Goal: Information Seeking & Learning: Learn about a topic

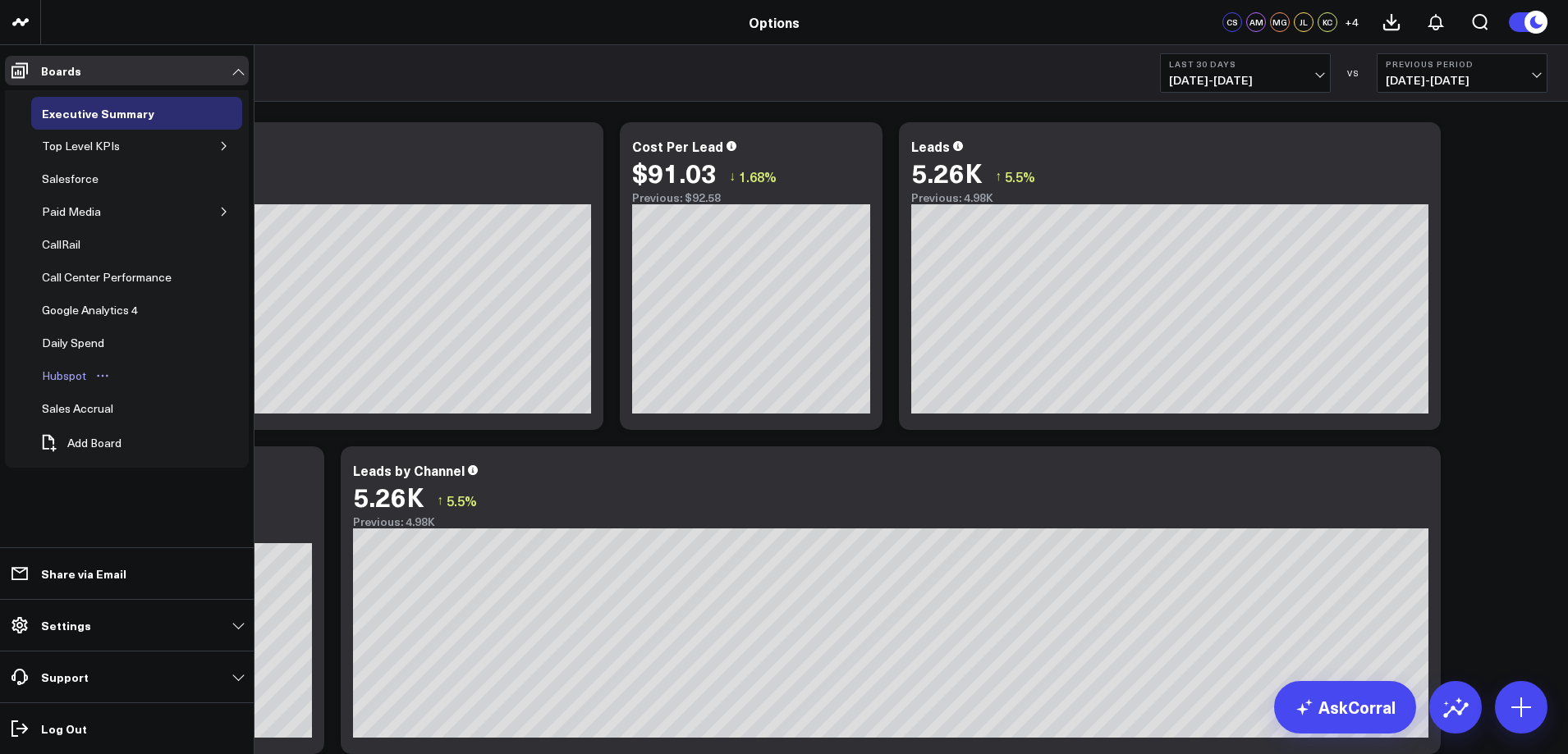
click at [79, 377] on div "Hubspot" at bounding box center [64, 376] width 52 height 19
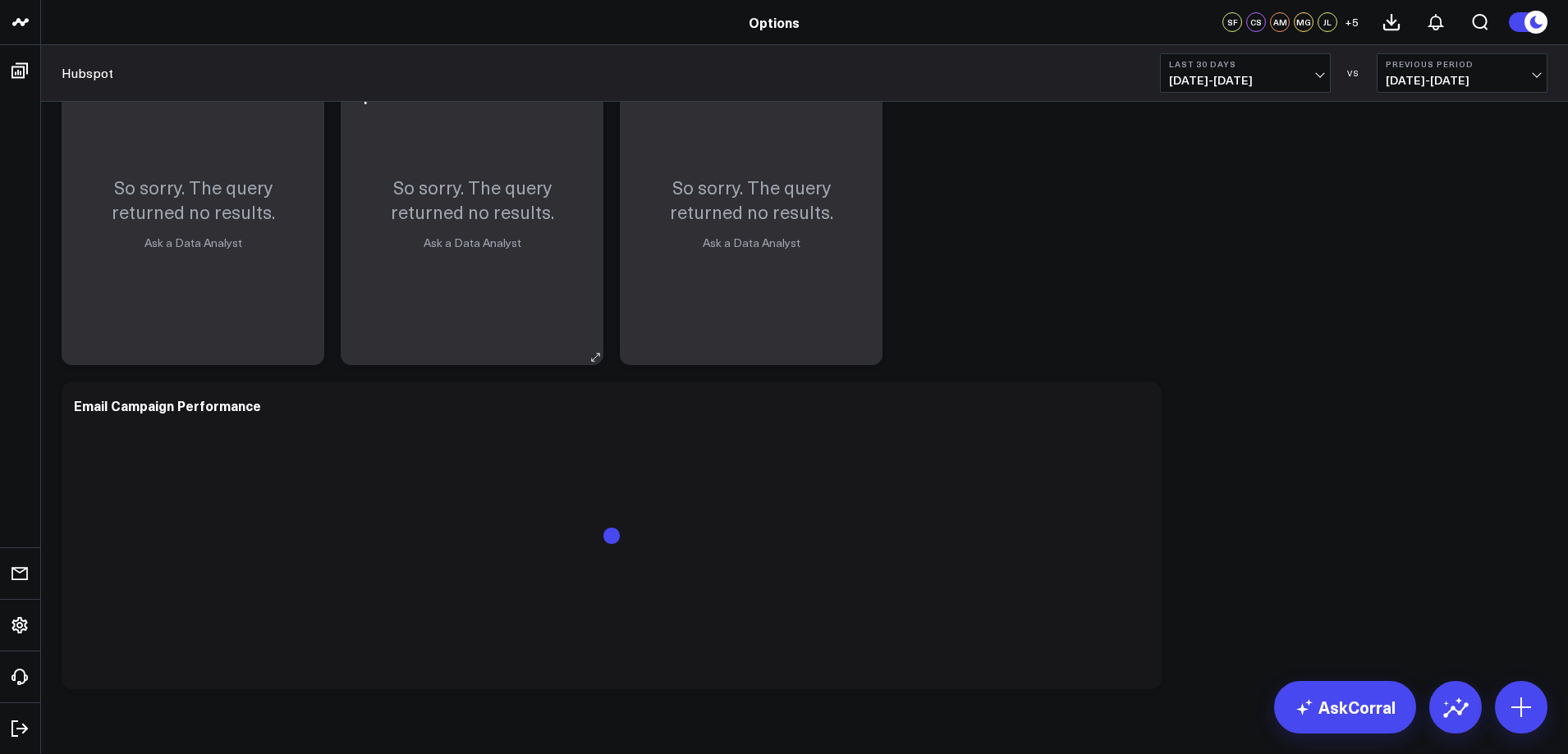
scroll to position [1205, 0]
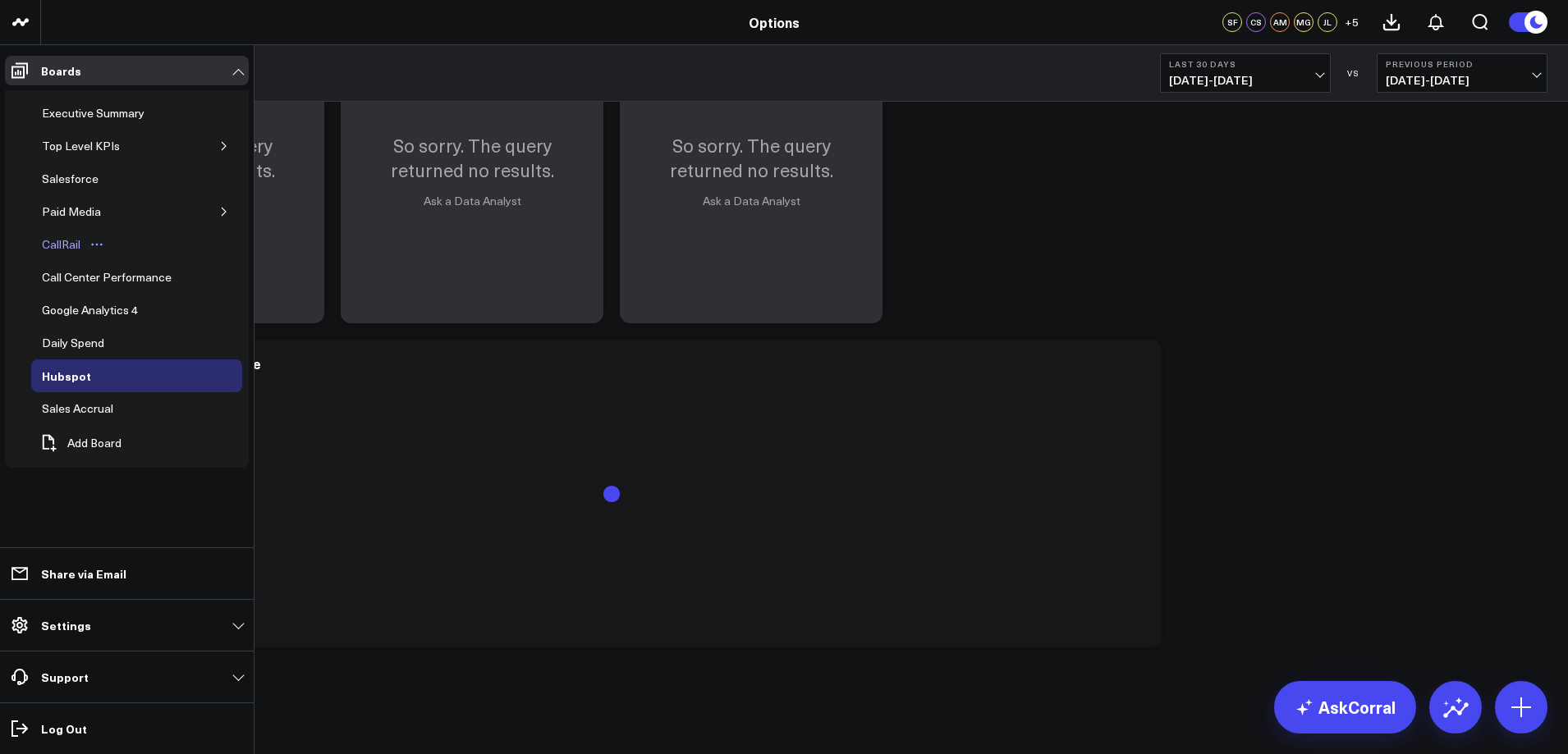
click at [72, 246] on div "CallRail" at bounding box center [61, 245] width 47 height 19
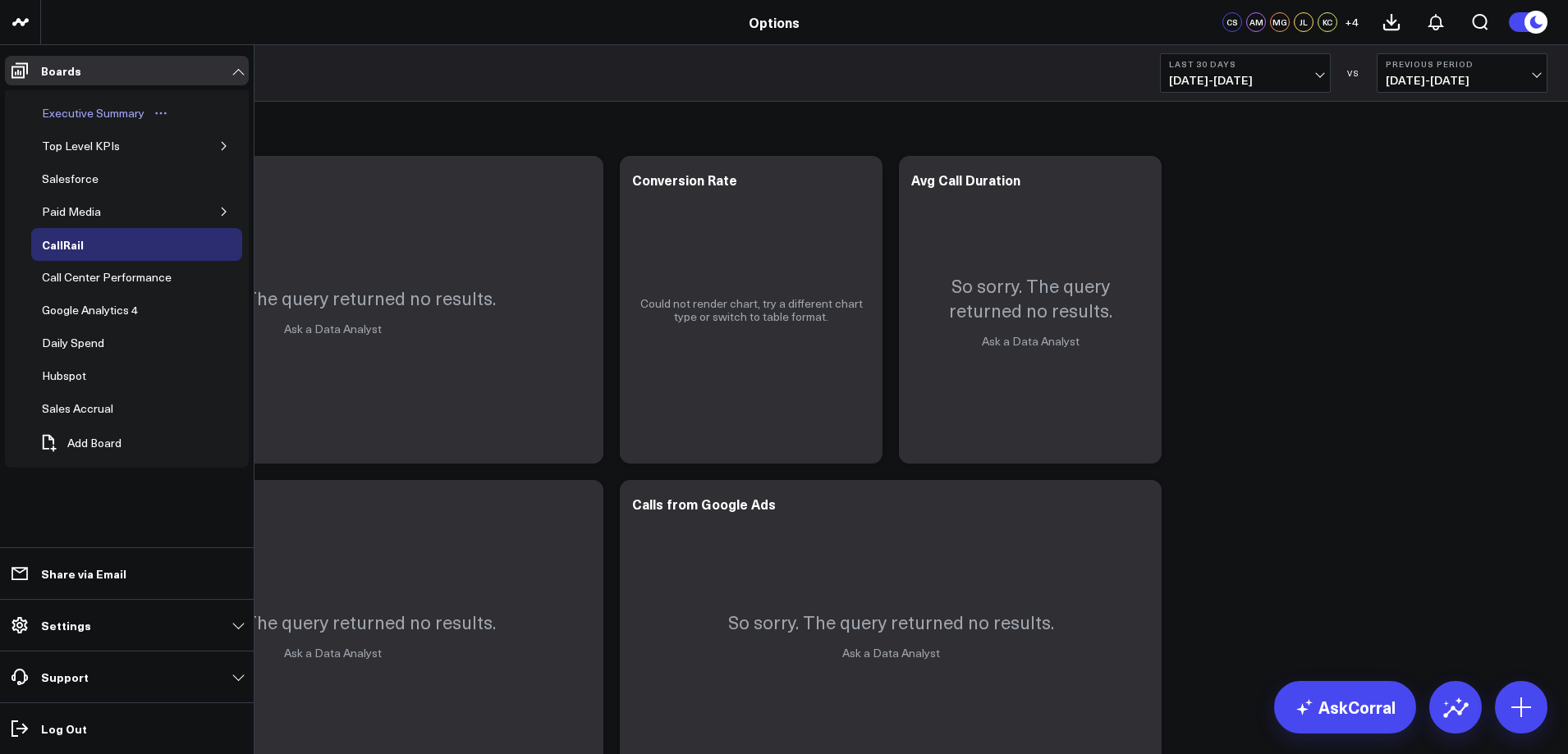
click at [97, 115] on div "Executive Summary" at bounding box center [93, 114] width 111 height 19
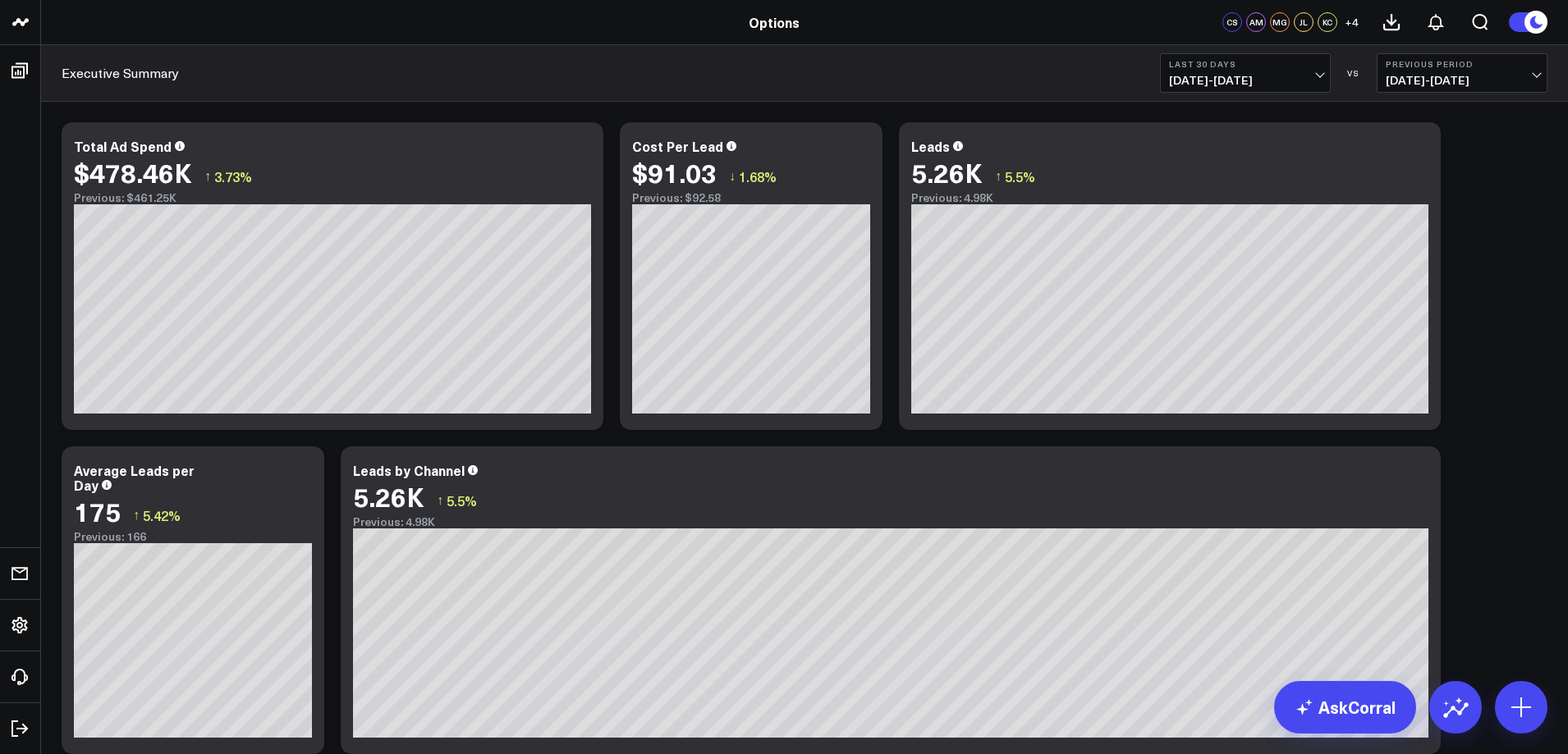
click at [1318, 74] on span "[DATE] - [DATE]" at bounding box center [1245, 81] width 152 height 14
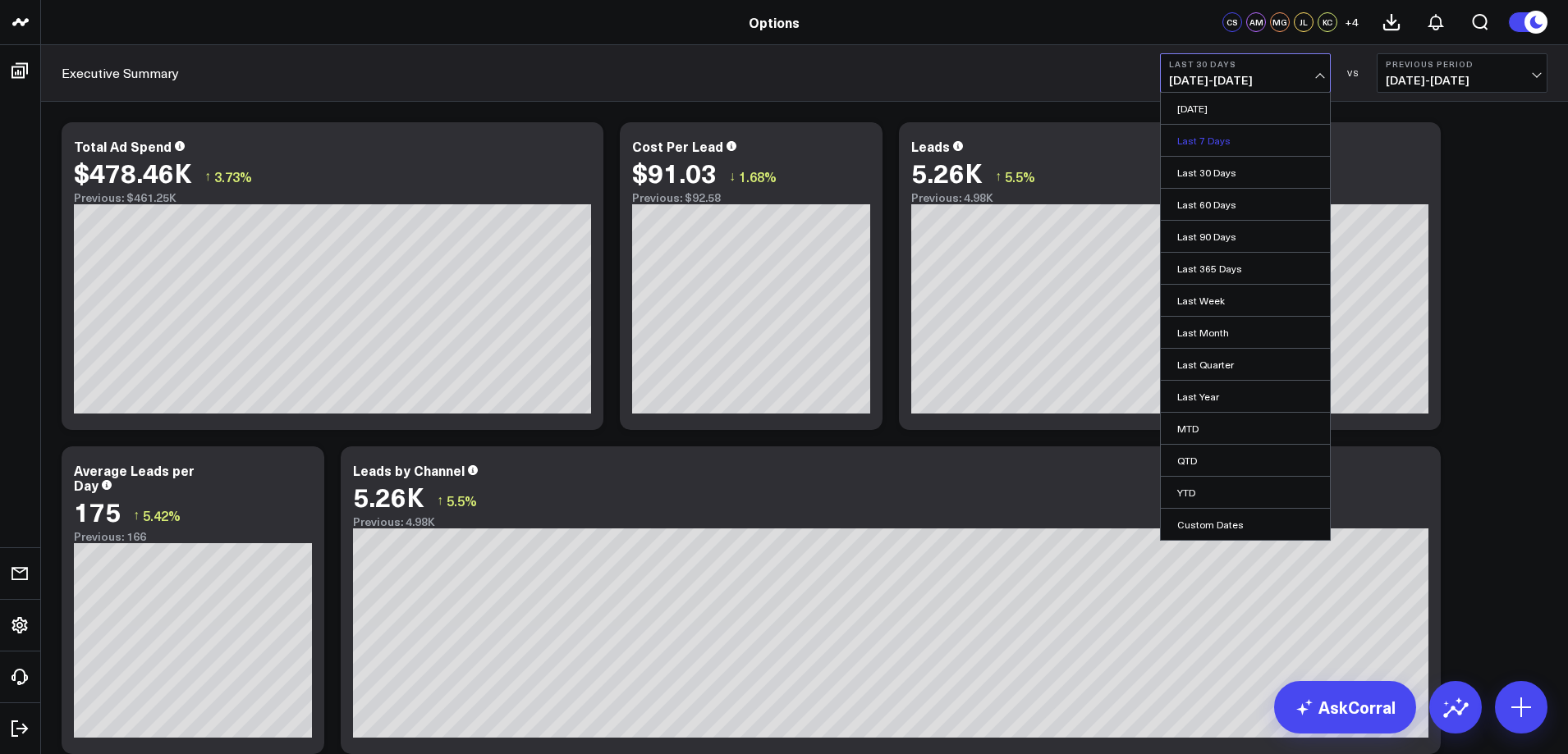
click at [1252, 141] on link "Last 7 Days" at bounding box center [1246, 141] width 169 height 31
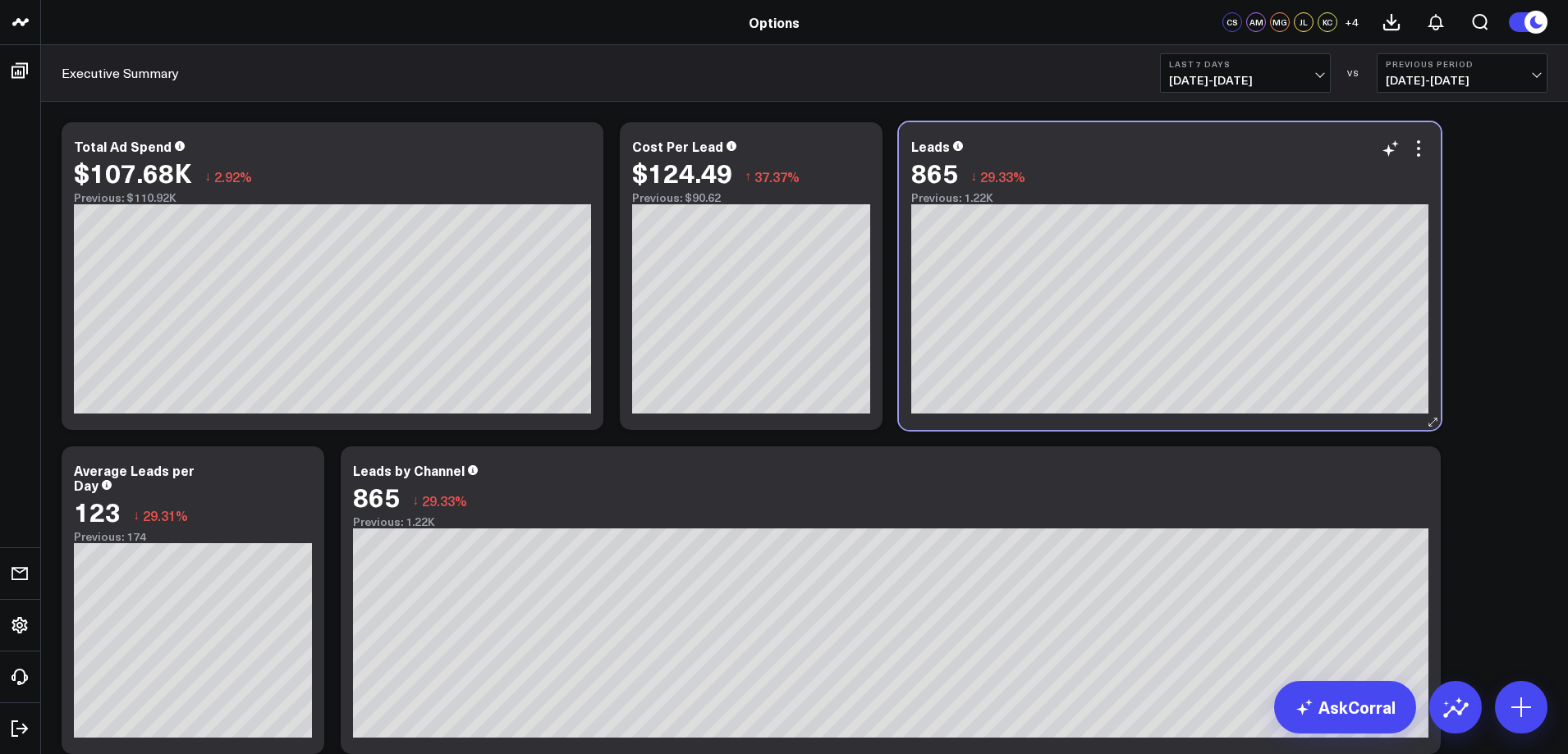
click at [1071, 175] on div "865 ↓ 29.33%" at bounding box center [1170, 172] width 517 height 29
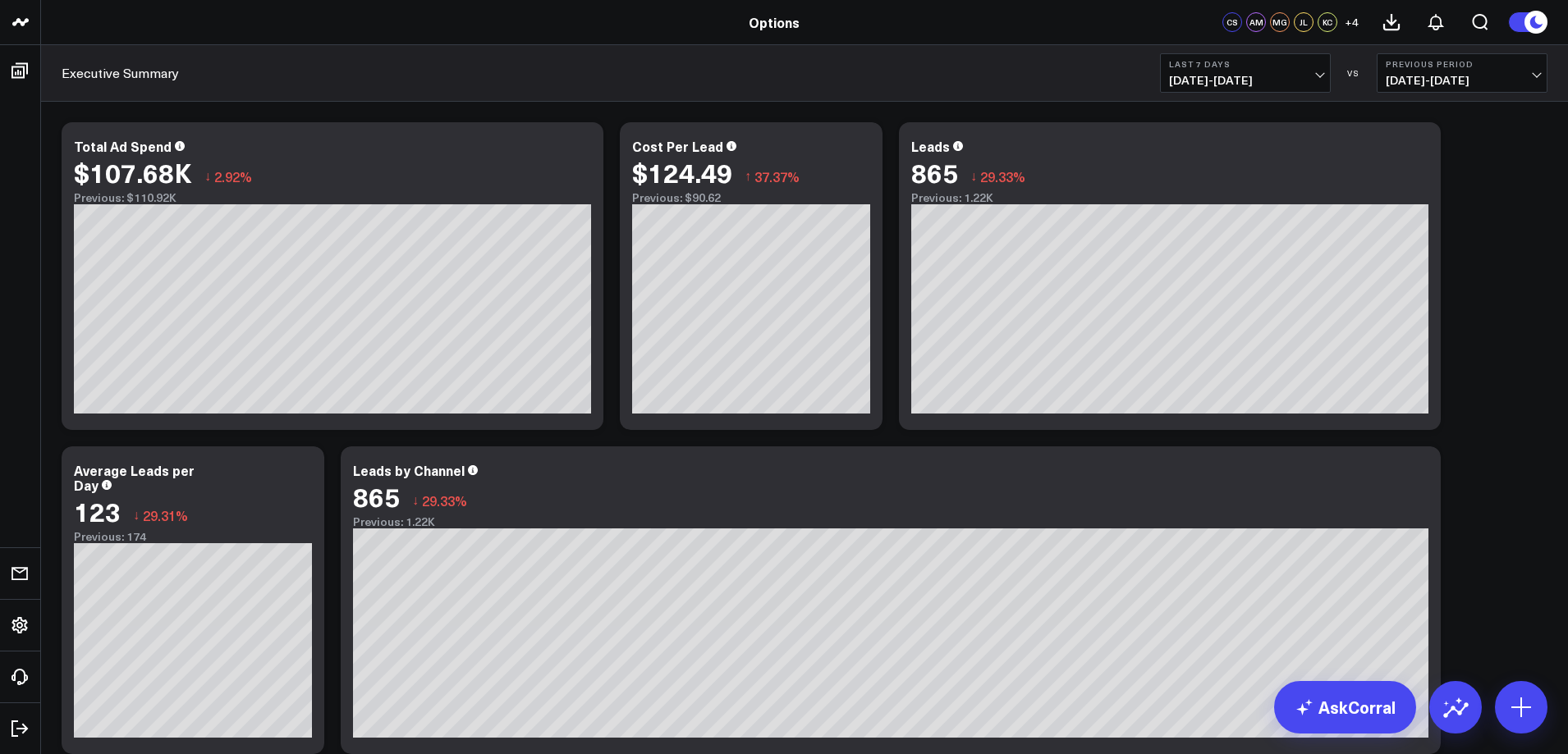
click at [1294, 100] on div "Executive Summary Last 7 Days [DATE] - [DATE] VS Previous Period [DATE] - [DATE]" at bounding box center [804, 74] width 1527 height 56
click at [1287, 78] on span "[DATE] - [DATE]" at bounding box center [1245, 81] width 152 height 14
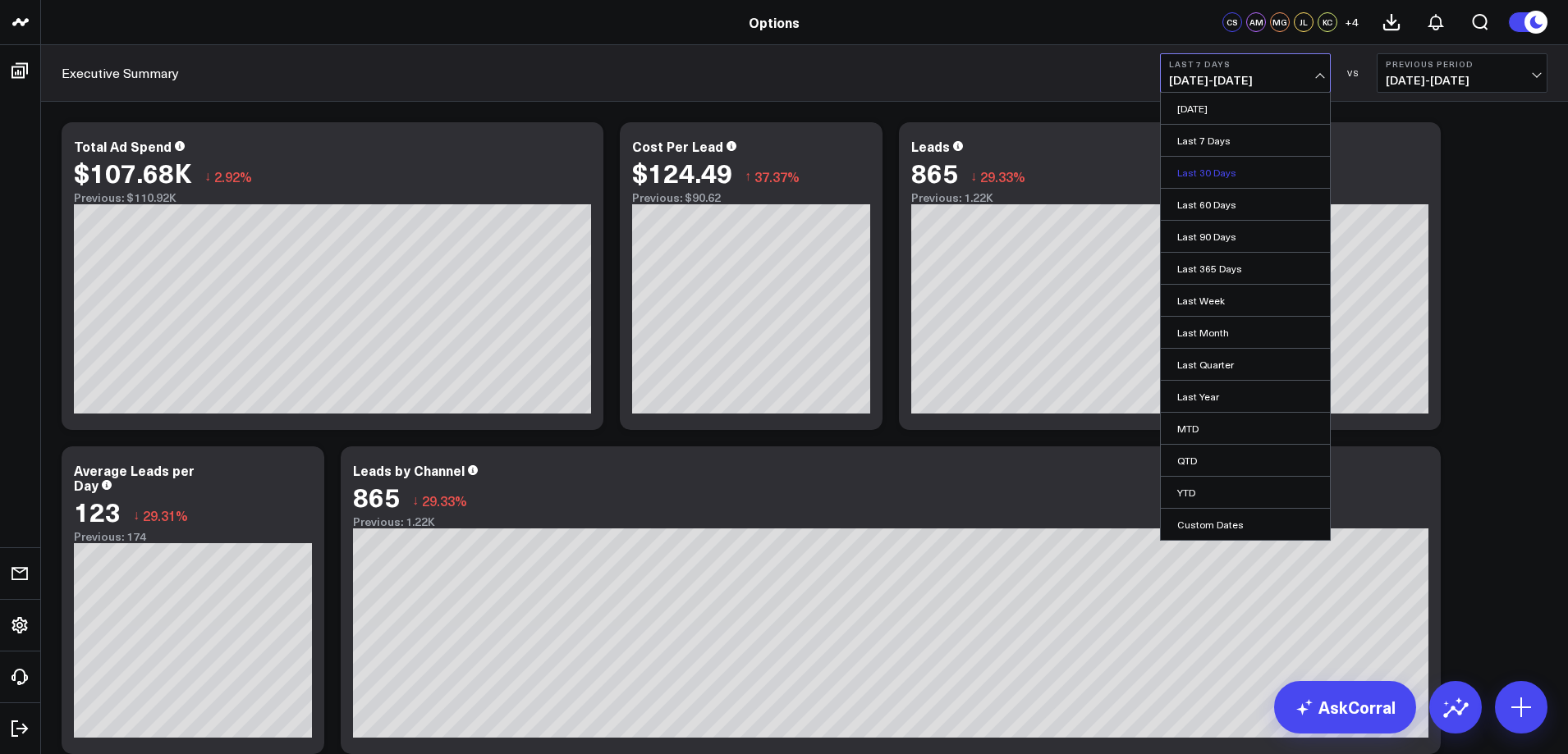
click at [1213, 178] on link "Last 30 Days" at bounding box center [1246, 173] width 169 height 31
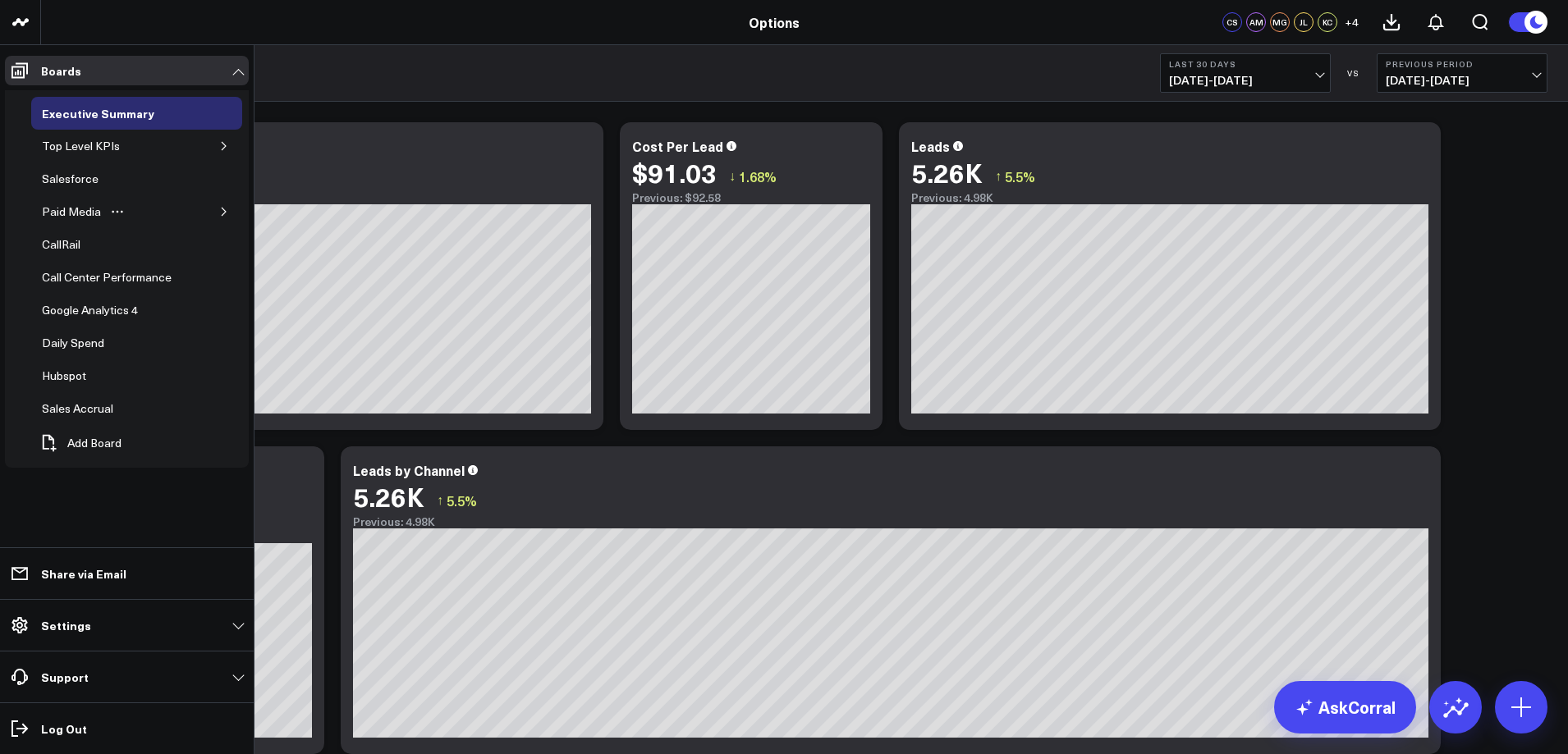
click at [214, 211] on div "Paid Media" at bounding box center [136, 212] width 211 height 33
click at [226, 212] on icon "button" at bounding box center [224, 212] width 10 height 10
click at [109, 248] on div "Google Ads" at bounding box center [83, 245] width 67 height 19
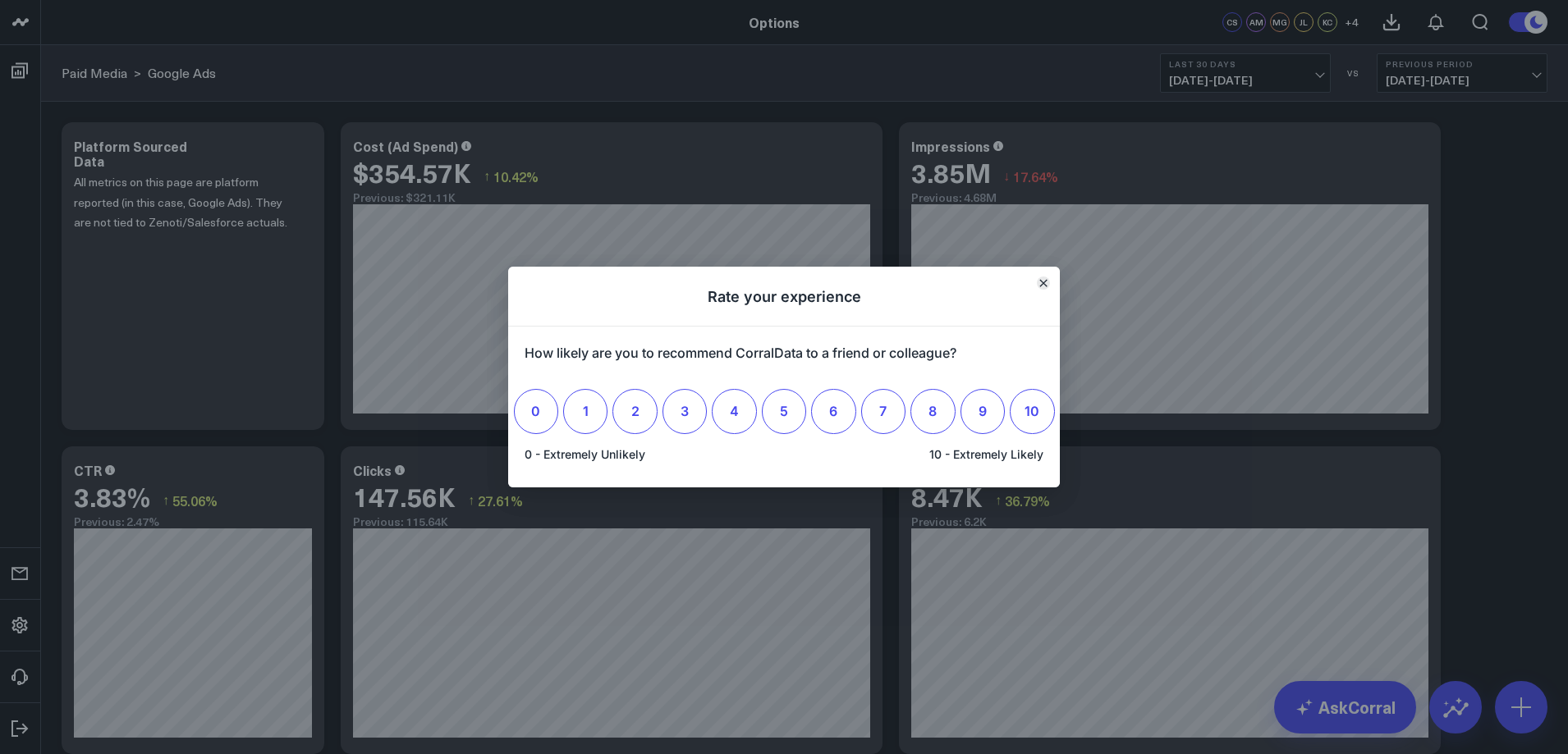
click at [1041, 284] on icon "Close" at bounding box center [1044, 283] width 8 height 8
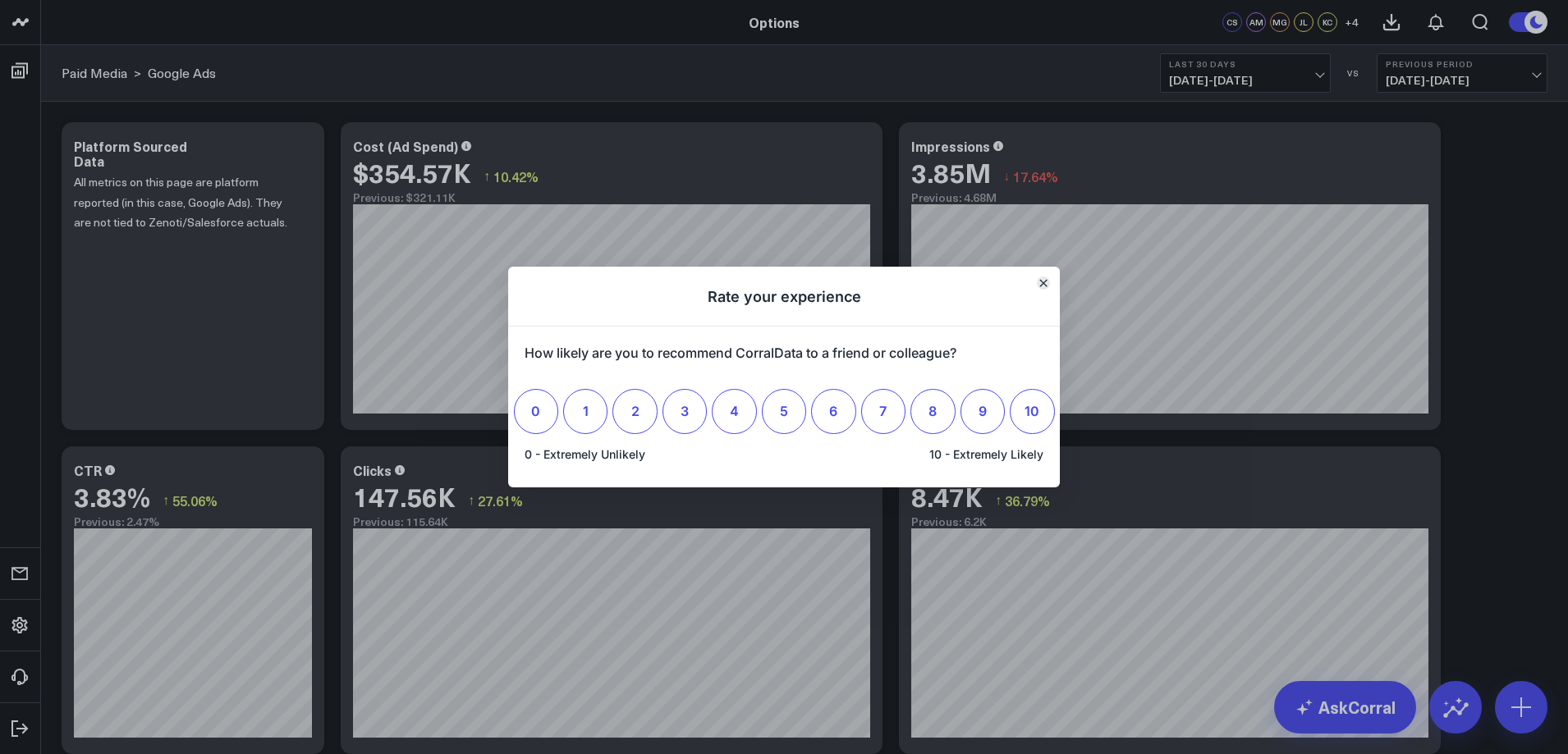
click at [1047, 281] on icon "Close" at bounding box center [1044, 283] width 8 height 8
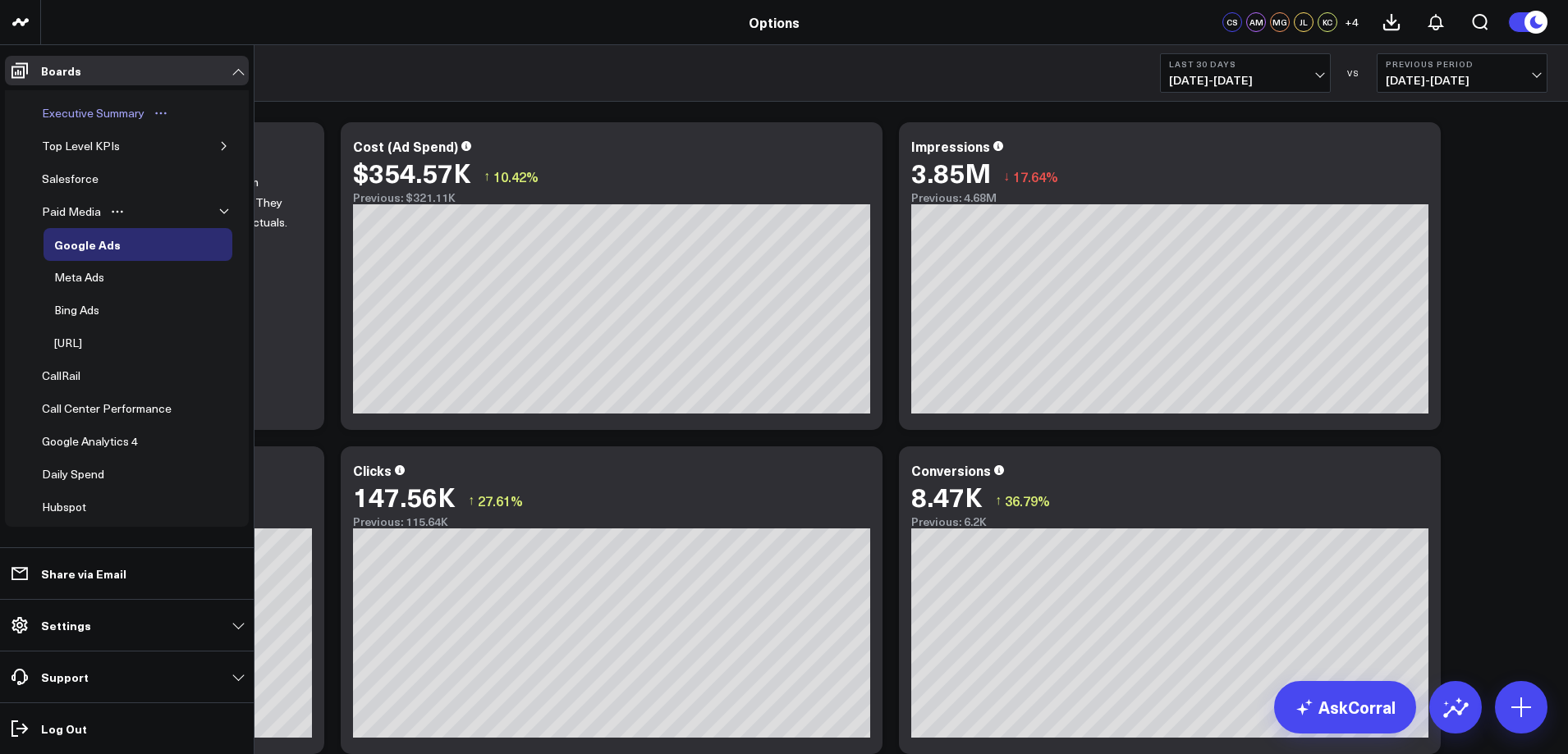
click at [92, 115] on div "Executive Summary" at bounding box center [93, 114] width 111 height 19
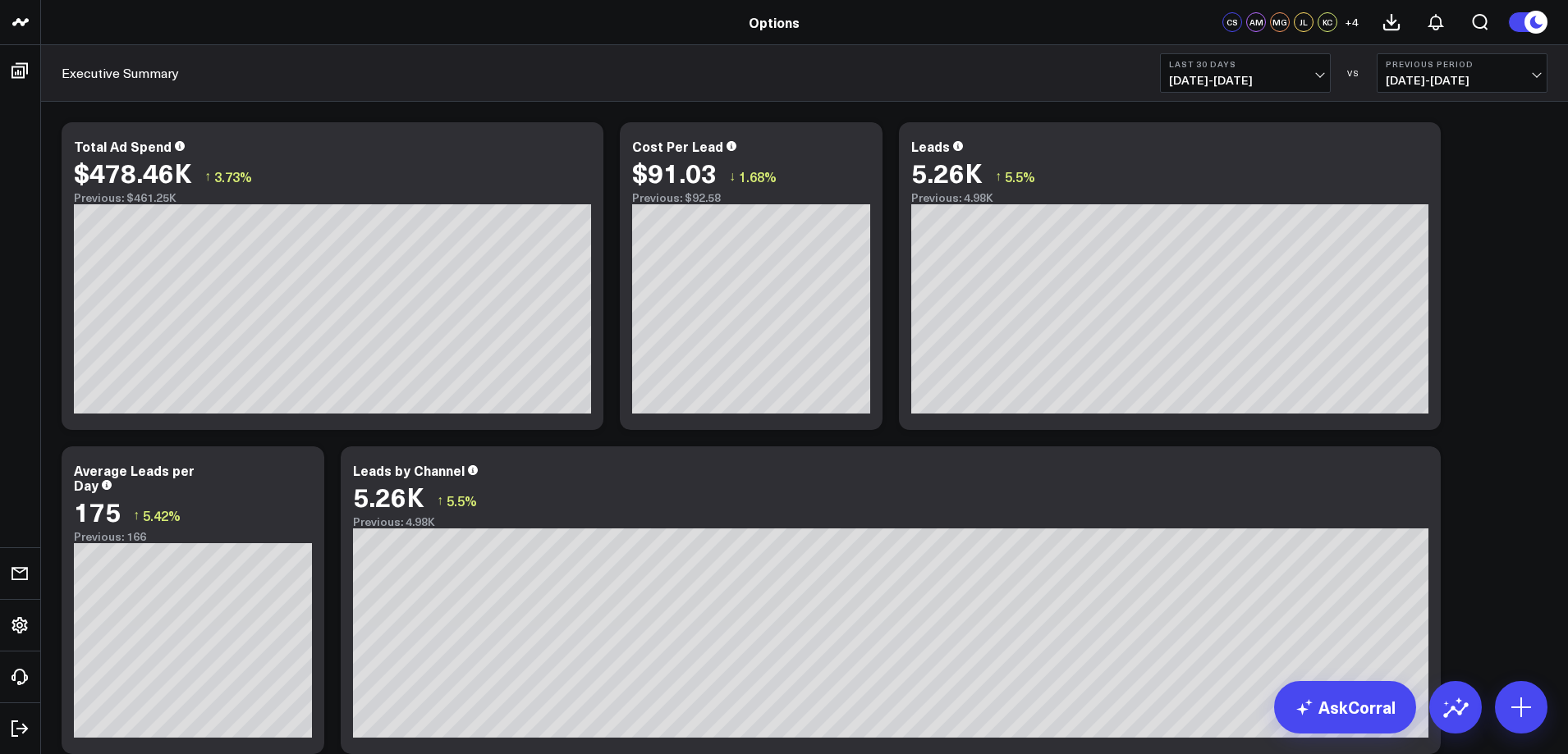
click at [1313, 81] on span "[DATE] - [DATE]" at bounding box center [1245, 81] width 152 height 14
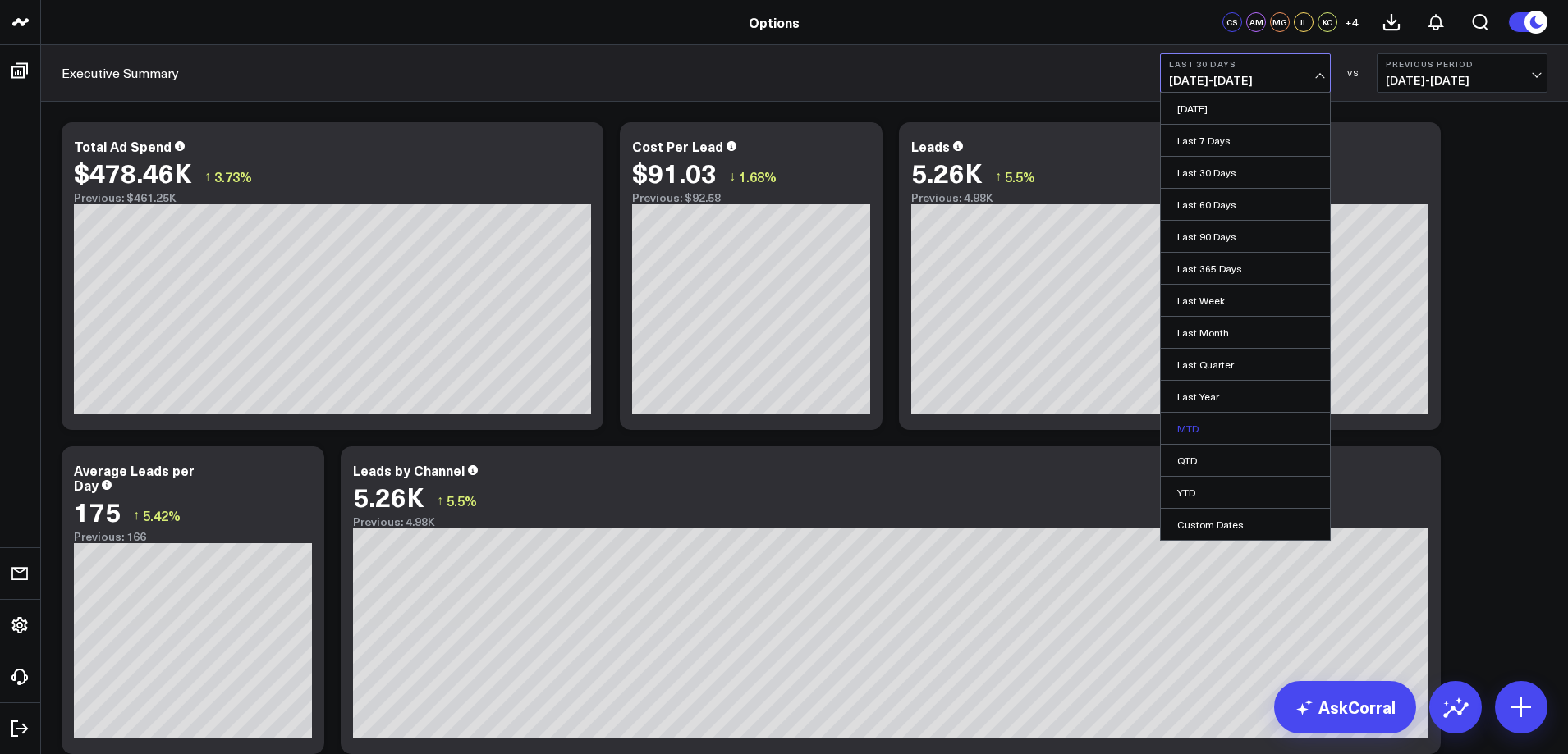
click at [1230, 423] on link "MTD" at bounding box center [1246, 428] width 169 height 31
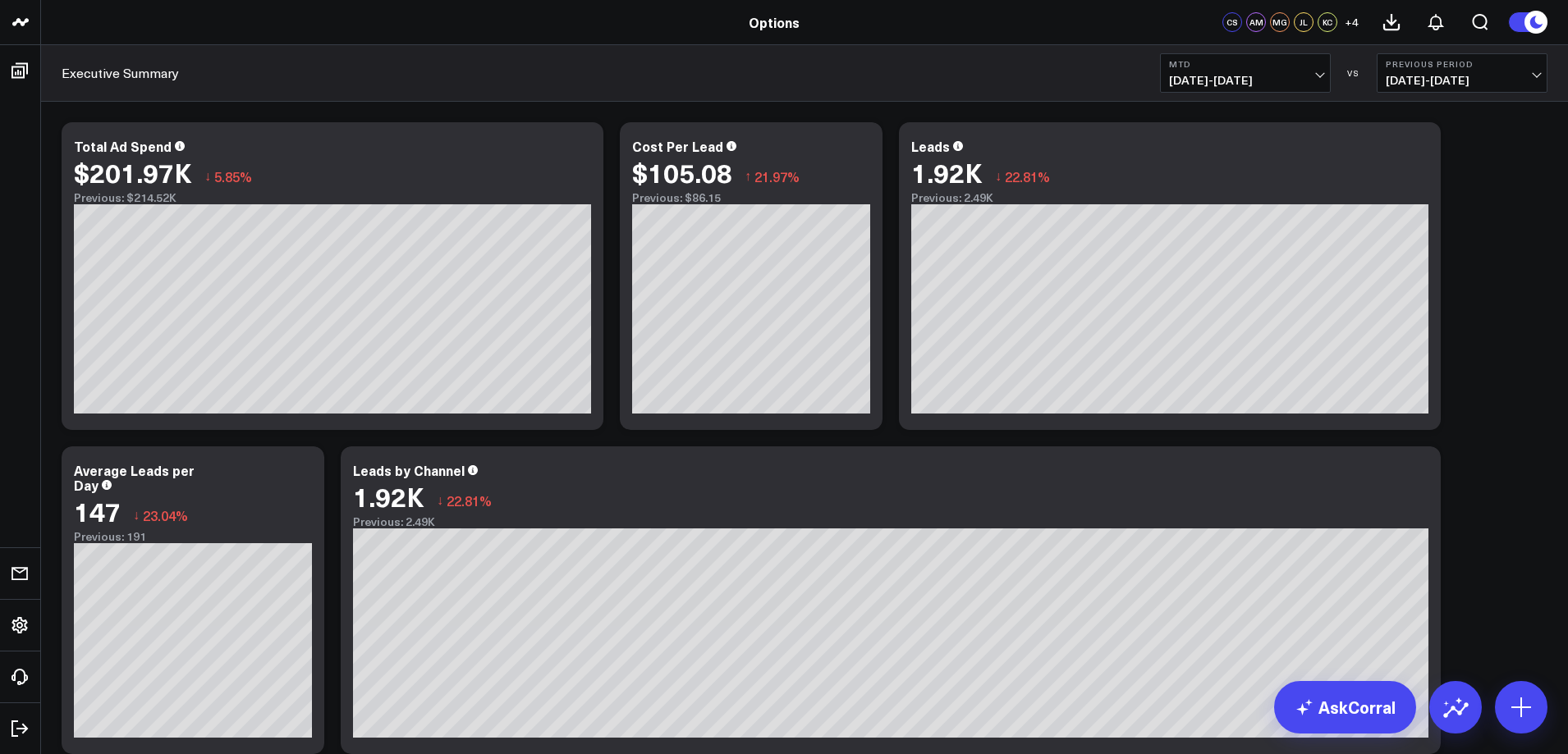
click at [1521, 68] on b "Previous Period" at bounding box center [1462, 64] width 152 height 10
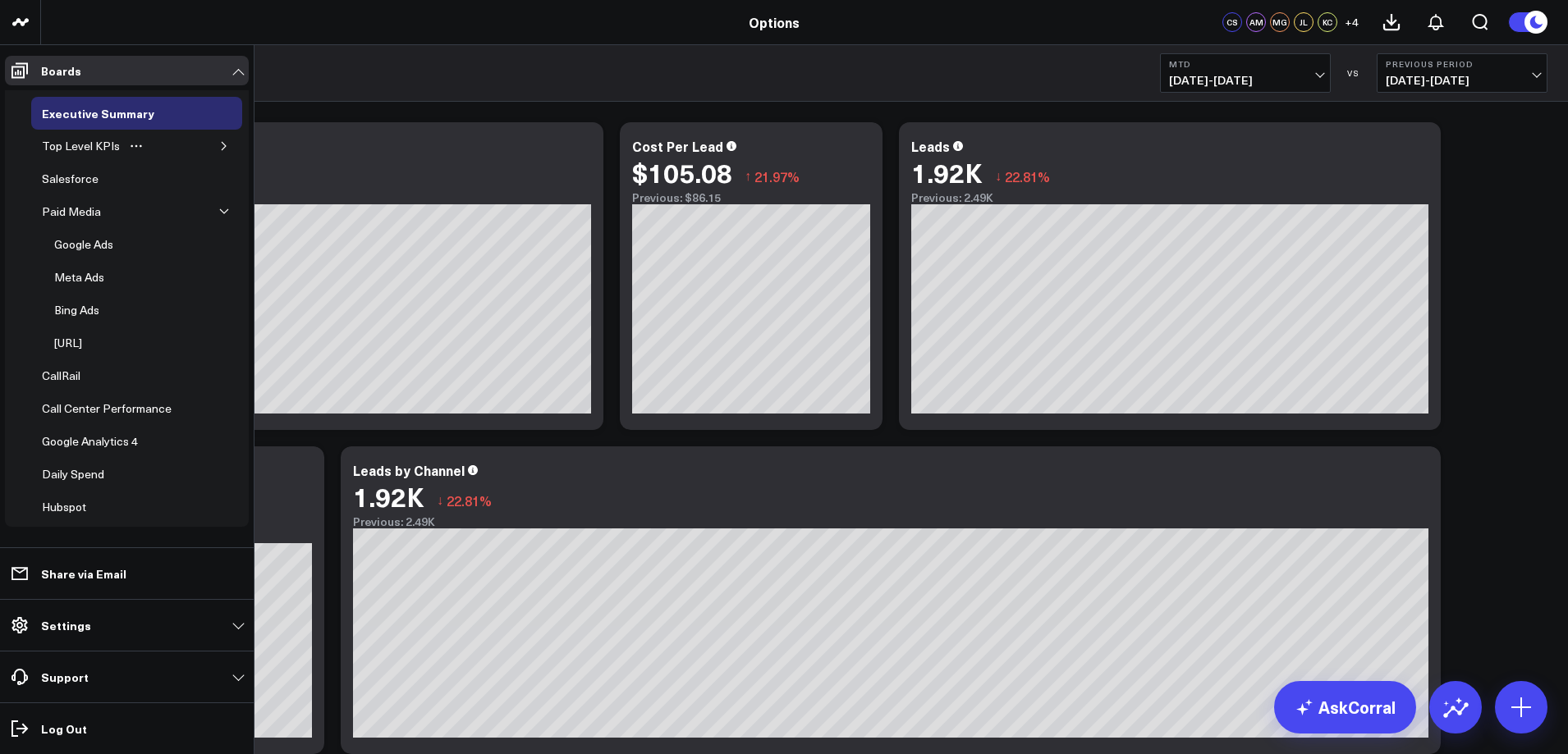
click at [204, 146] on div "Top Level KPIs" at bounding box center [136, 147] width 211 height 33
click at [219, 210] on icon "button" at bounding box center [224, 212] width 10 height 10
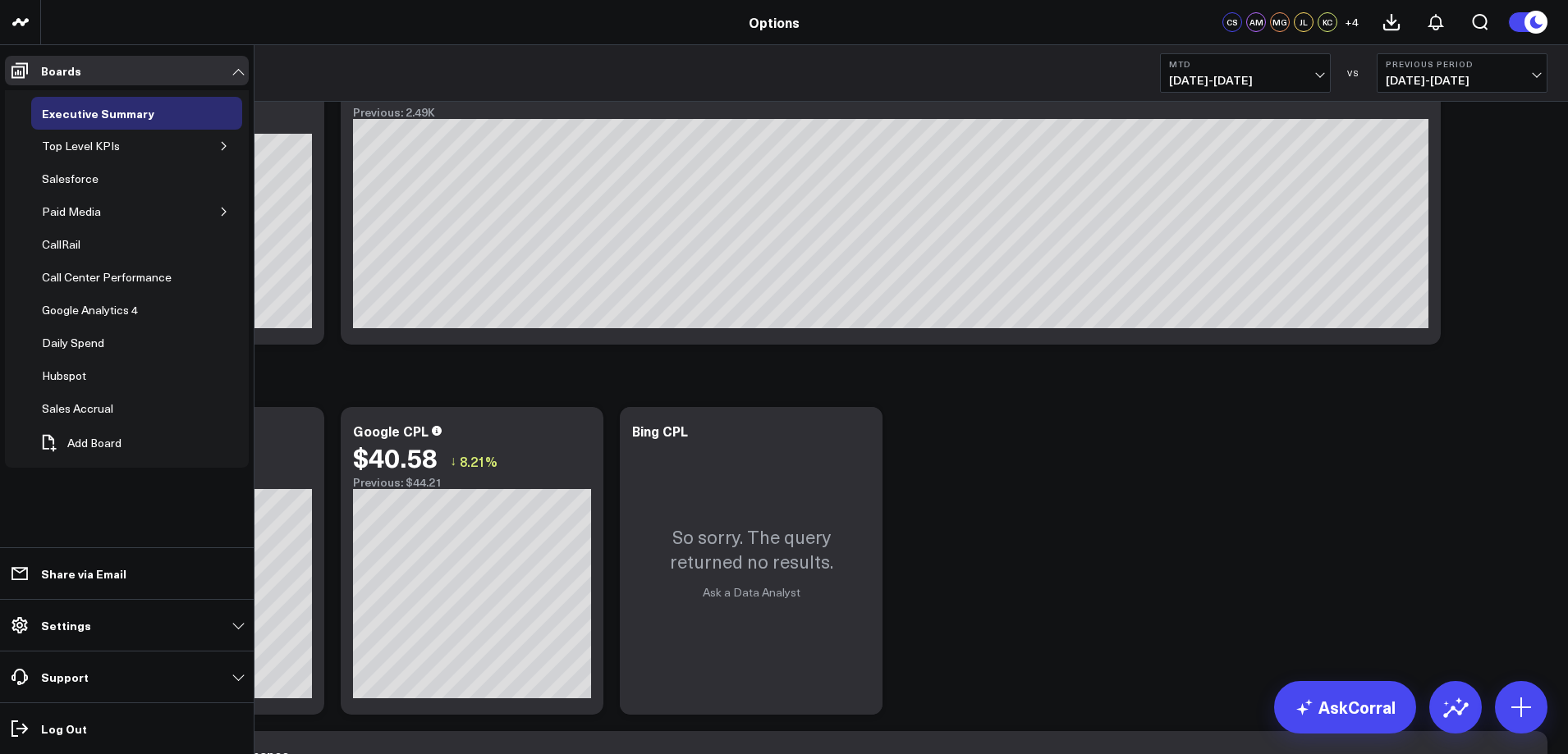
scroll to position [410, 0]
click at [134, 626] on link "Settings" at bounding box center [126, 625] width 244 height 29
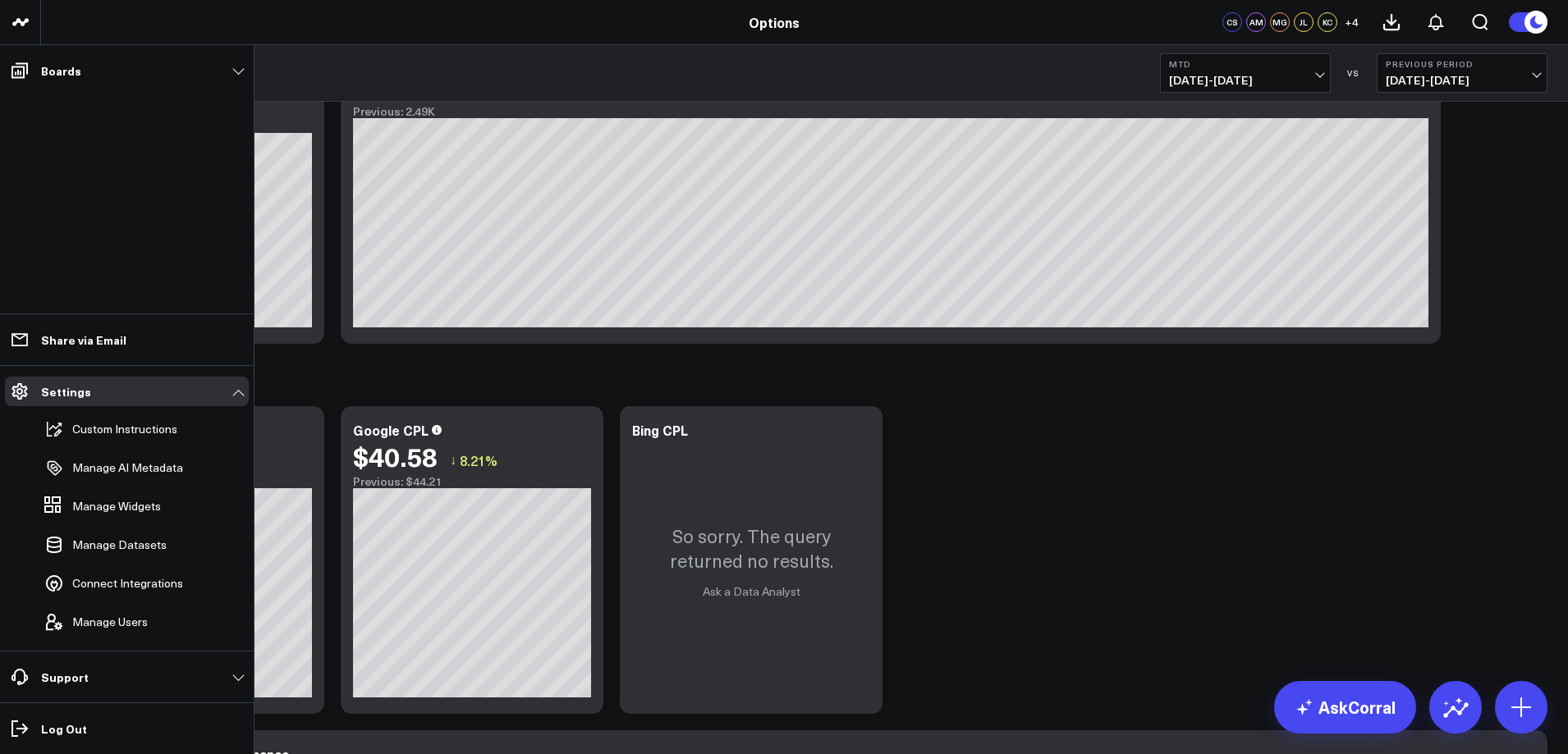
click at [81, 50] on li "Boards Executive Summary Top Level KPIs Salesforce Paid Media CallRail Call Cen…" at bounding box center [126, 71] width 253 height 50
click at [81, 70] on link "Boards" at bounding box center [126, 71] width 244 height 29
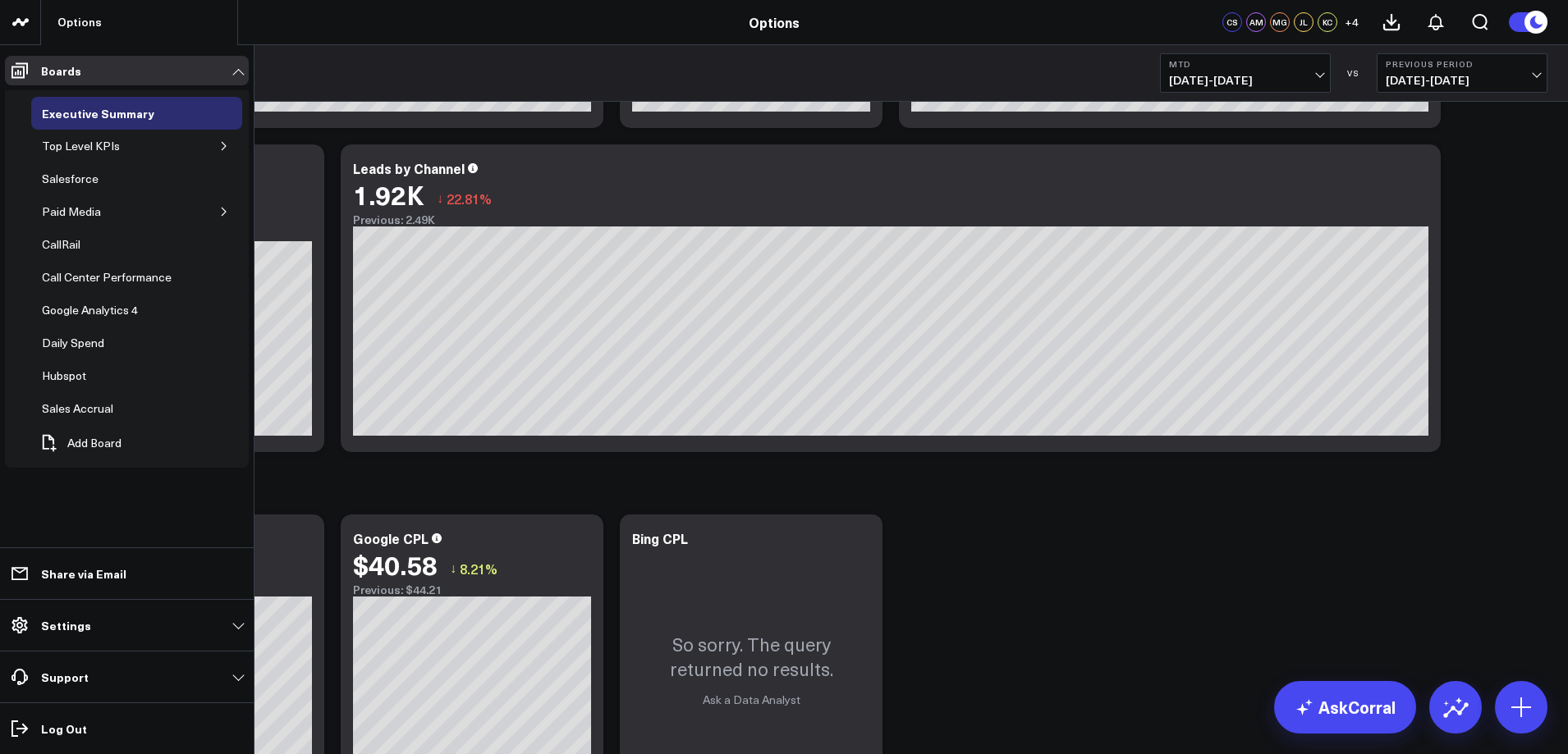
scroll to position [164, 0]
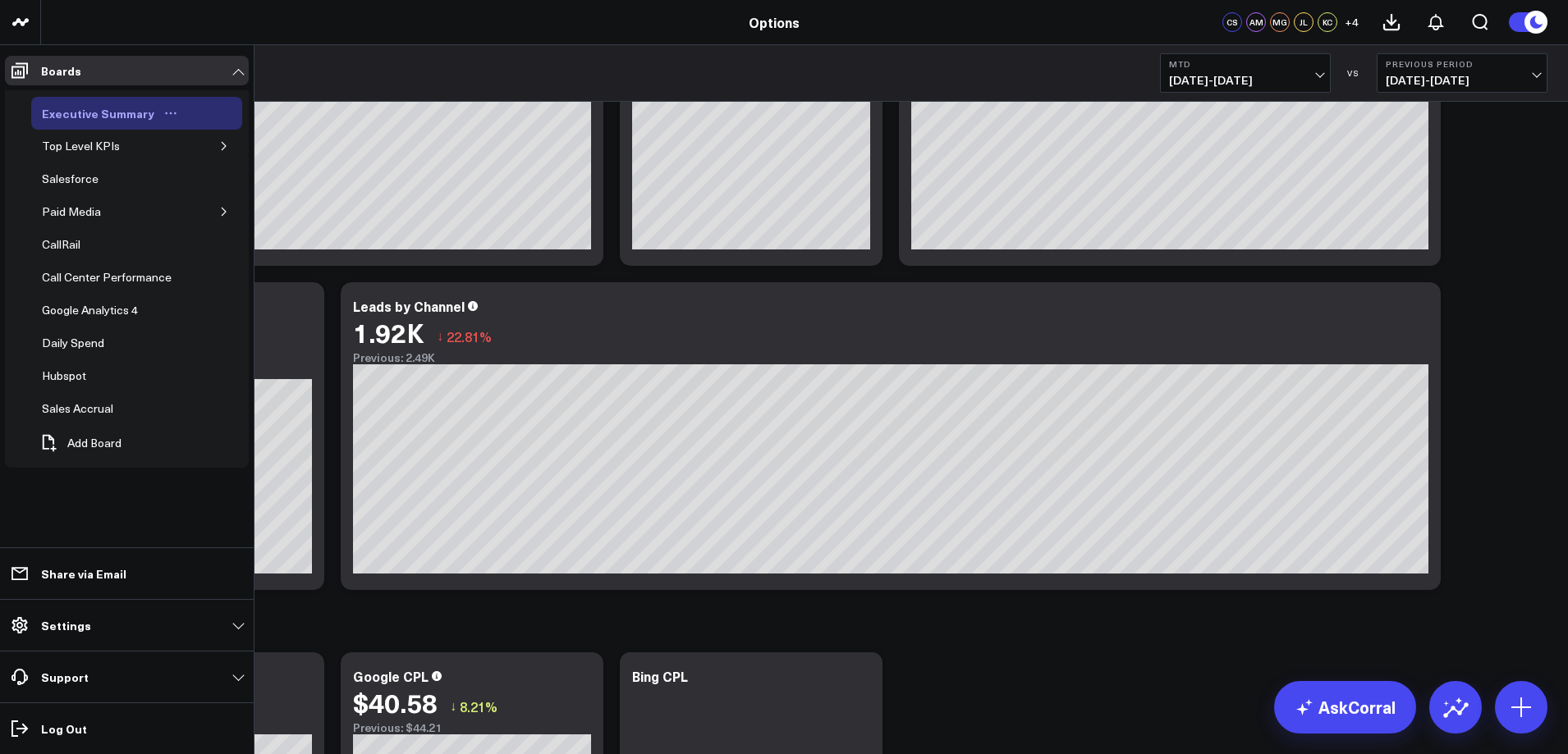
click at [85, 117] on div "Executive Summary" at bounding box center [98, 114] width 120 height 19
click at [56, 147] on div "Top Level KPIs" at bounding box center [81, 146] width 86 height 19
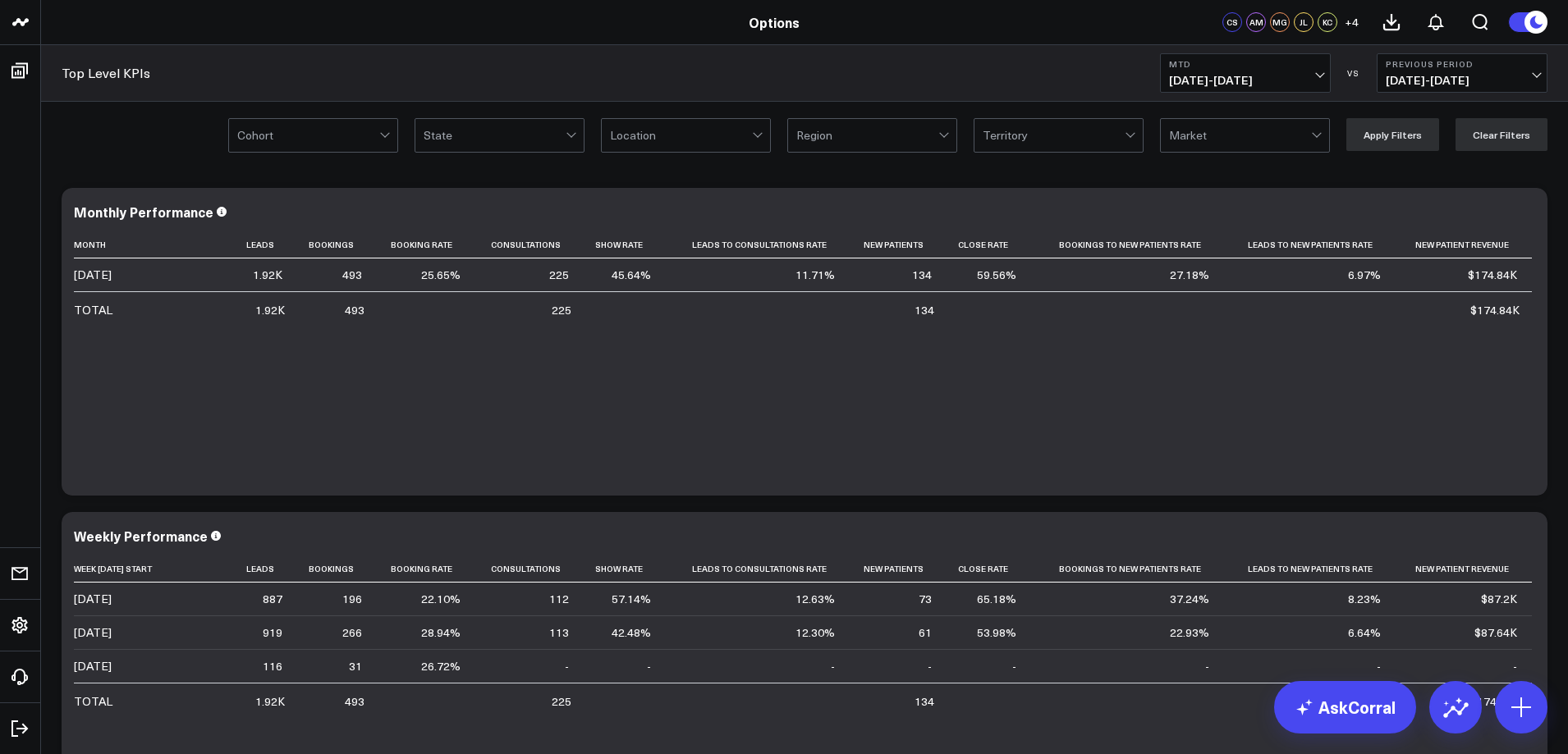
click at [1312, 73] on button "MTD [DATE] - [DATE]" at bounding box center [1246, 73] width 171 height 40
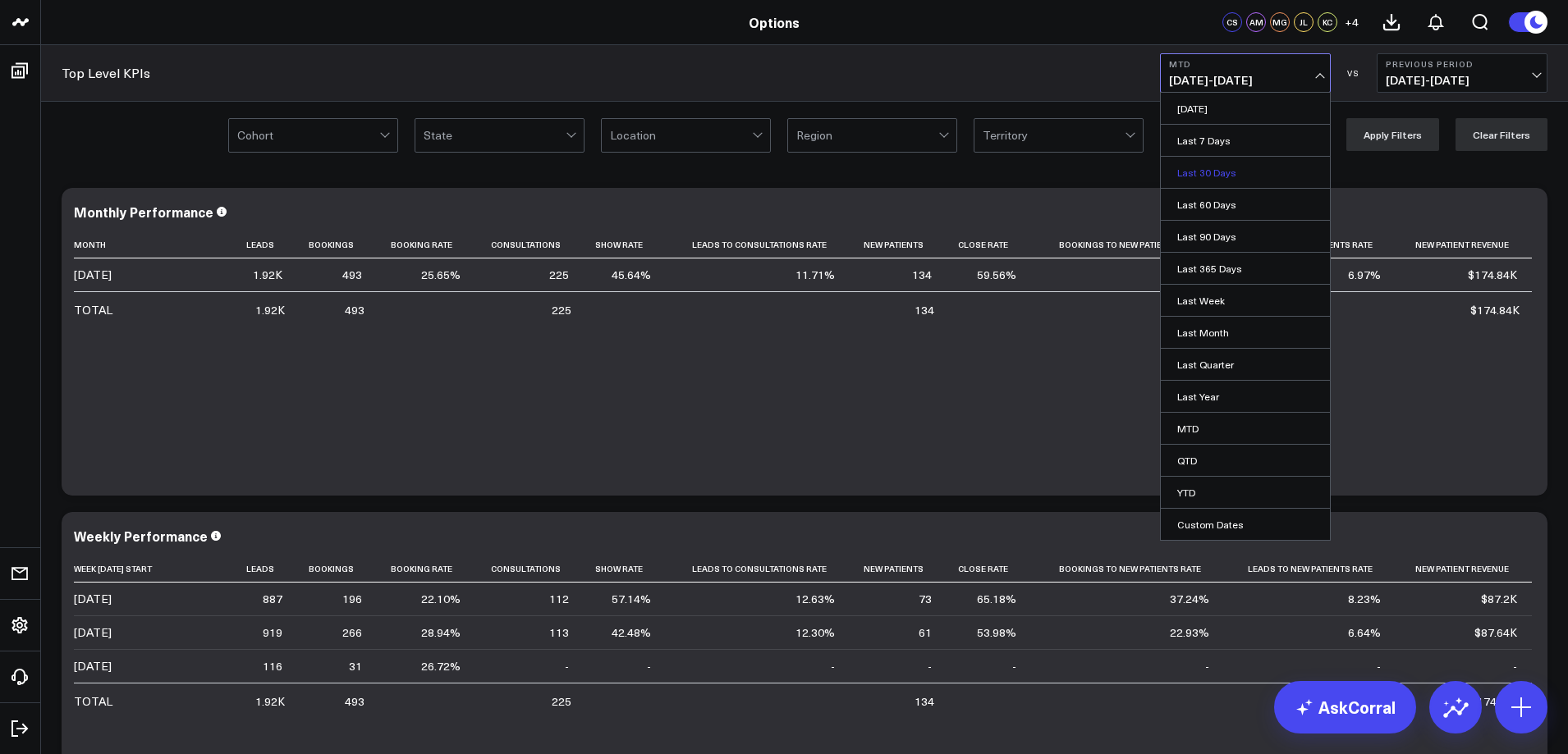
click at [1238, 172] on link "Last 30 Days" at bounding box center [1246, 173] width 169 height 31
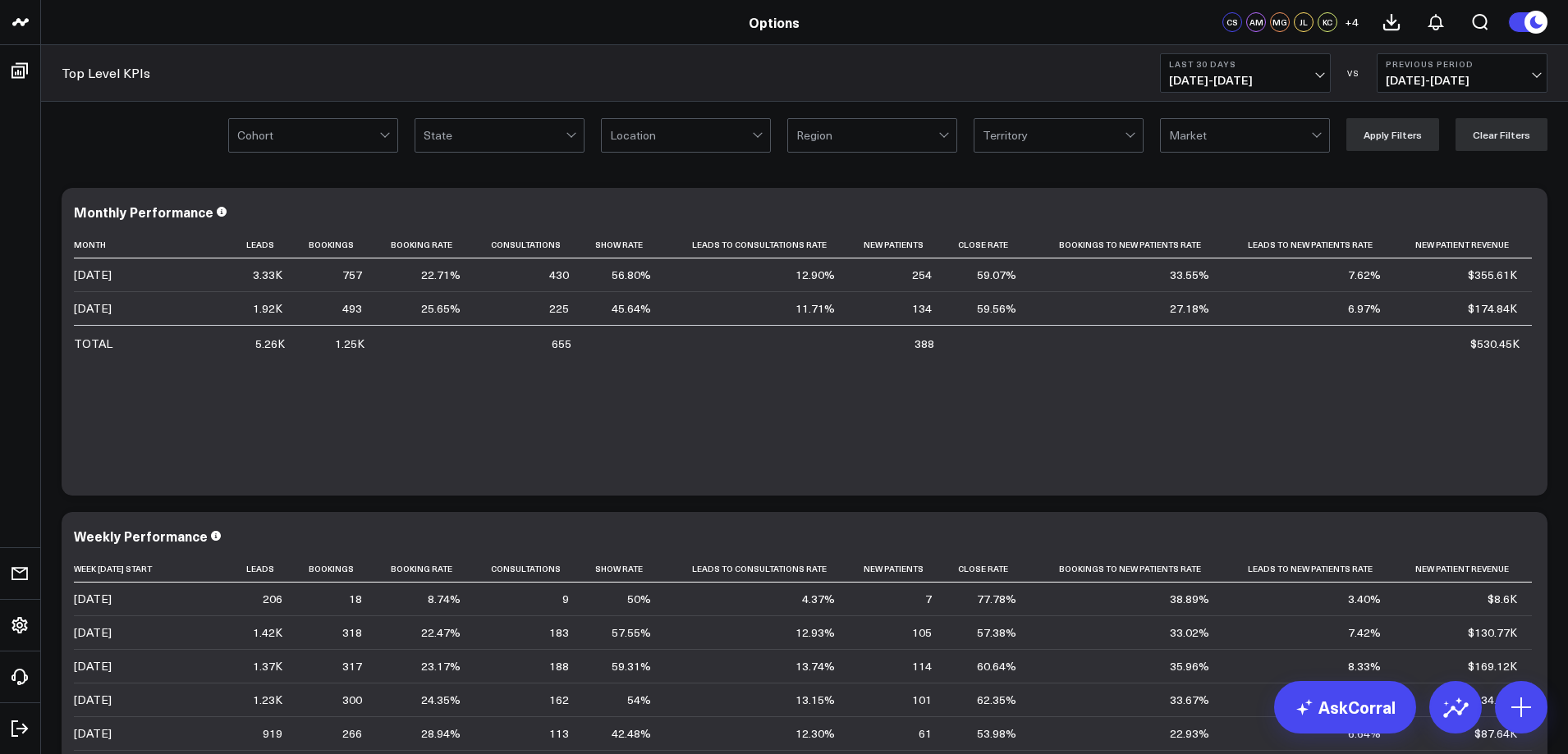
click at [1304, 81] on span "[DATE] - [DATE]" at bounding box center [1245, 81] width 152 height 14
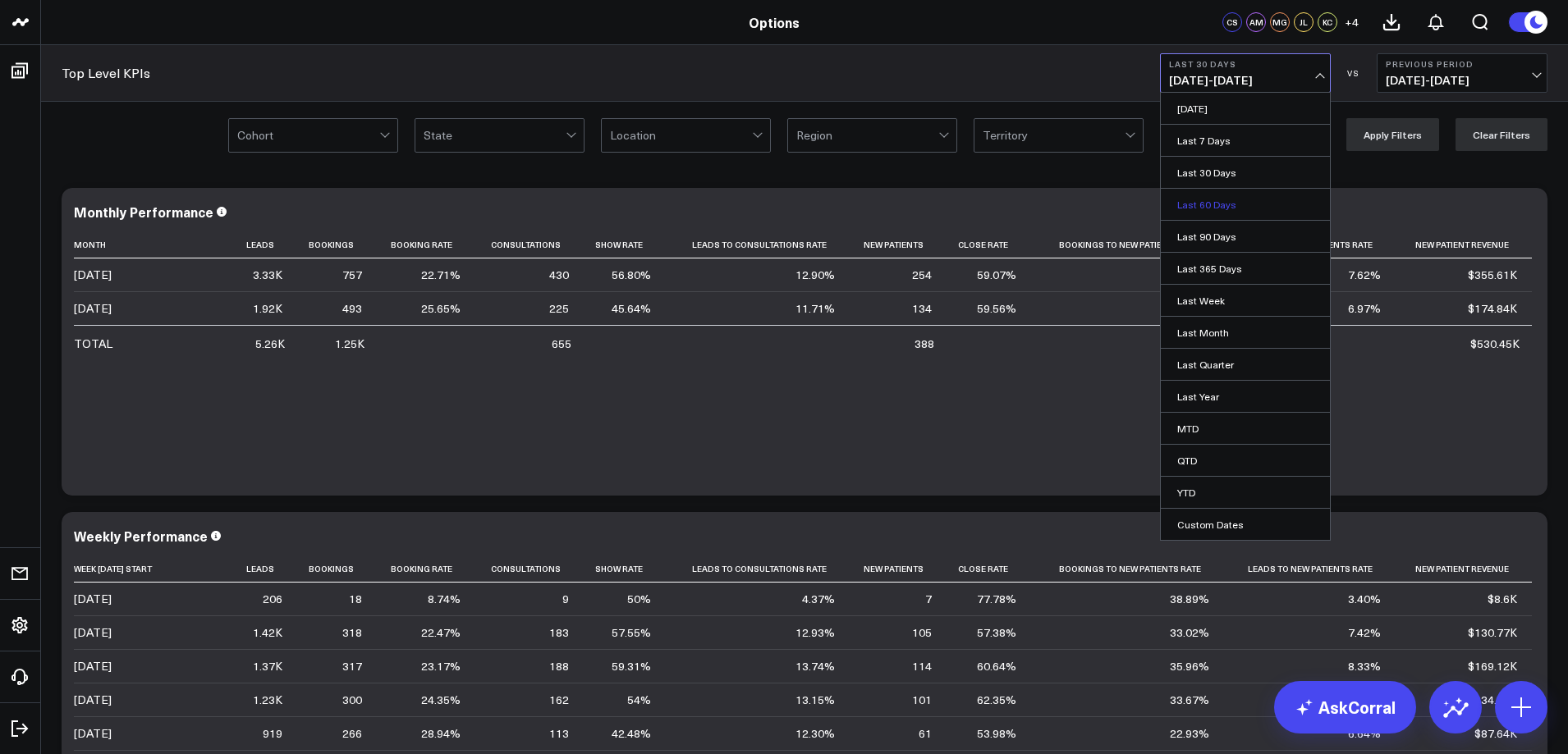
click at [1243, 194] on link "Last 60 Days" at bounding box center [1246, 205] width 169 height 31
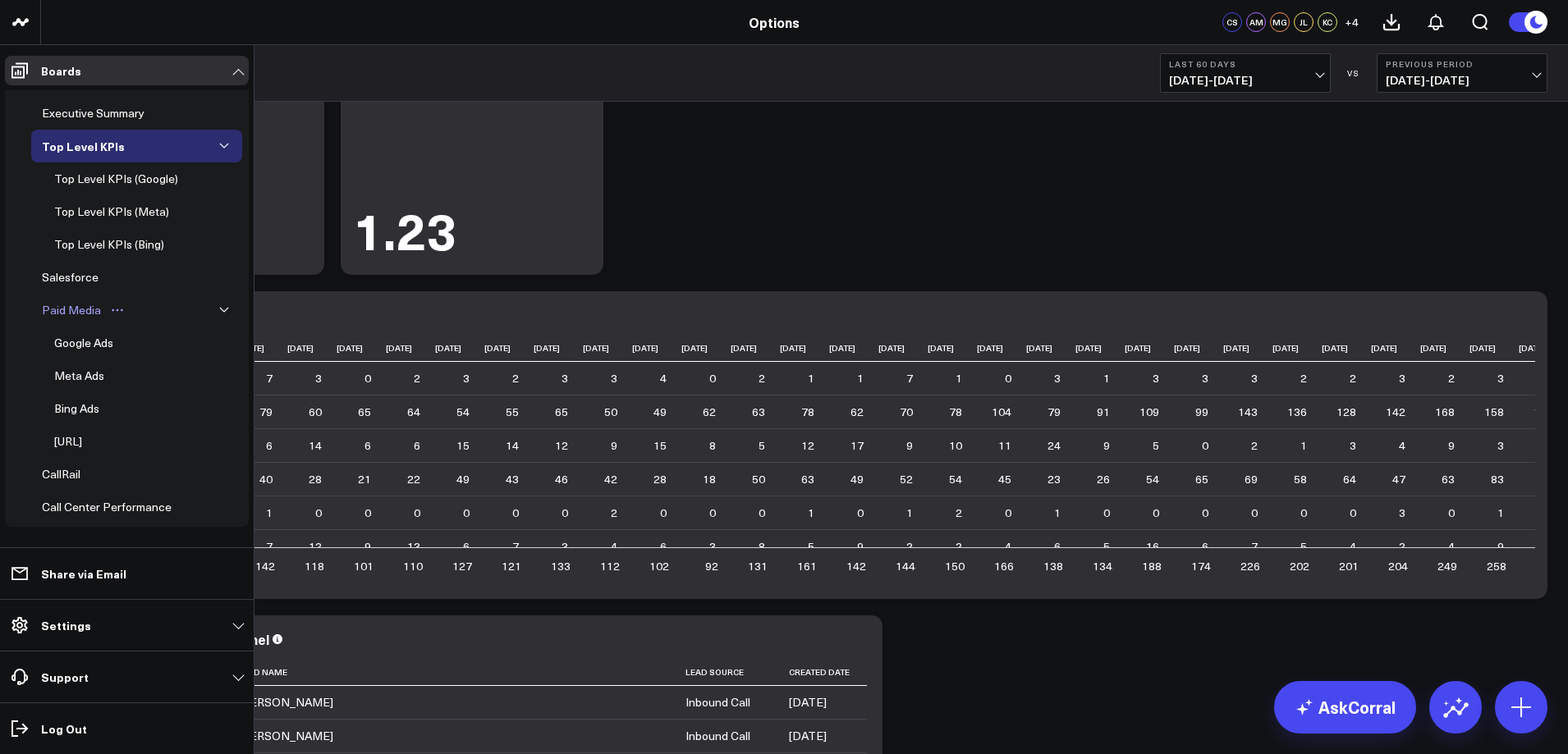
scroll to position [82, 0]
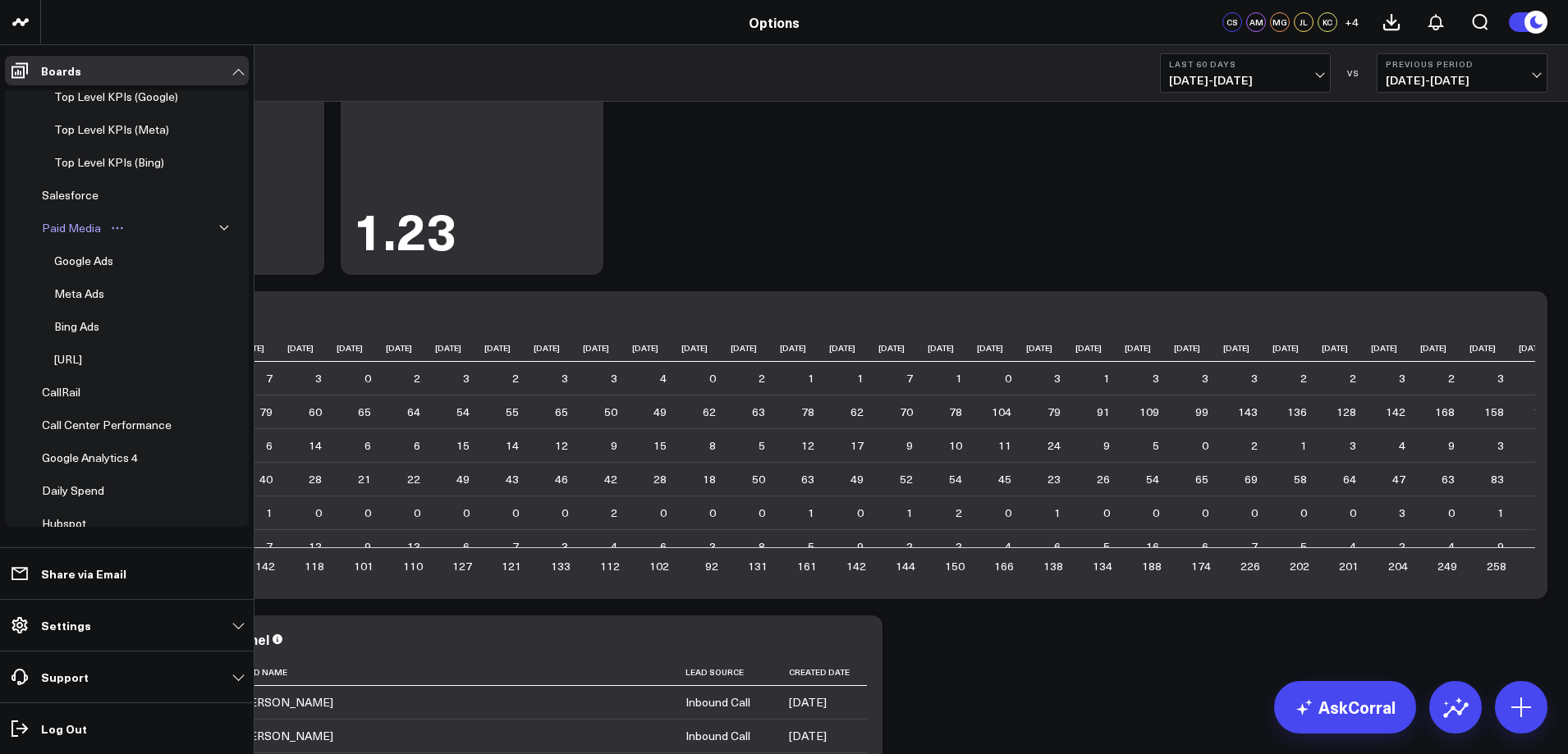
click at [82, 228] on div "Paid Media" at bounding box center [71, 228] width 67 height 19
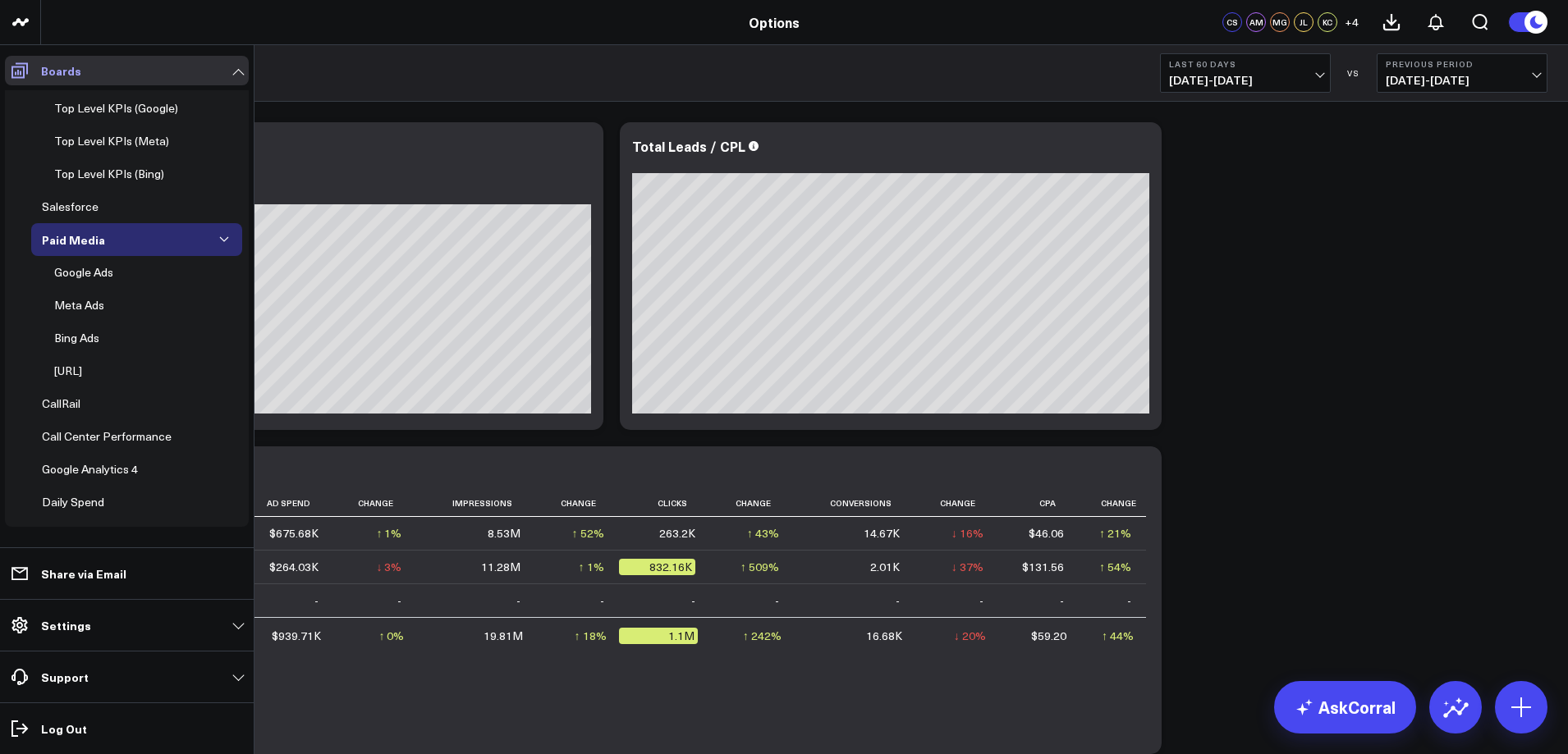
scroll to position [59, 0]
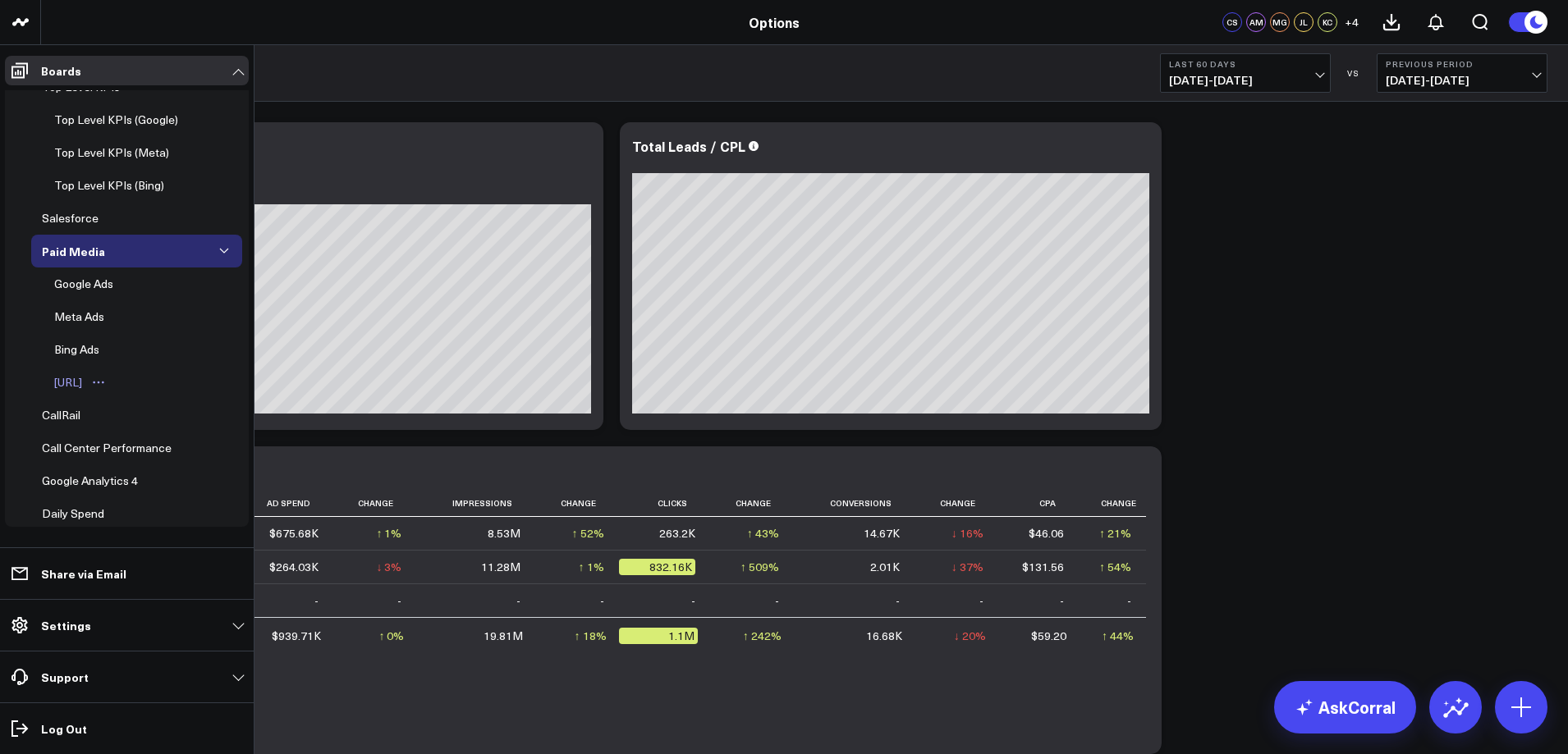
click at [111, 386] on button "Open board menu" at bounding box center [98, 382] width 24 height 14
click at [86, 383] on div "[URL]" at bounding box center [68, 382] width 36 height 19
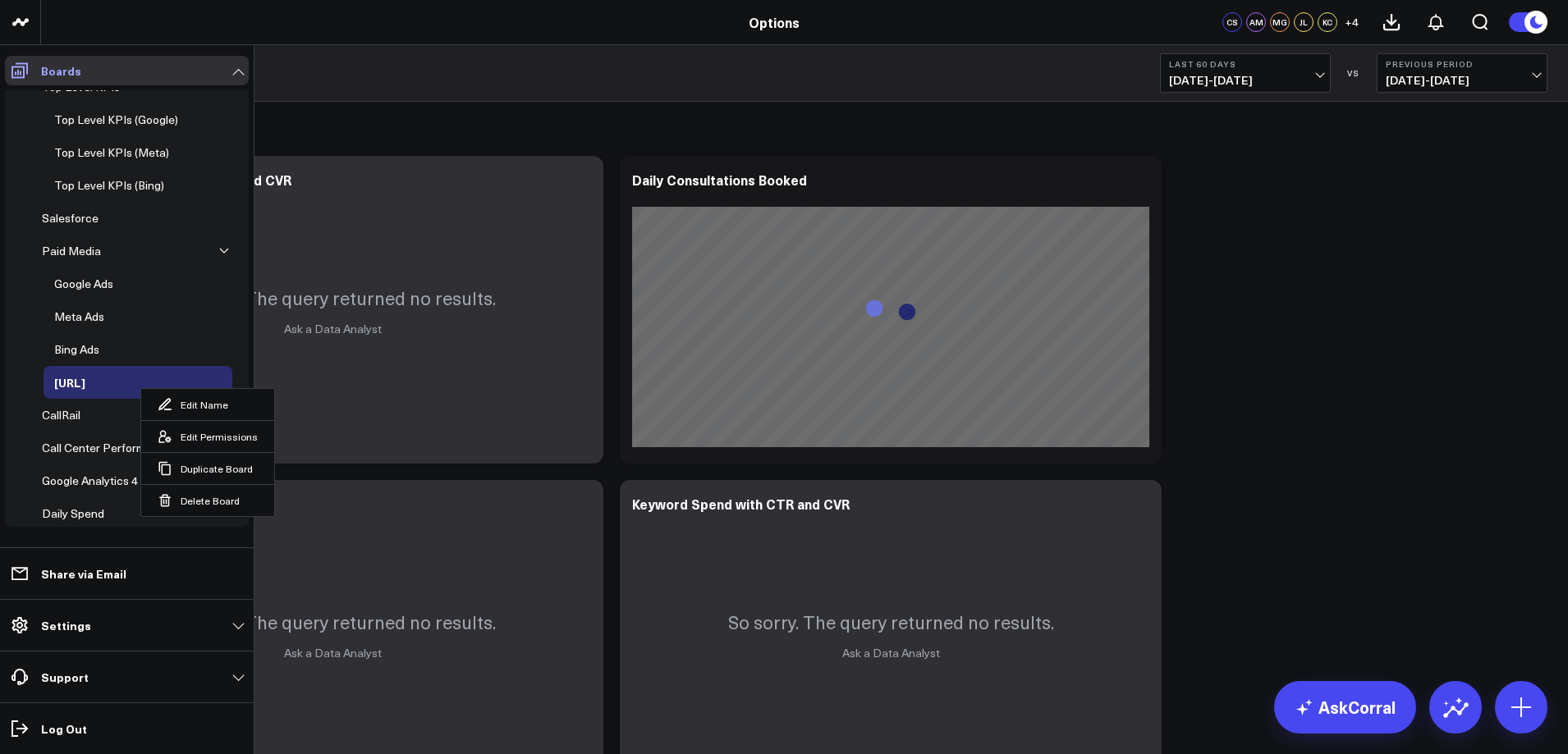
scroll to position [48, 0]
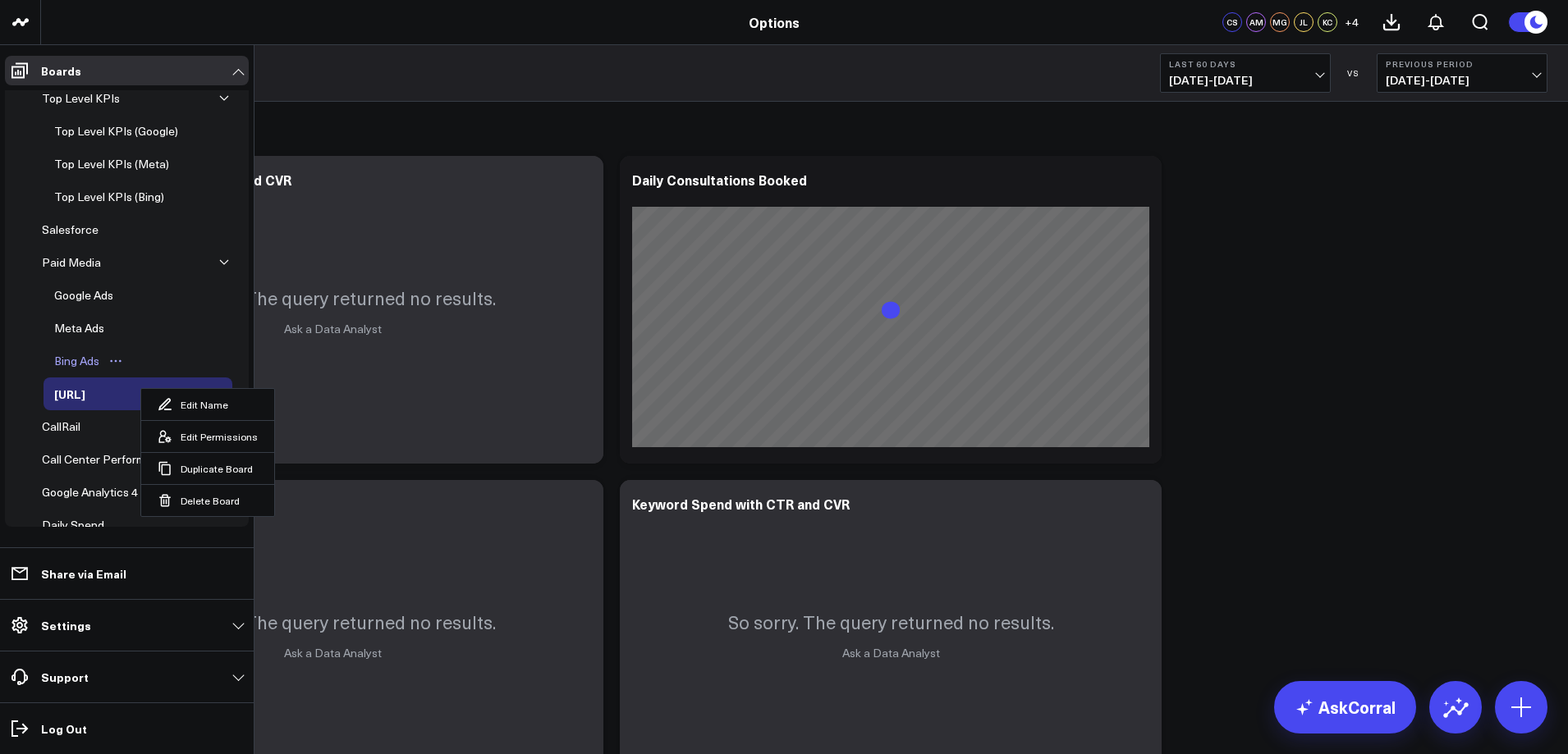
click at [89, 358] on div "Bing Ads" at bounding box center [77, 361] width 53 height 19
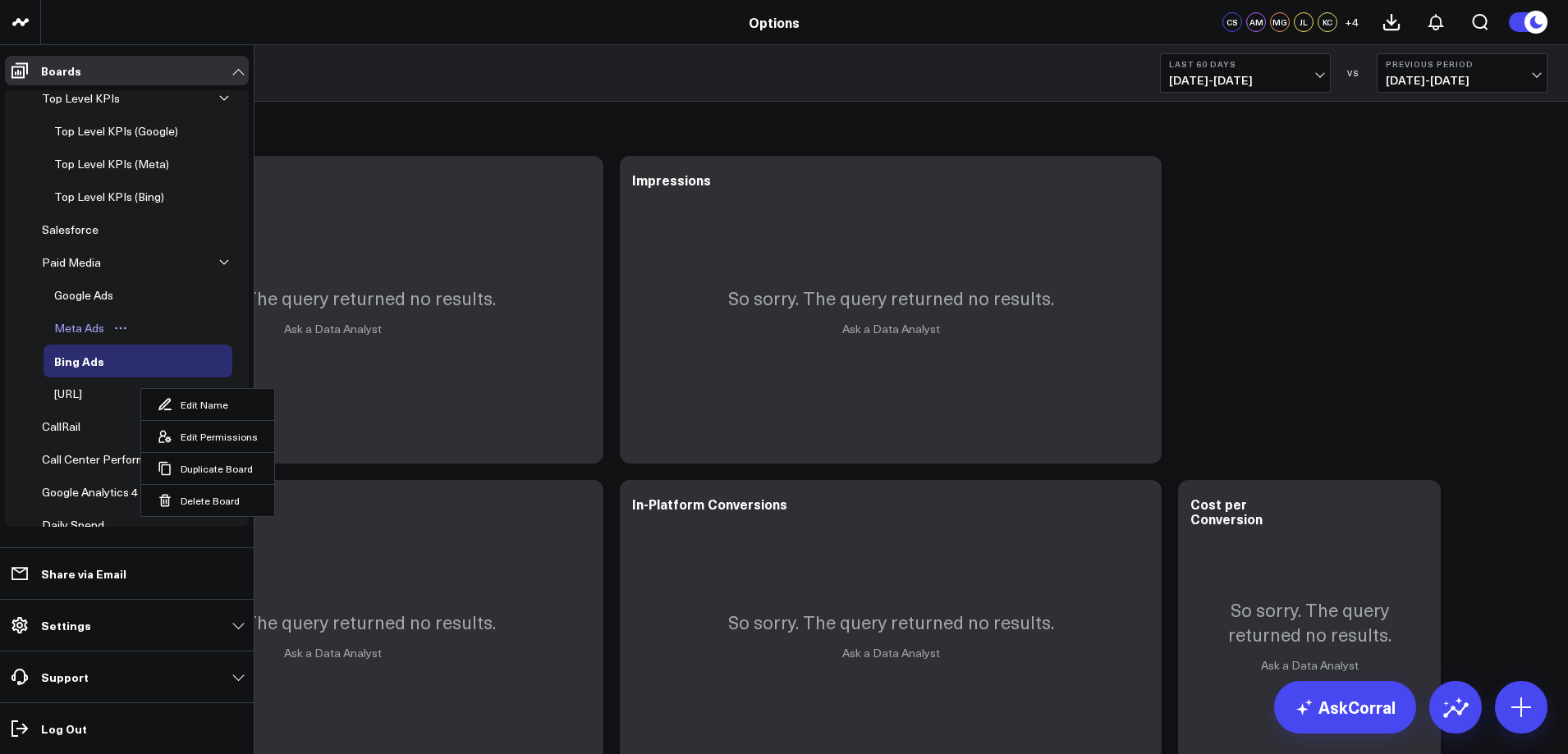
click at [83, 328] on div "Meta Ads" at bounding box center [80, 328] width 58 height 19
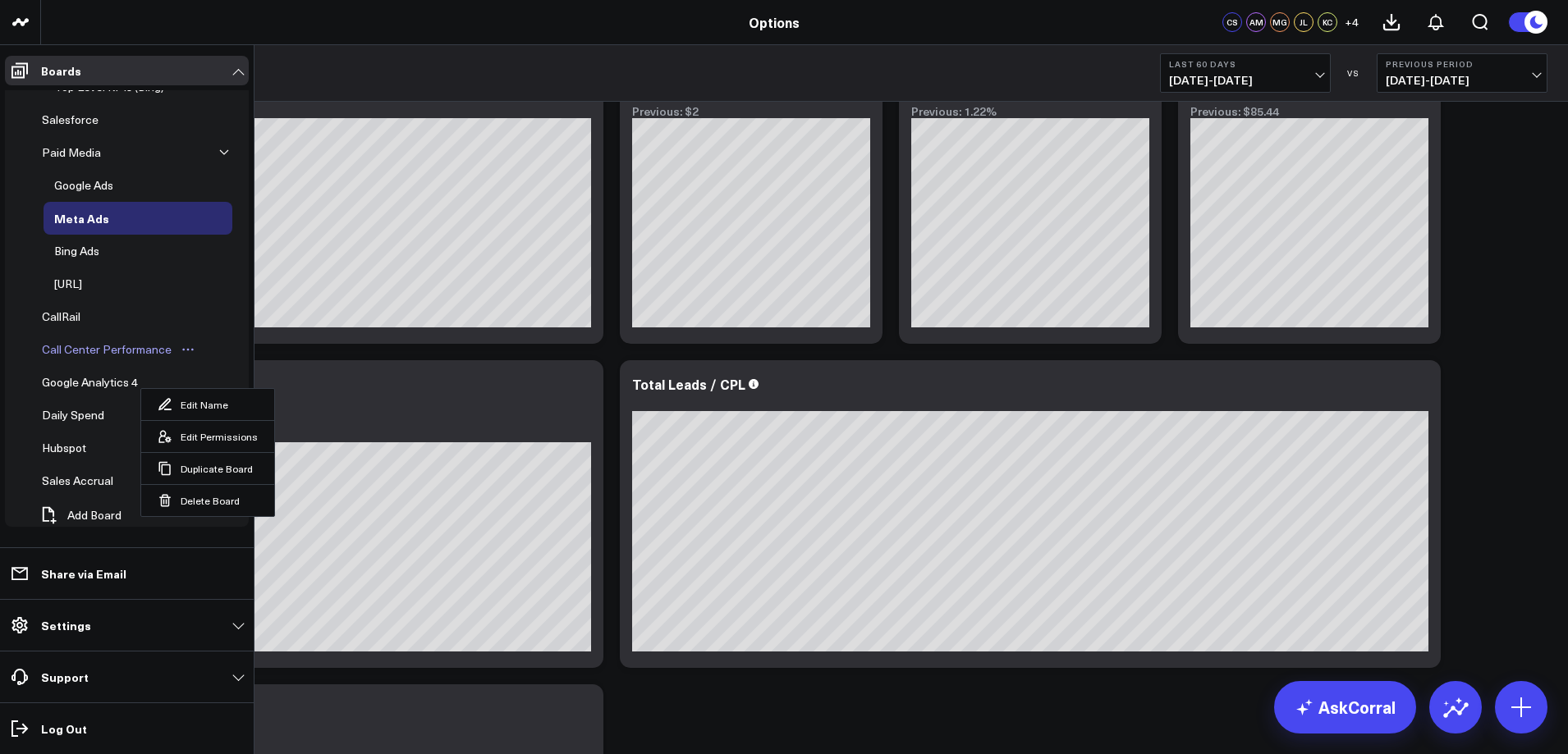
scroll to position [171, 0]
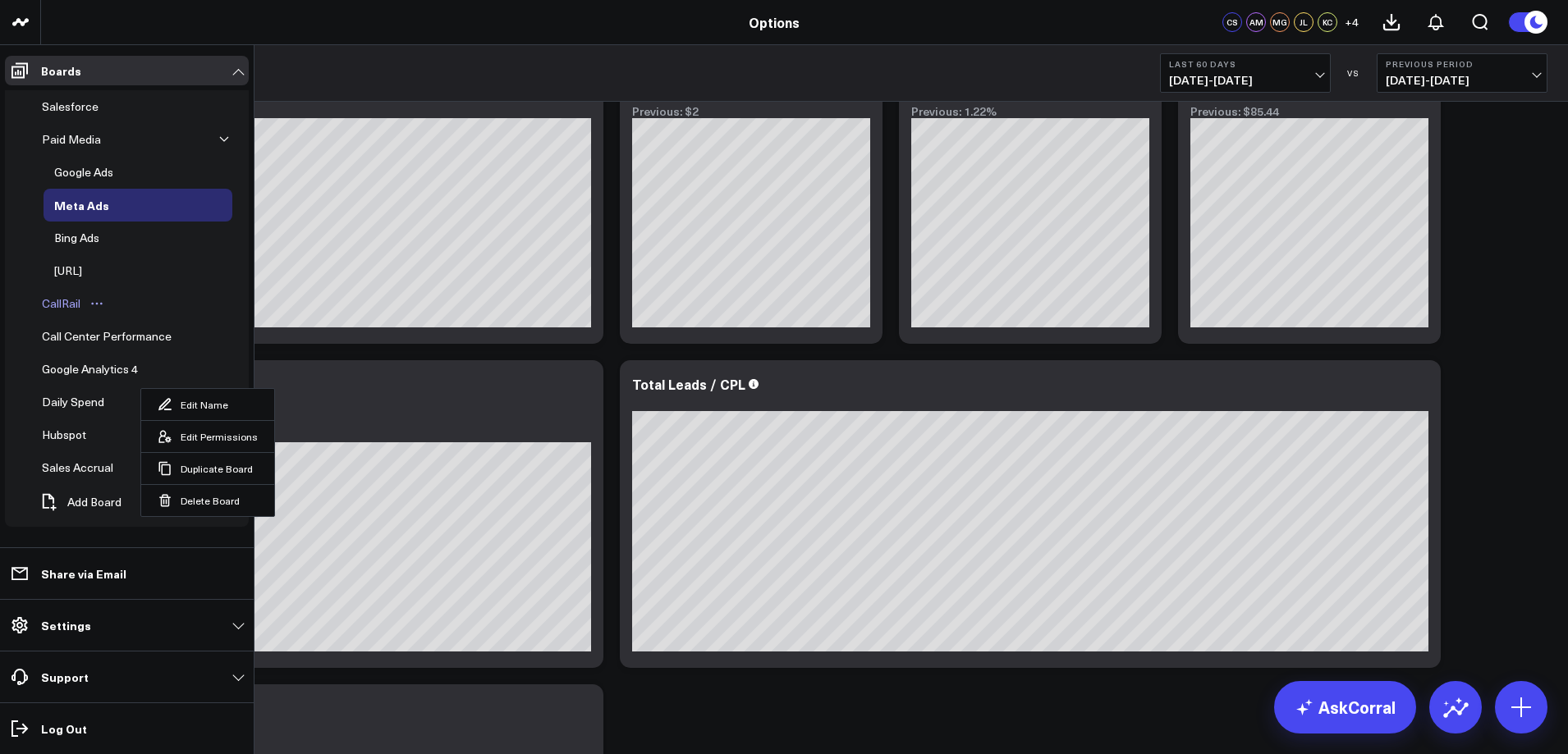
click at [52, 301] on div "CallRail" at bounding box center [61, 304] width 47 height 19
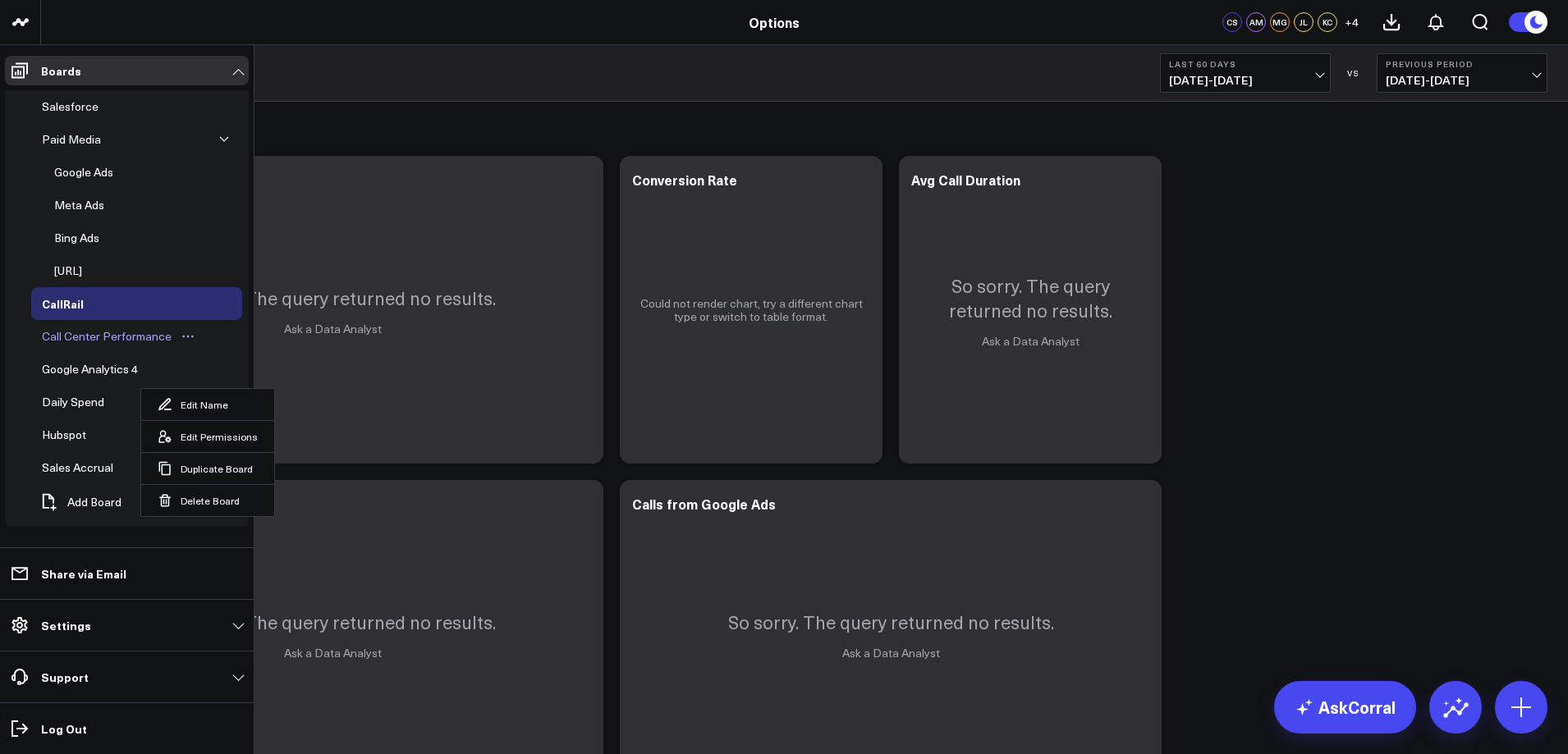
click at [65, 339] on div "Call Center Performance" at bounding box center [107, 337] width 138 height 19
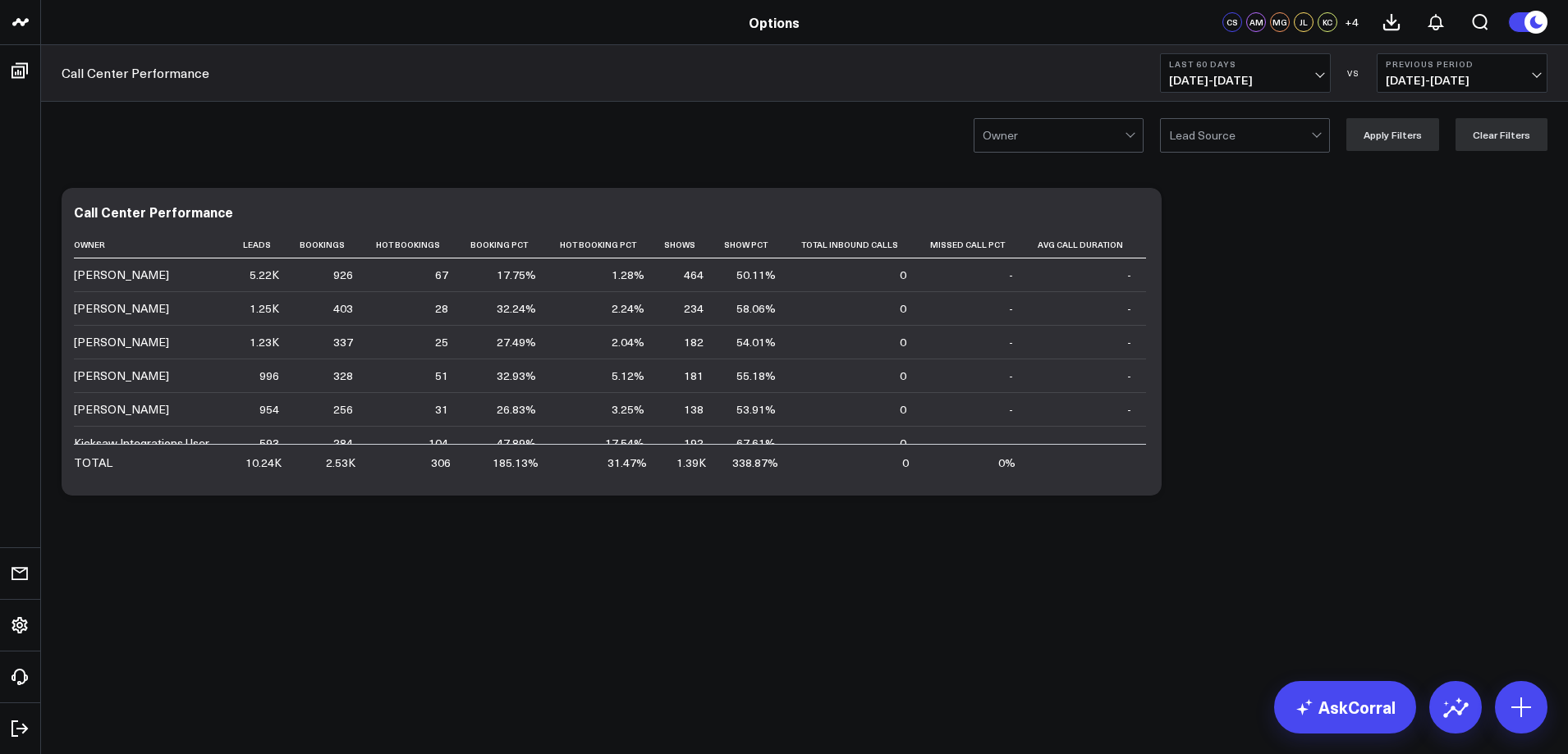
click at [1298, 71] on button "Last 60 Days [DATE] - [DATE]" at bounding box center [1246, 73] width 171 height 40
click at [1235, 179] on link "Last 30 Days" at bounding box center [1246, 173] width 169 height 31
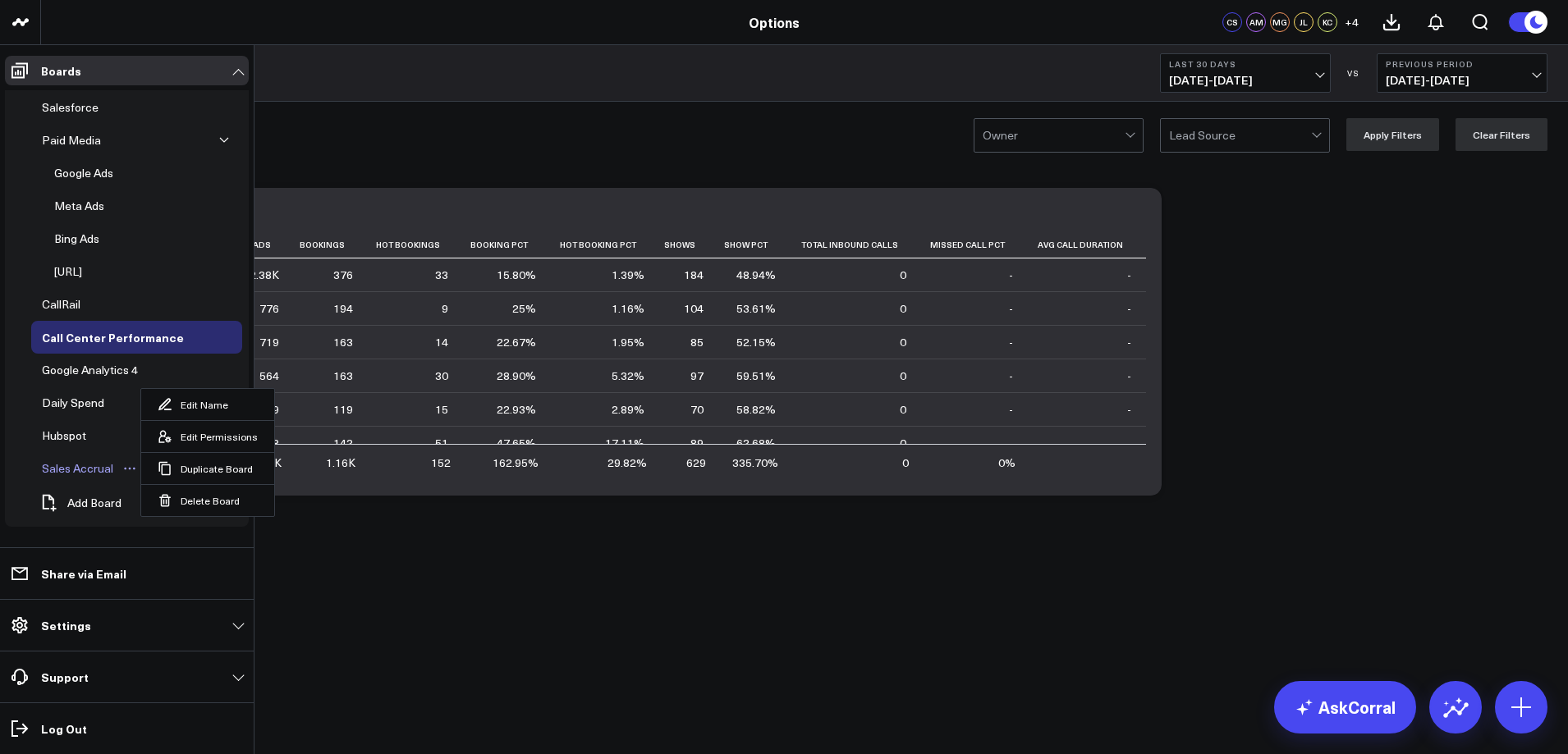
scroll to position [171, 0]
click at [70, 439] on div "Hubspot" at bounding box center [64, 435] width 52 height 19
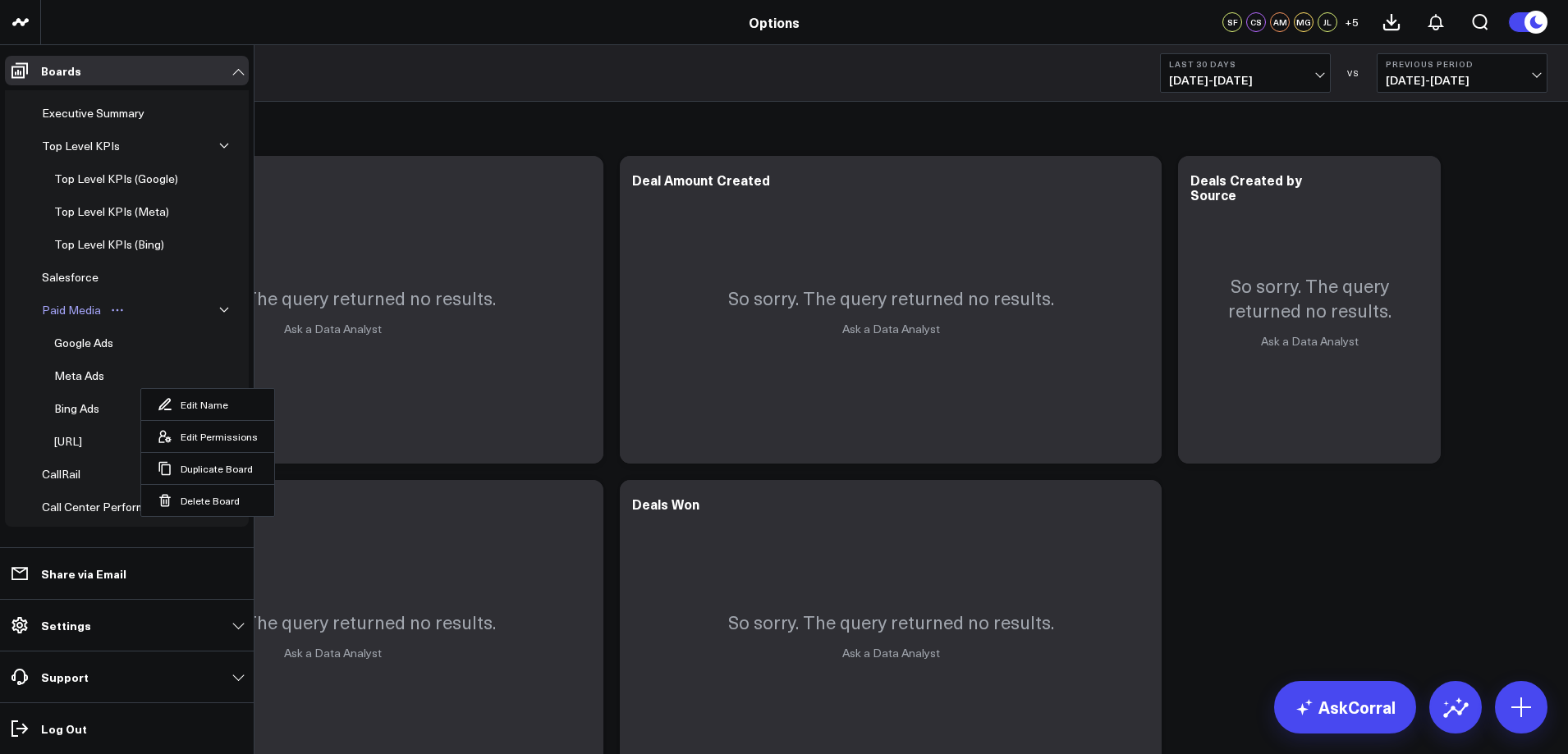
click at [83, 309] on div "Paid Media" at bounding box center [71, 311] width 67 height 19
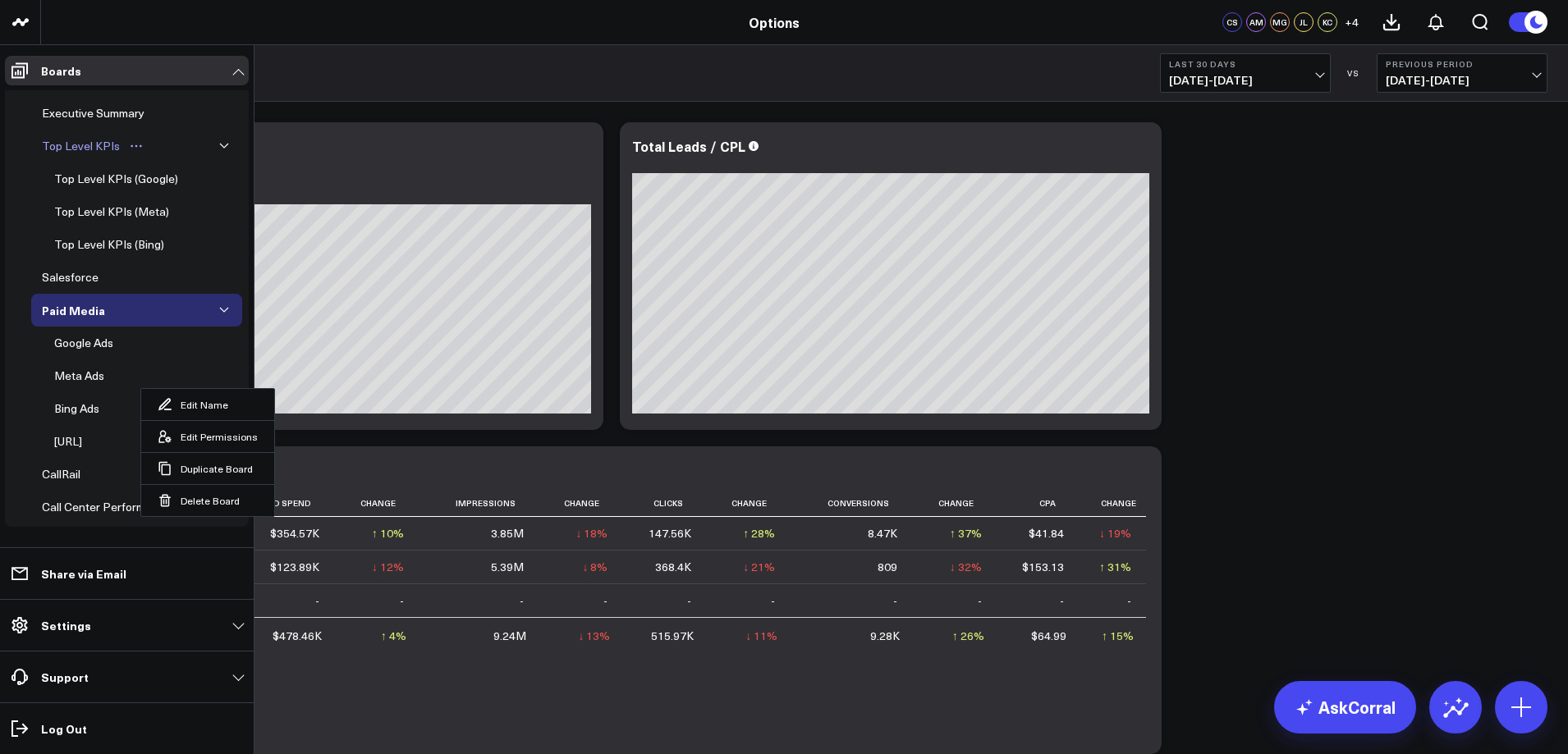
click at [84, 139] on div "Top Level KPIs" at bounding box center [81, 146] width 86 height 19
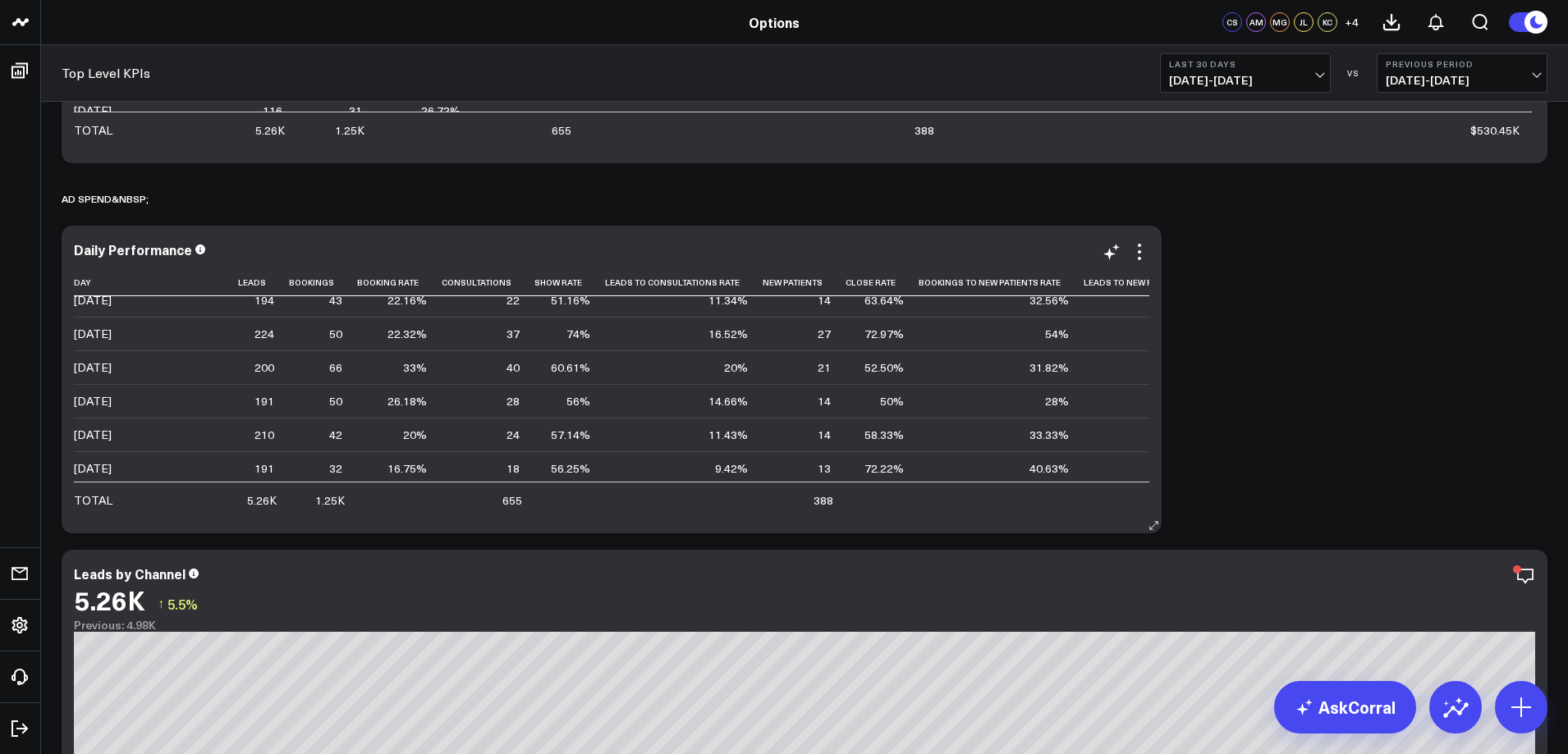
scroll to position [328, 0]
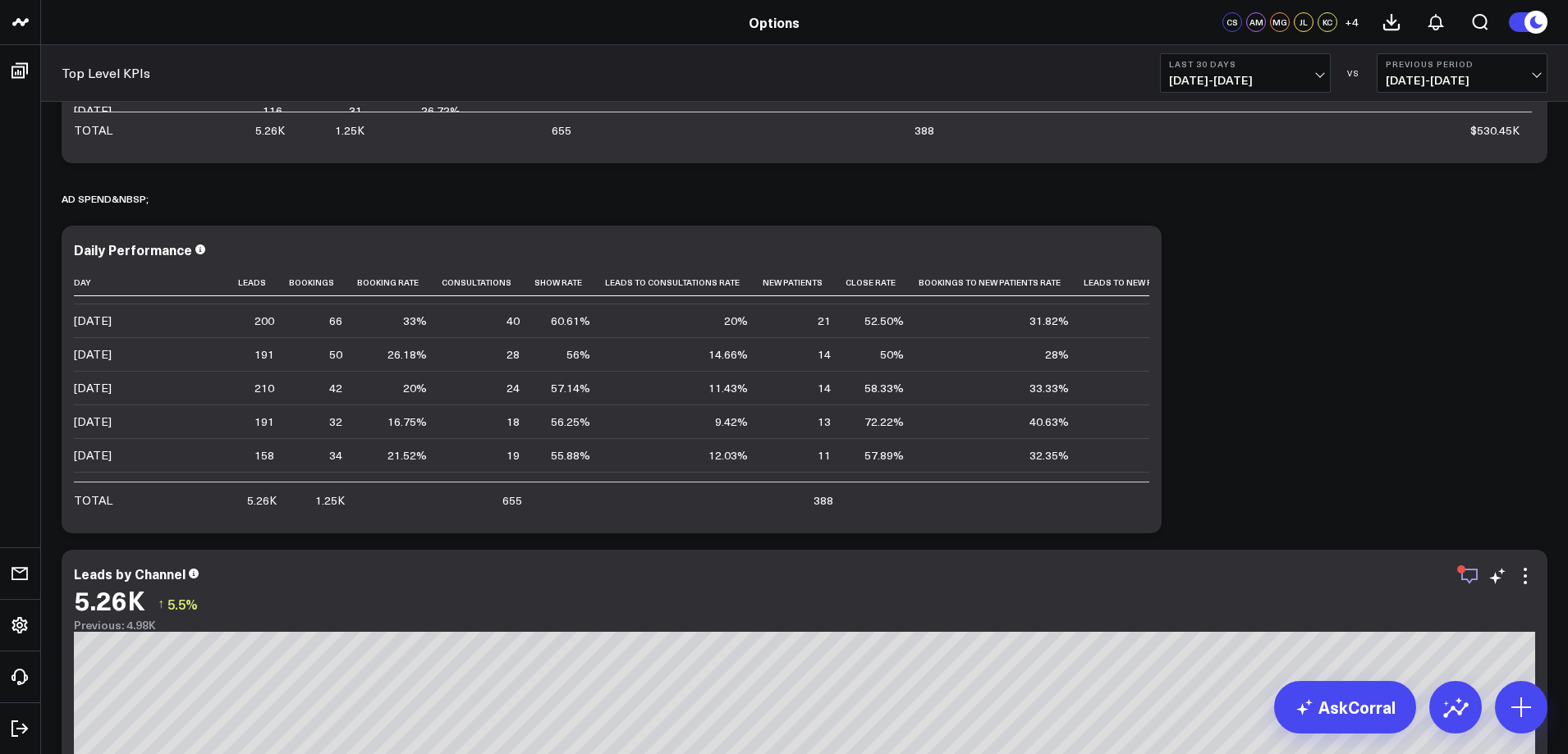
click at [1466, 578] on icon "button" at bounding box center [1470, 576] width 19 height 19
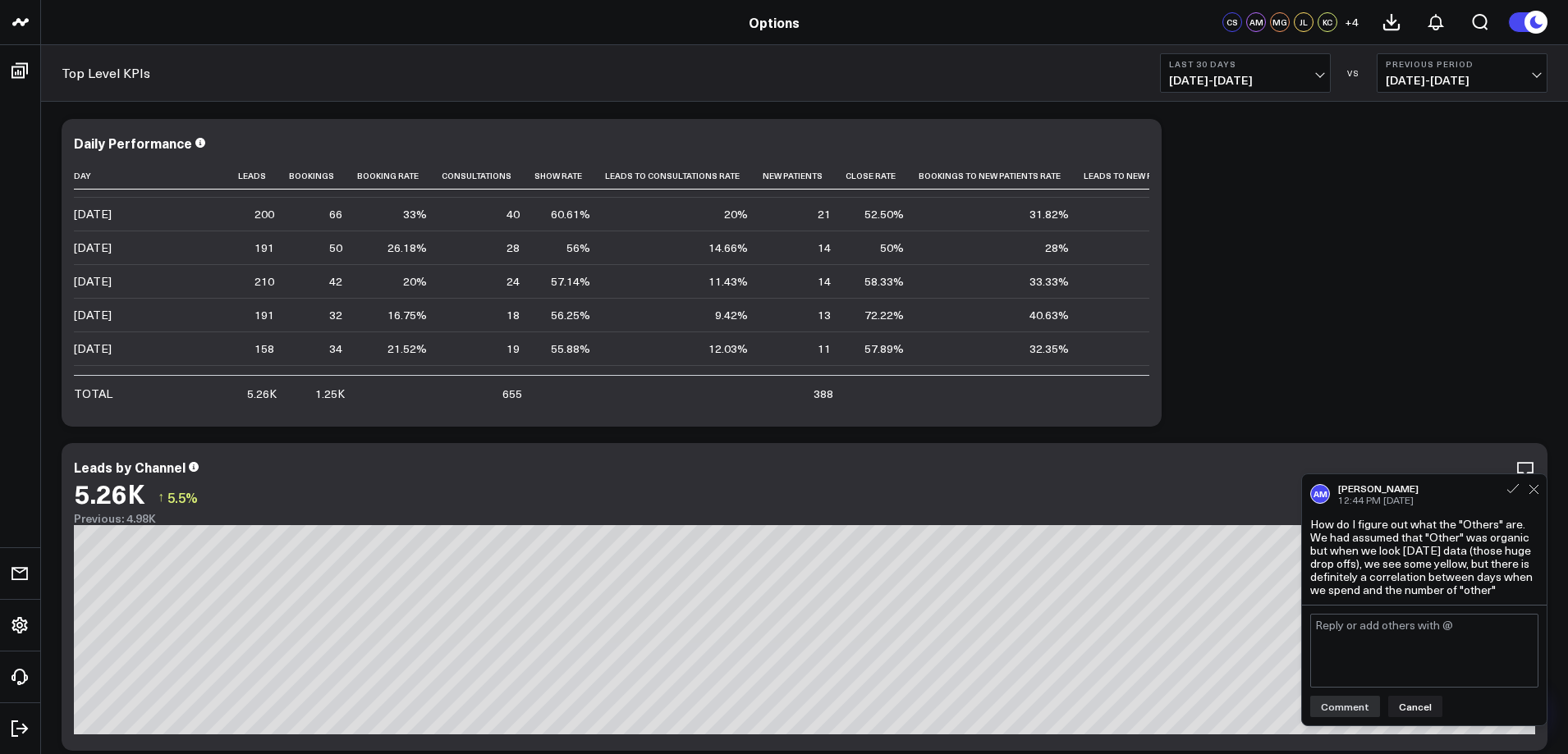
scroll to position [821, 0]
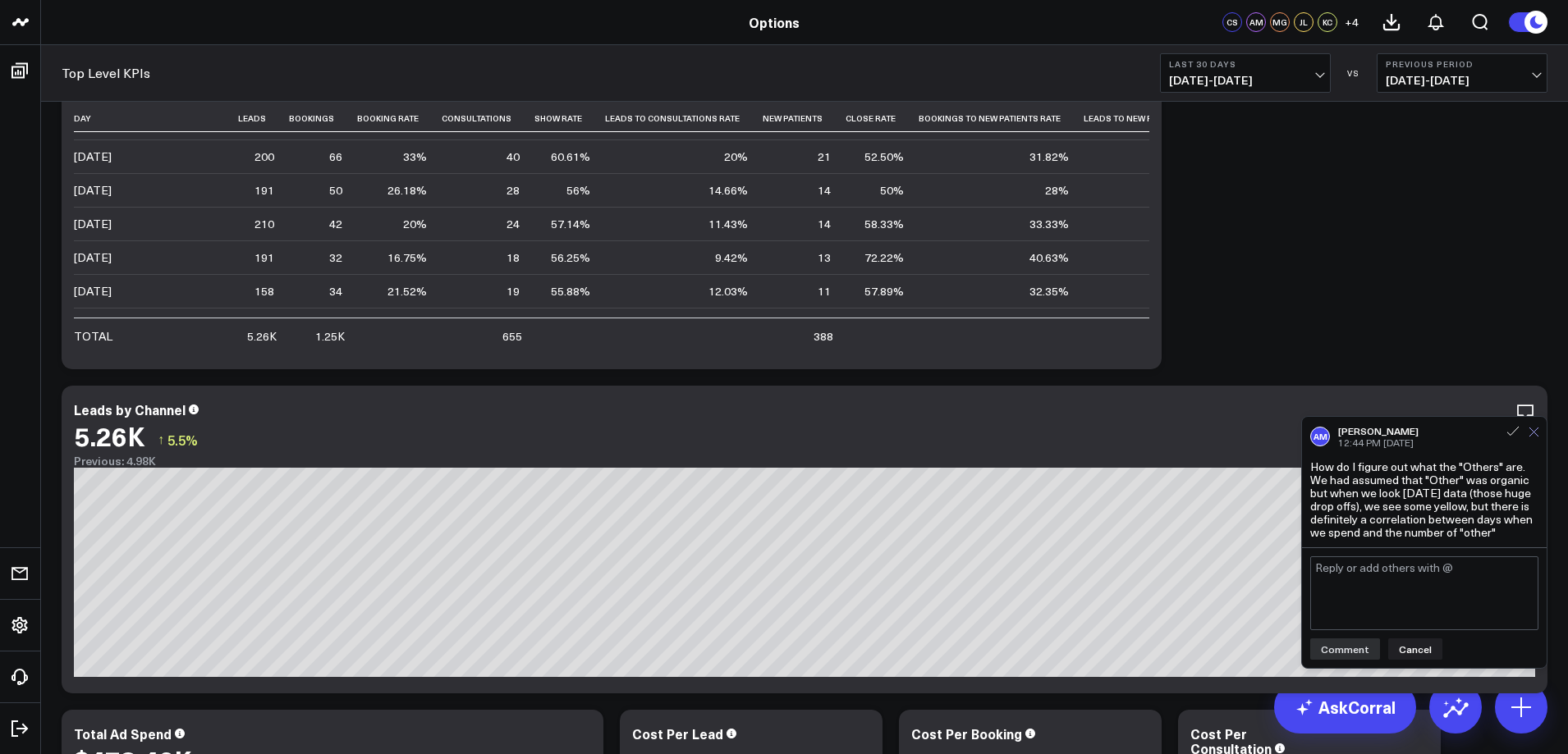
click at [1539, 432] on icon at bounding box center [1534, 432] width 11 height 11
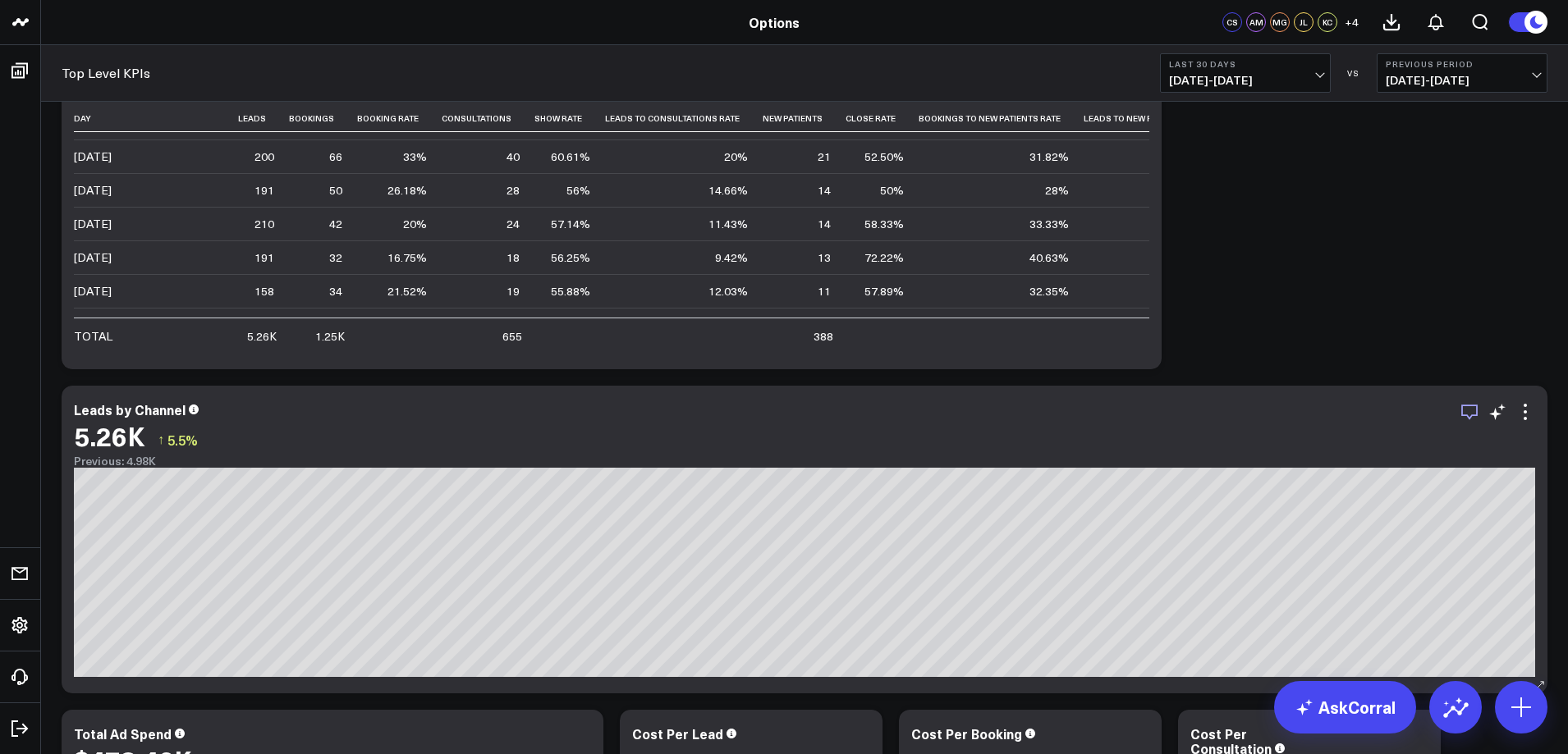
click at [1471, 419] on icon "button" at bounding box center [1470, 411] width 19 height 19
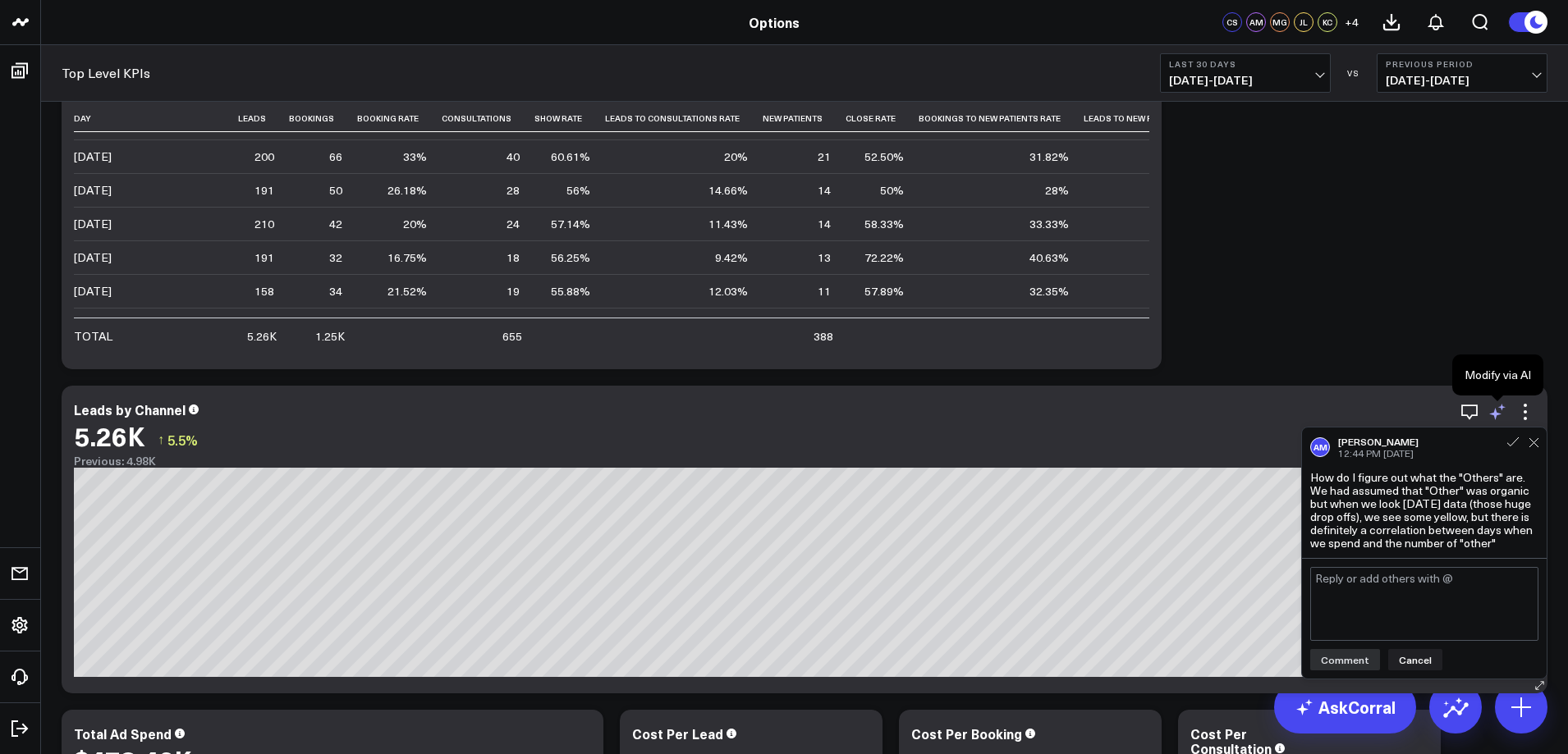
click at [1507, 417] on icon at bounding box center [1498, 411] width 19 height 19
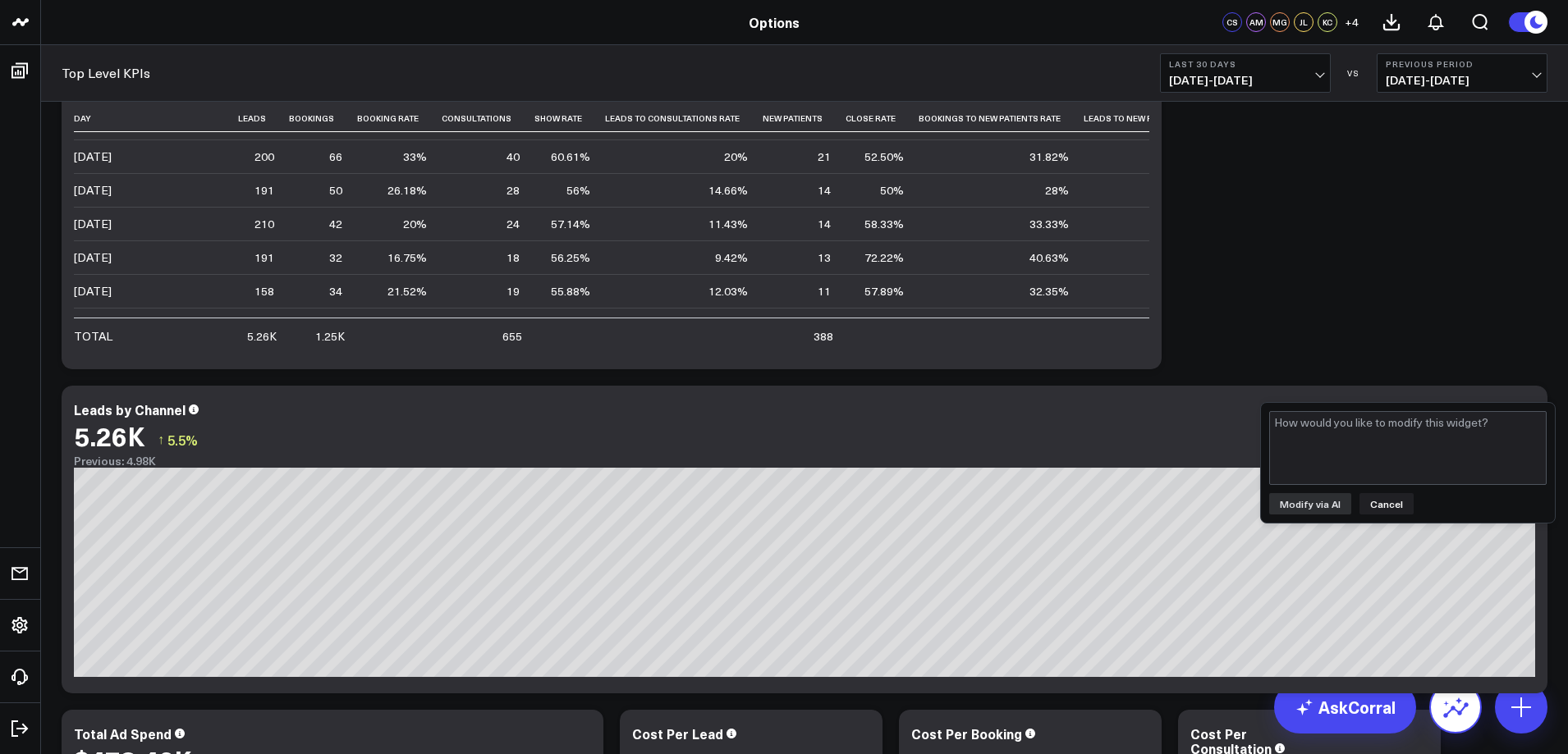
click at [1461, 709] on icon at bounding box center [1455, 707] width 26 height 26
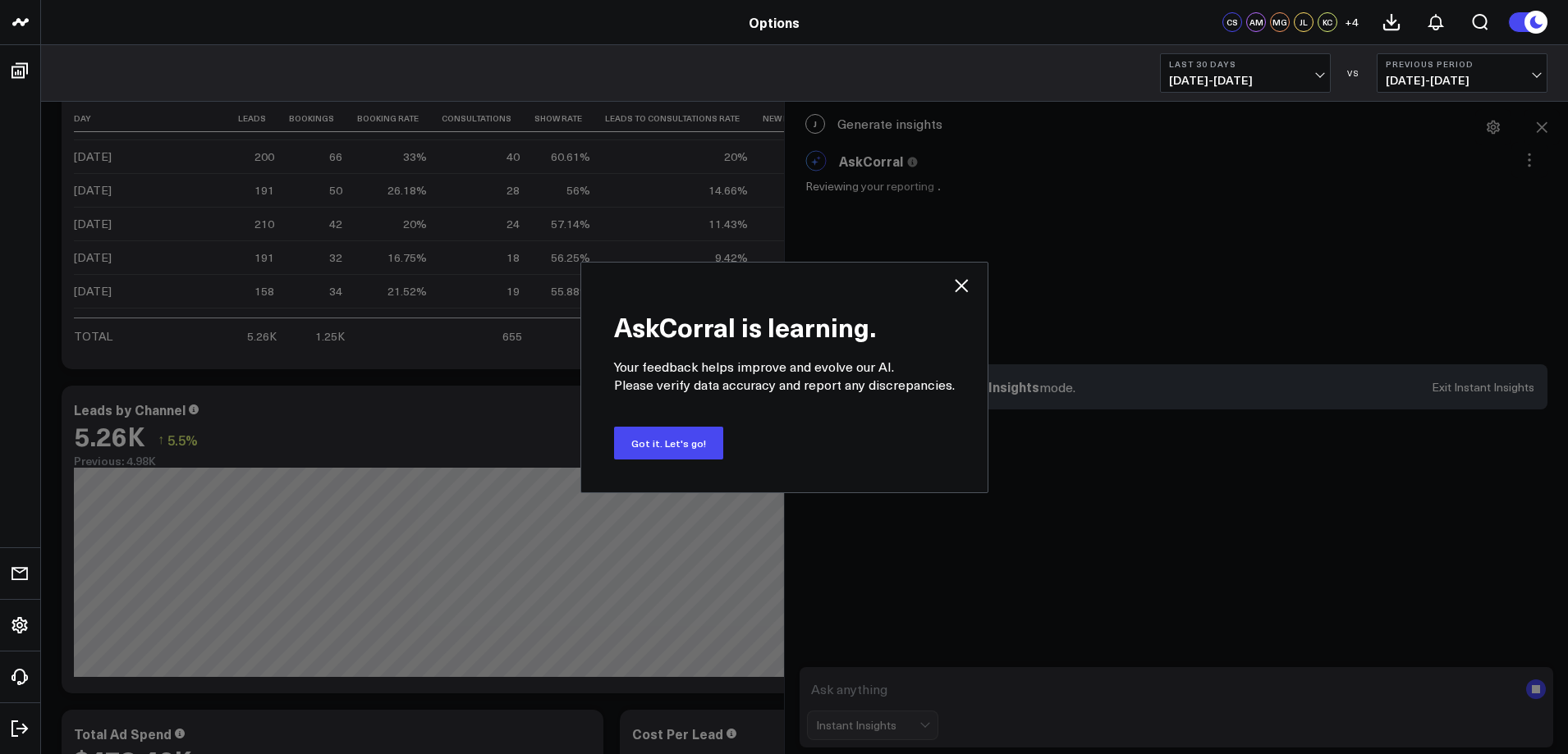
click at [966, 282] on icon at bounding box center [961, 285] width 19 height 19
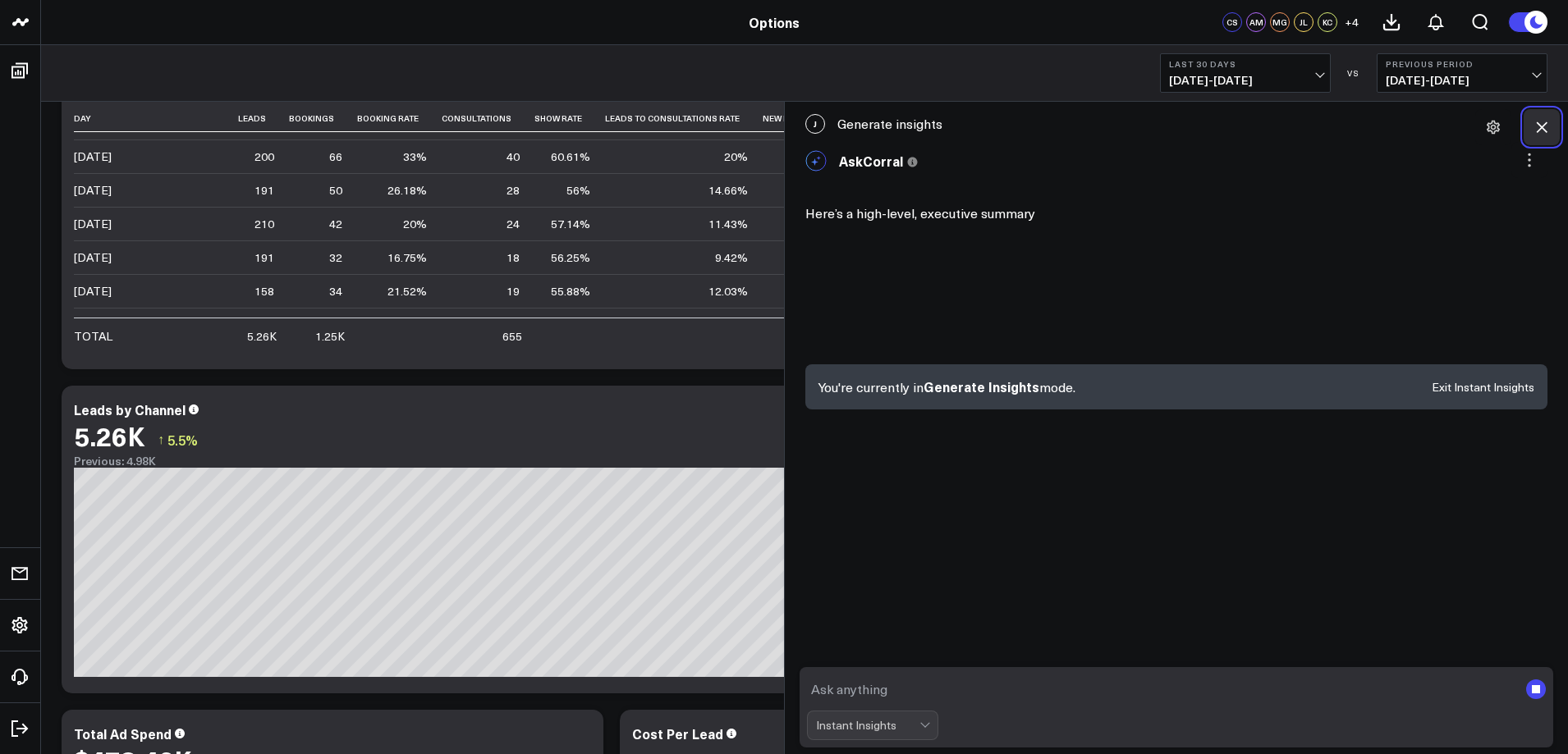
click at [1541, 128] on icon at bounding box center [1542, 127] width 11 height 11
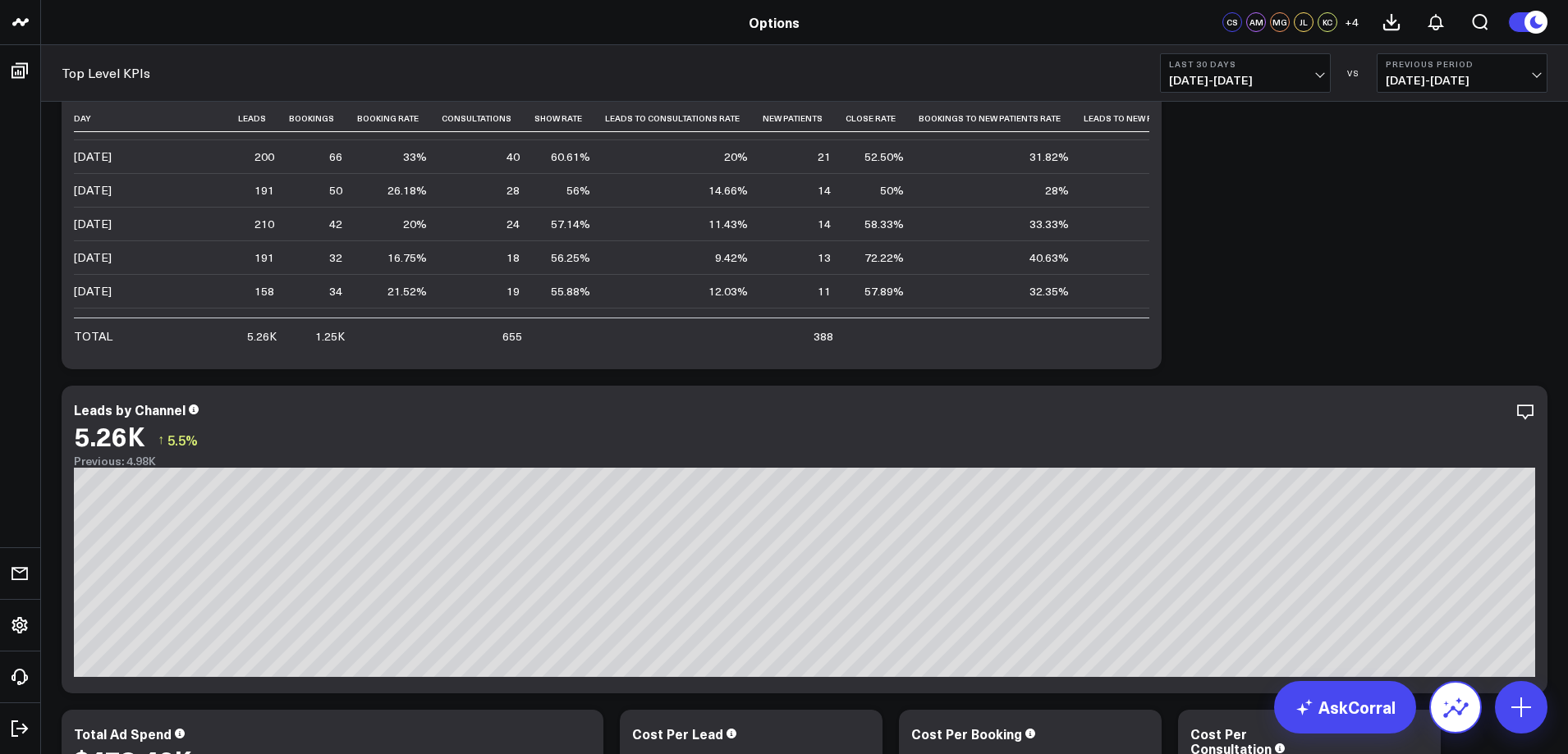
click at [1448, 711] on icon at bounding box center [1455, 707] width 26 height 26
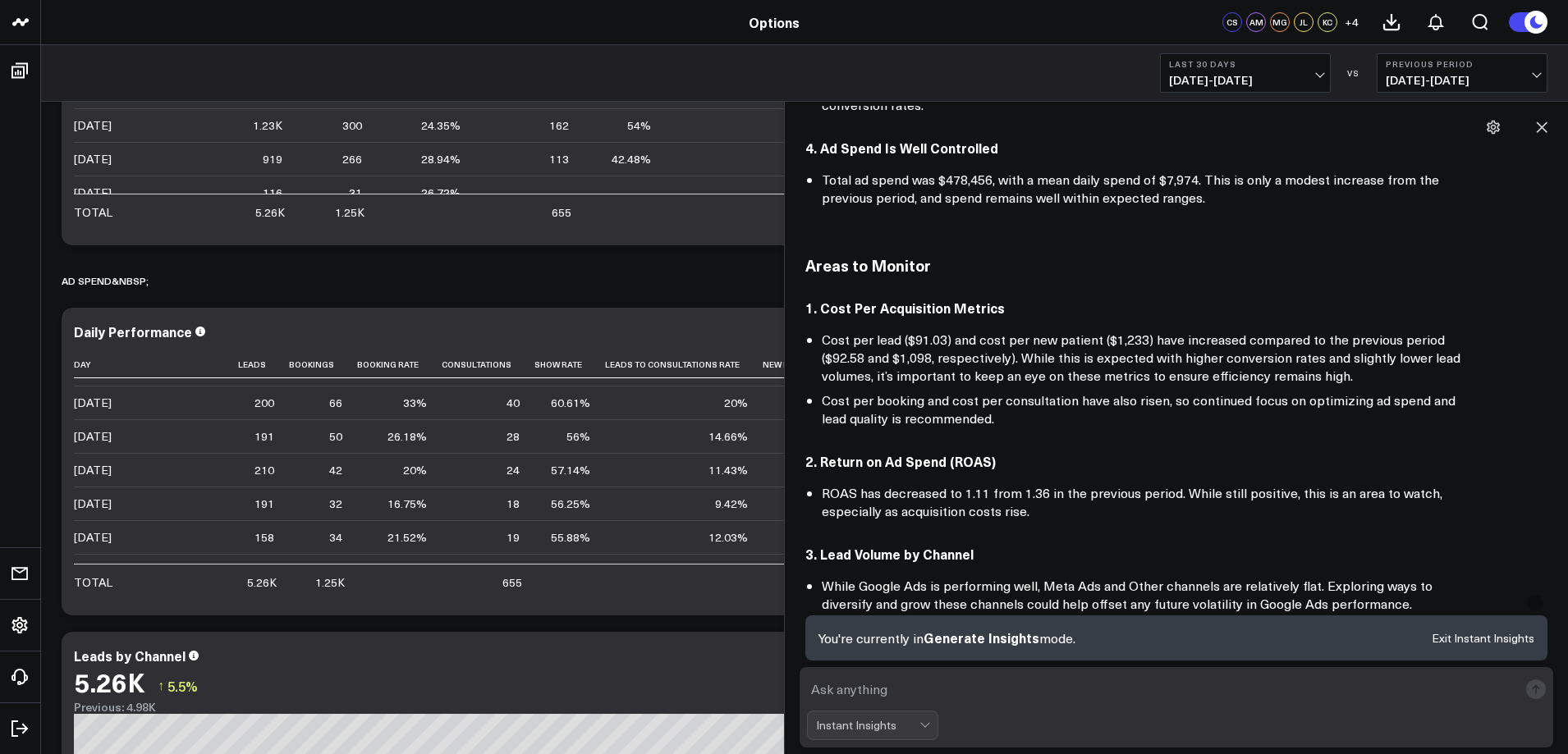
scroll to position [738, 0]
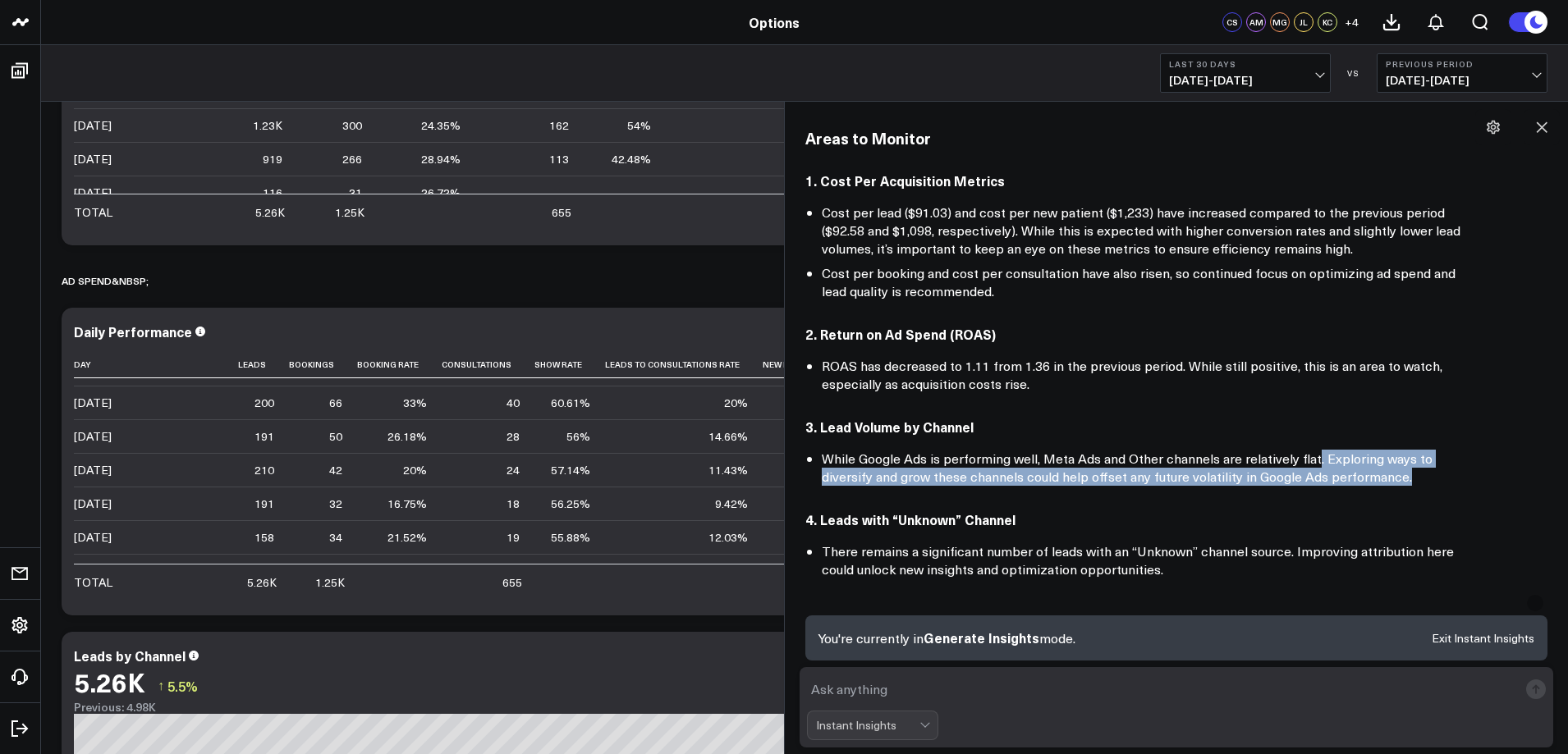
drag, startPoint x: 1315, startPoint y: 455, endPoint x: 1453, endPoint y: 479, distance: 140.1
click at [1453, 479] on li "While Google Ads is performing well, Meta Ads and Other channels are relatively…" at bounding box center [1143, 467] width 641 height 36
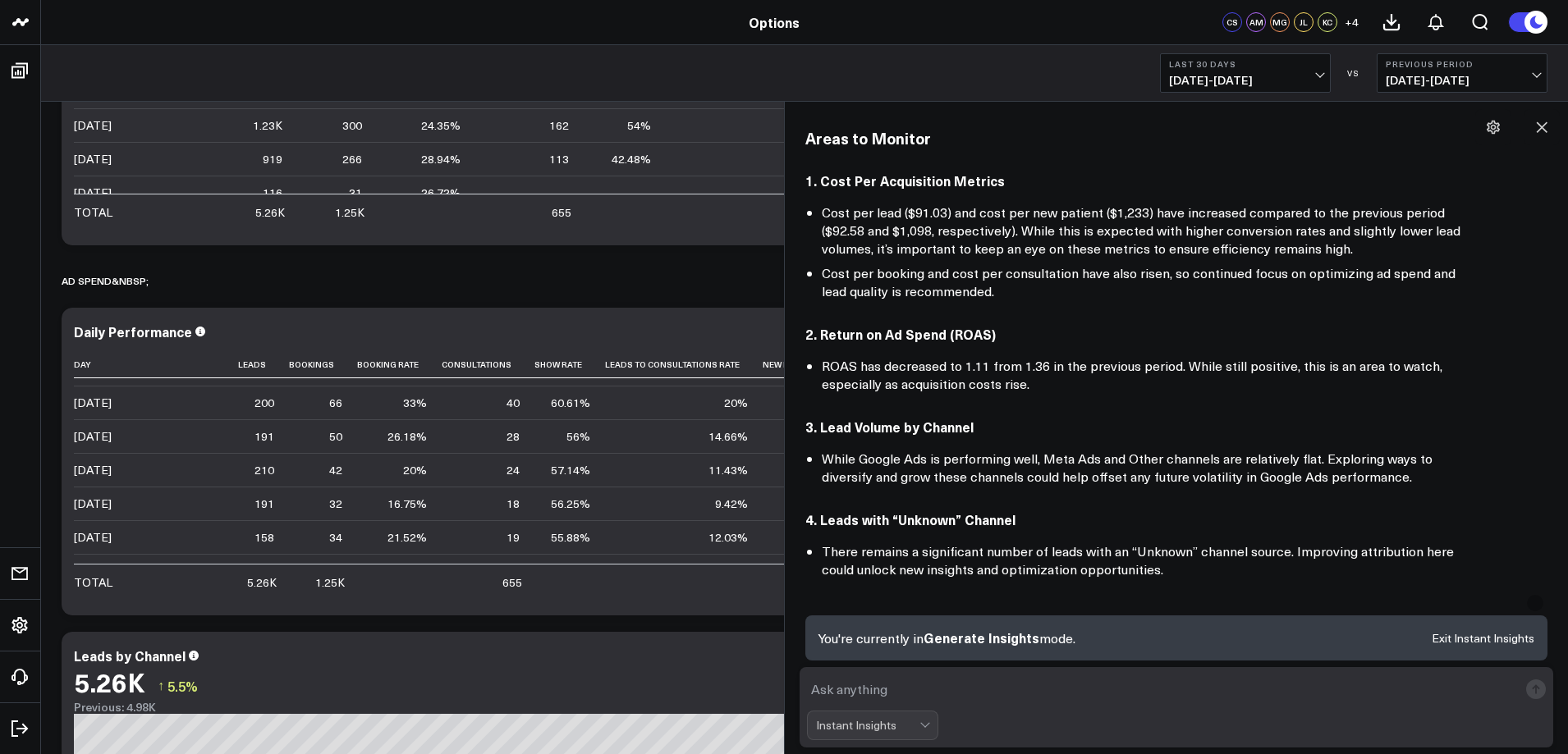
click at [1379, 490] on div "Here’s a high-level, executive summary of performance for the most recent 30-da…" at bounding box center [1177, 152] width 743 height 1374
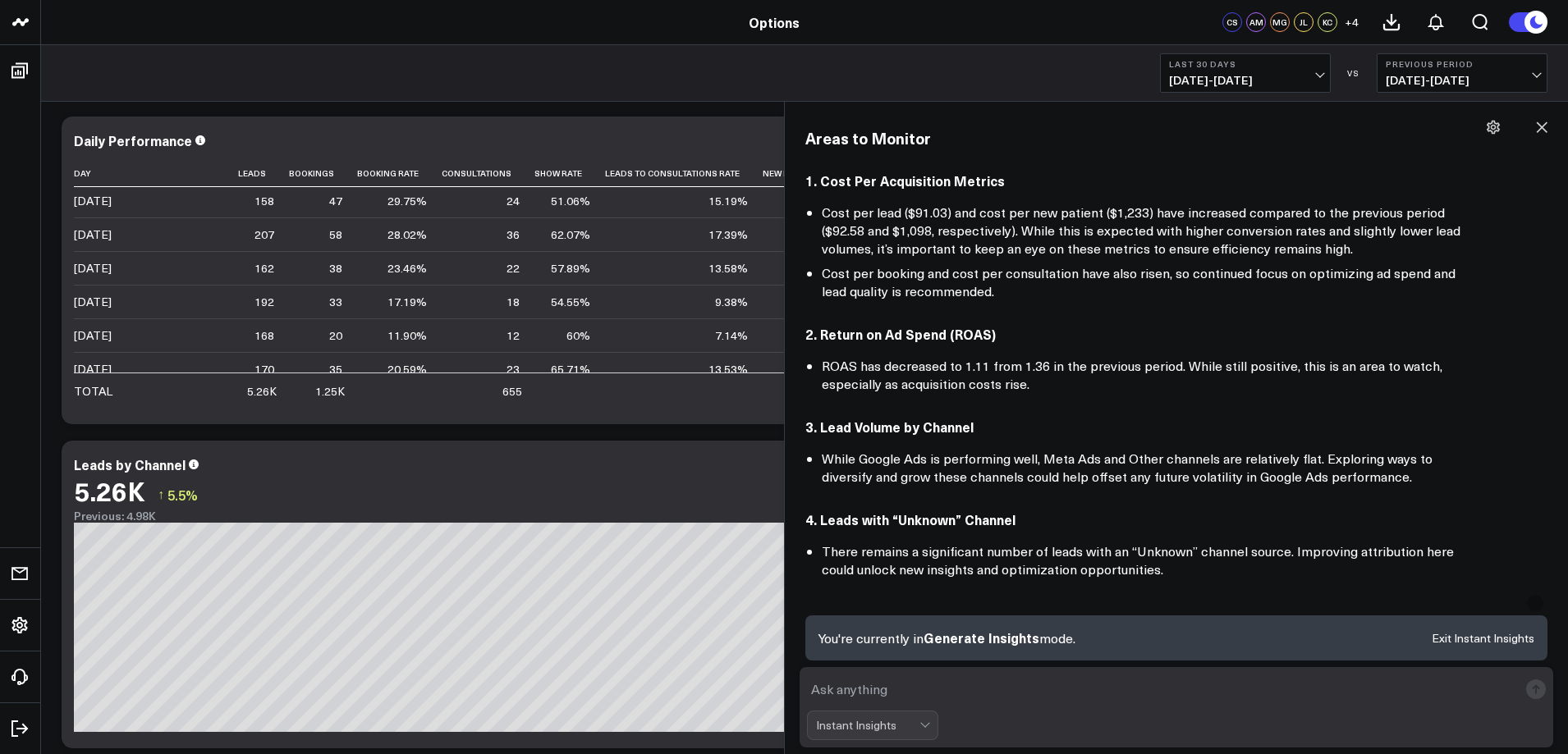
scroll to position [821, 0]
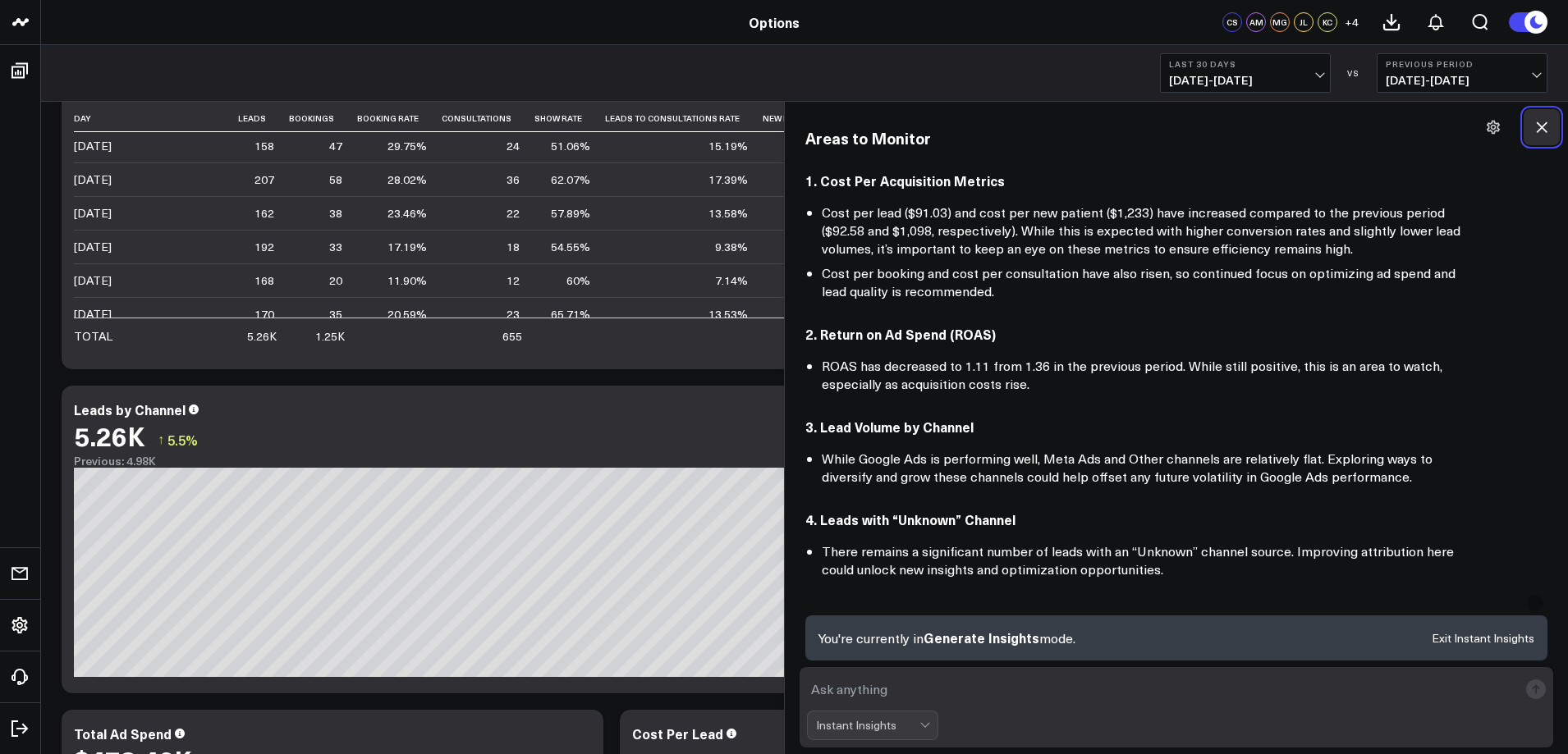
click at [1544, 127] on icon at bounding box center [1542, 127] width 17 height 16
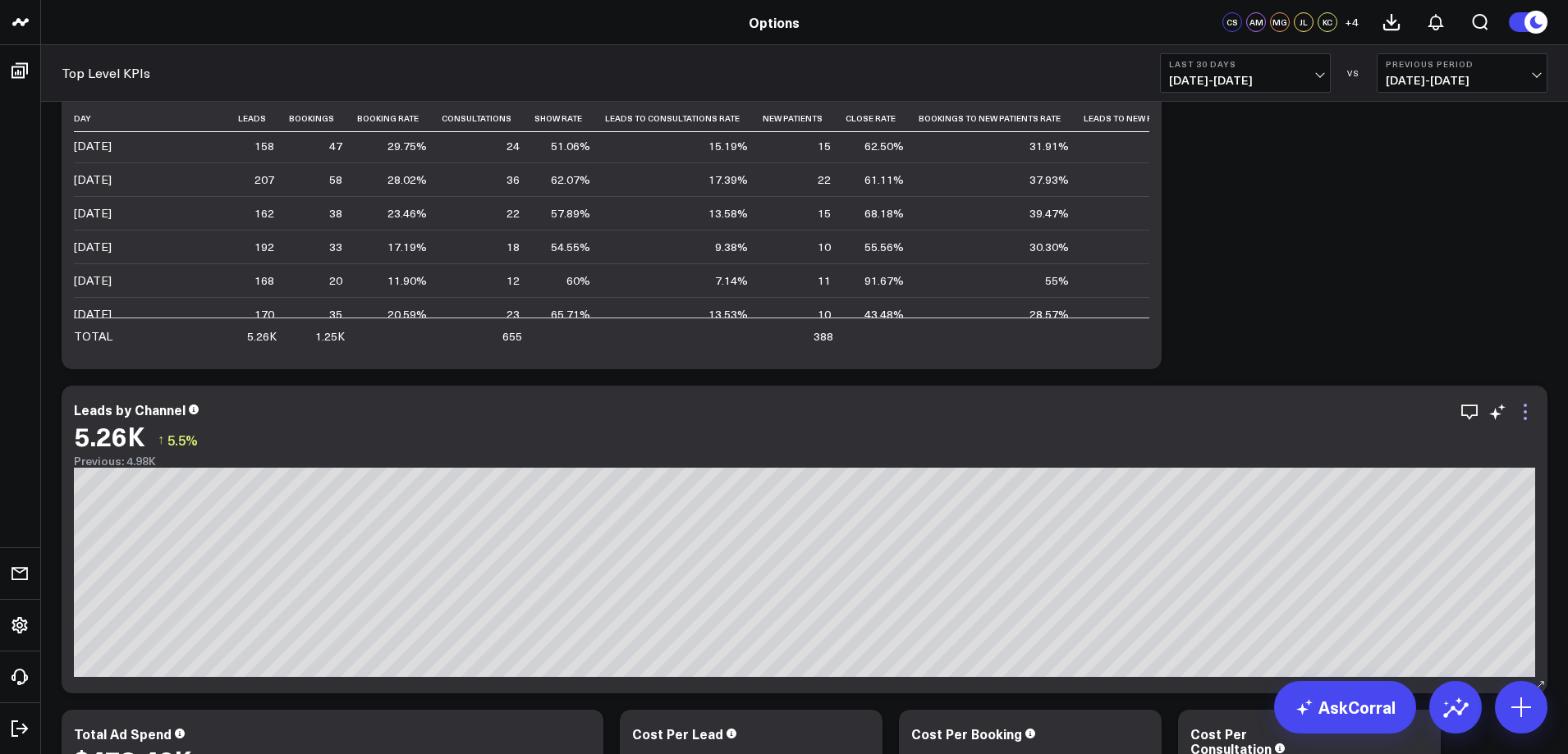
click at [1525, 410] on icon at bounding box center [1525, 411] width 19 height 19
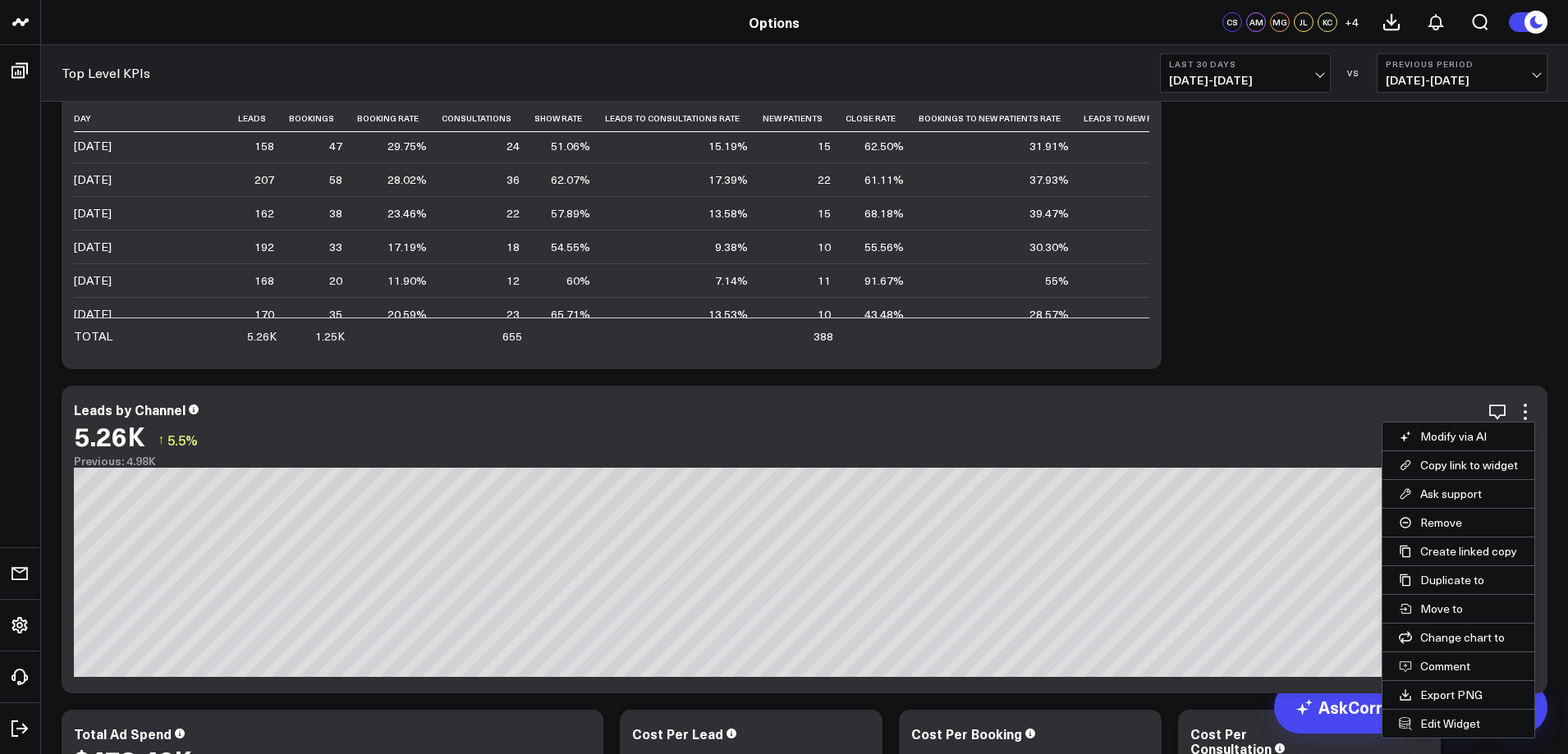
click at [1324, 75] on button "Last 30 Days [DATE] - [DATE]" at bounding box center [1246, 73] width 171 height 40
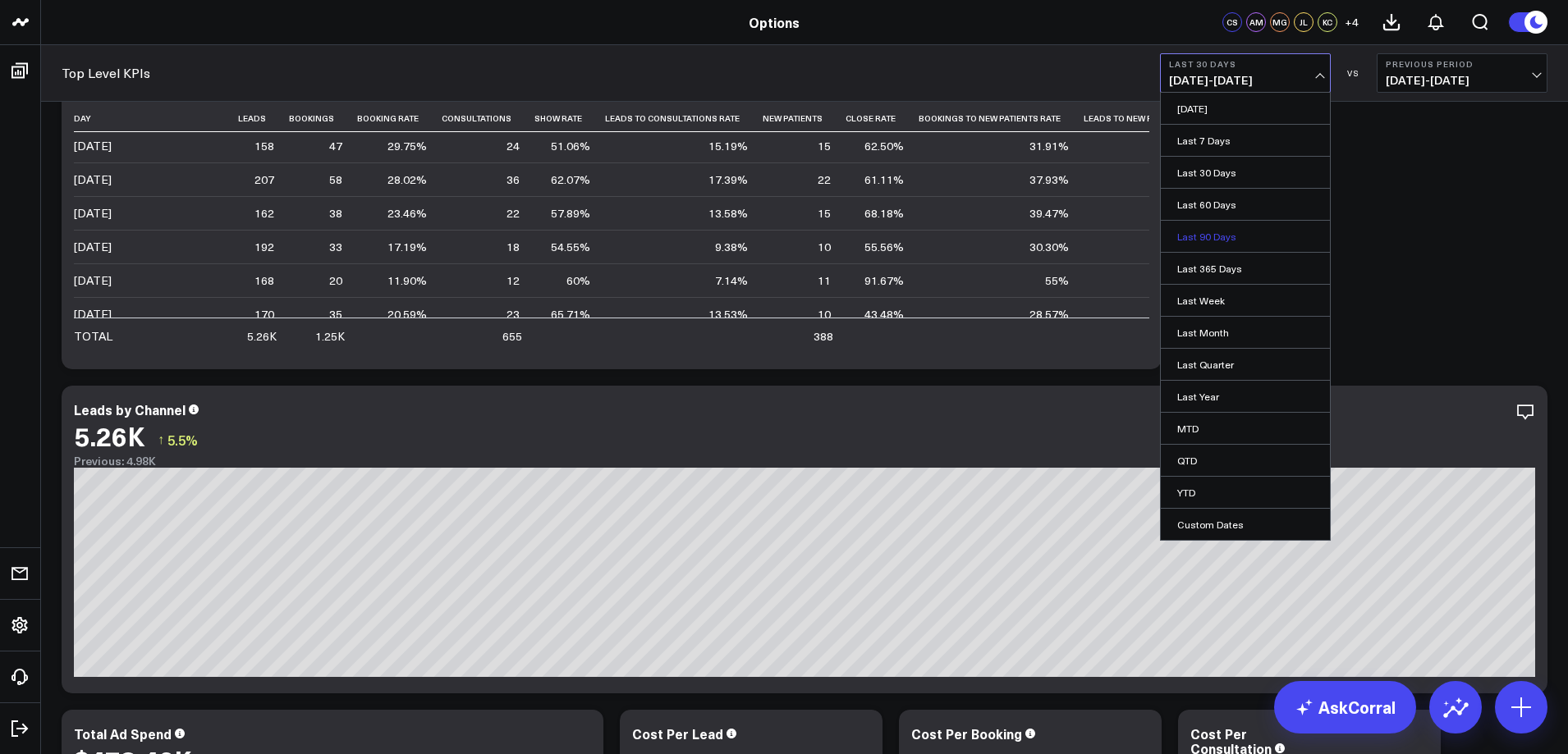
click at [1264, 238] on link "Last 90 Days" at bounding box center [1246, 237] width 169 height 31
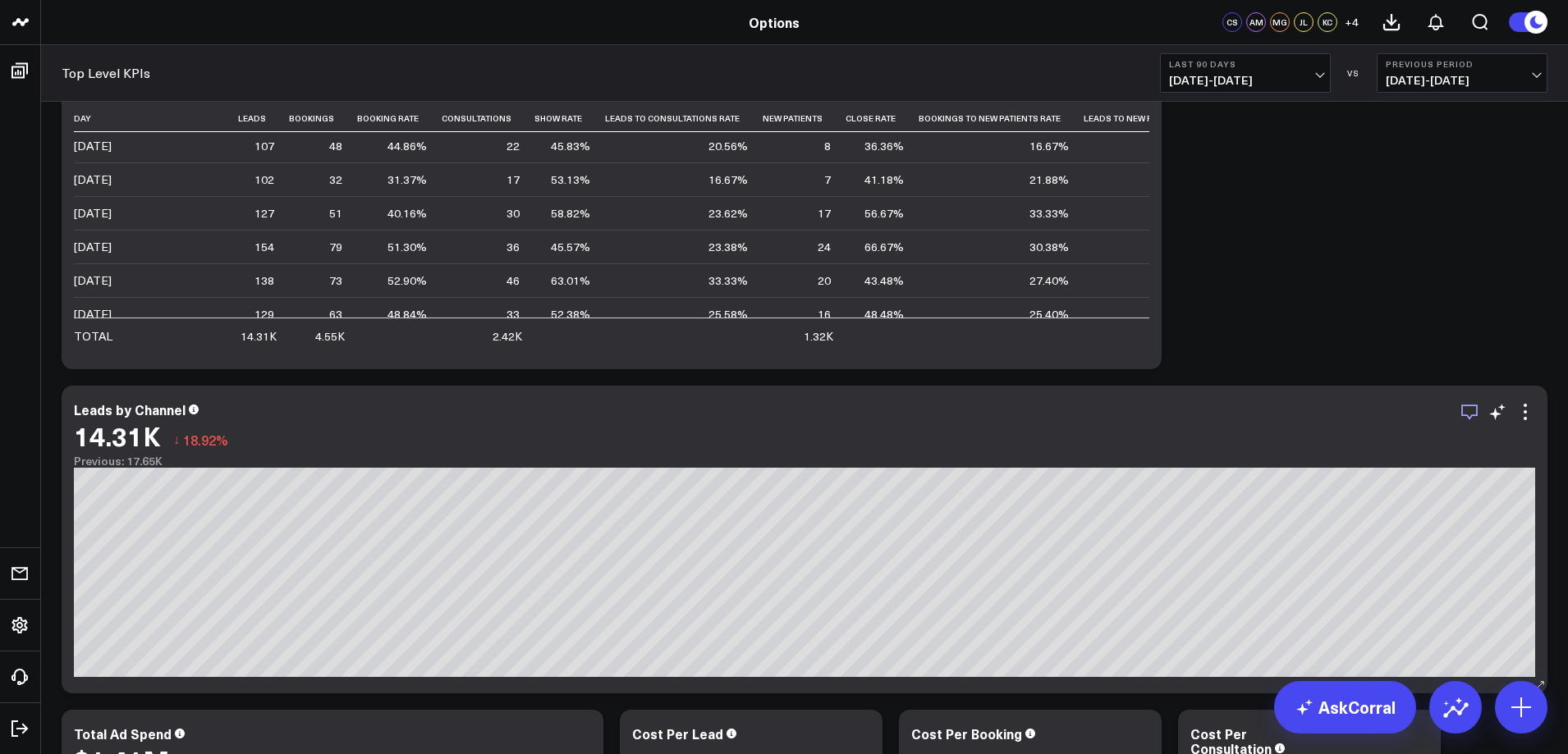
click at [1474, 417] on icon "button" at bounding box center [1470, 411] width 19 height 19
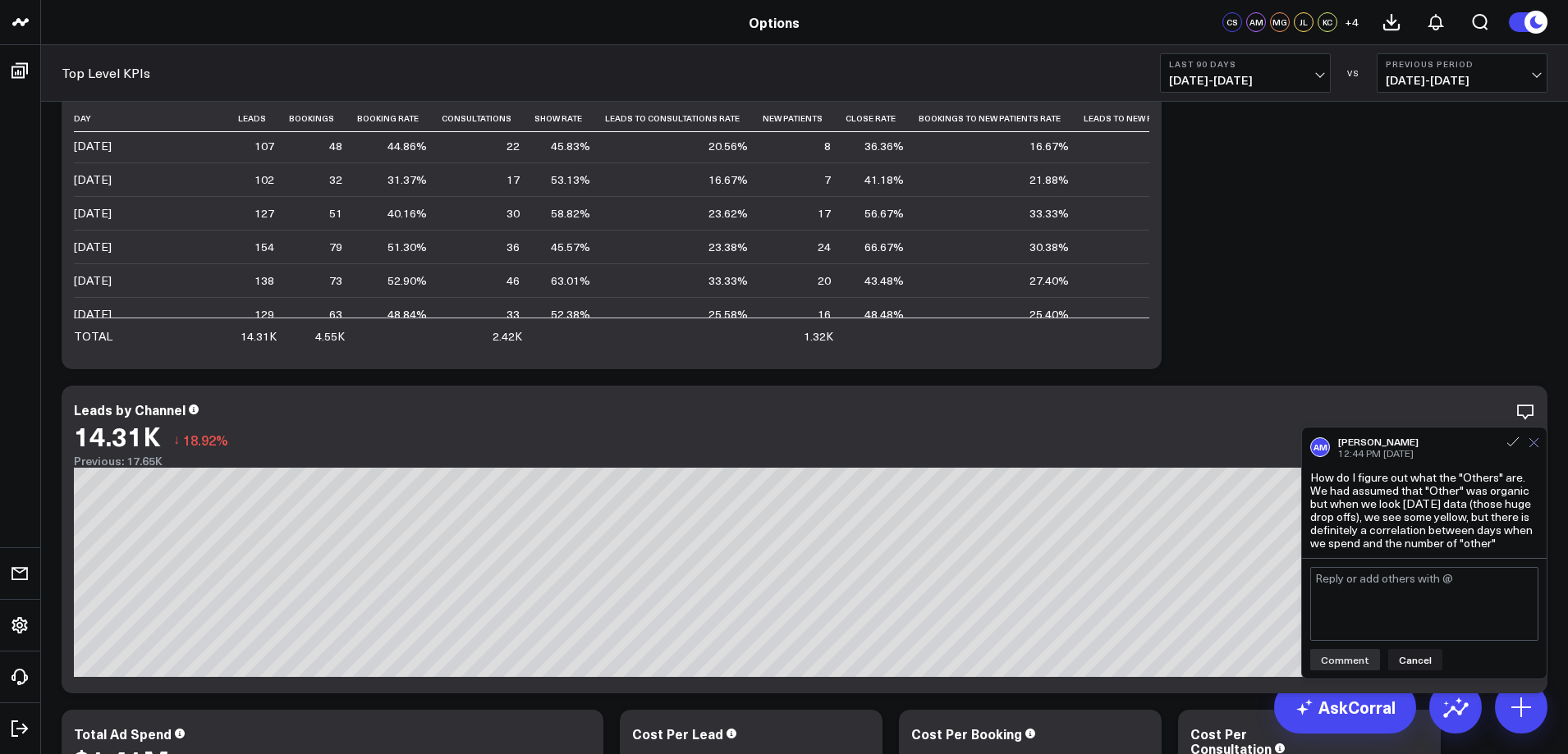
click at [1532, 444] on icon at bounding box center [1534, 443] width 11 height 11
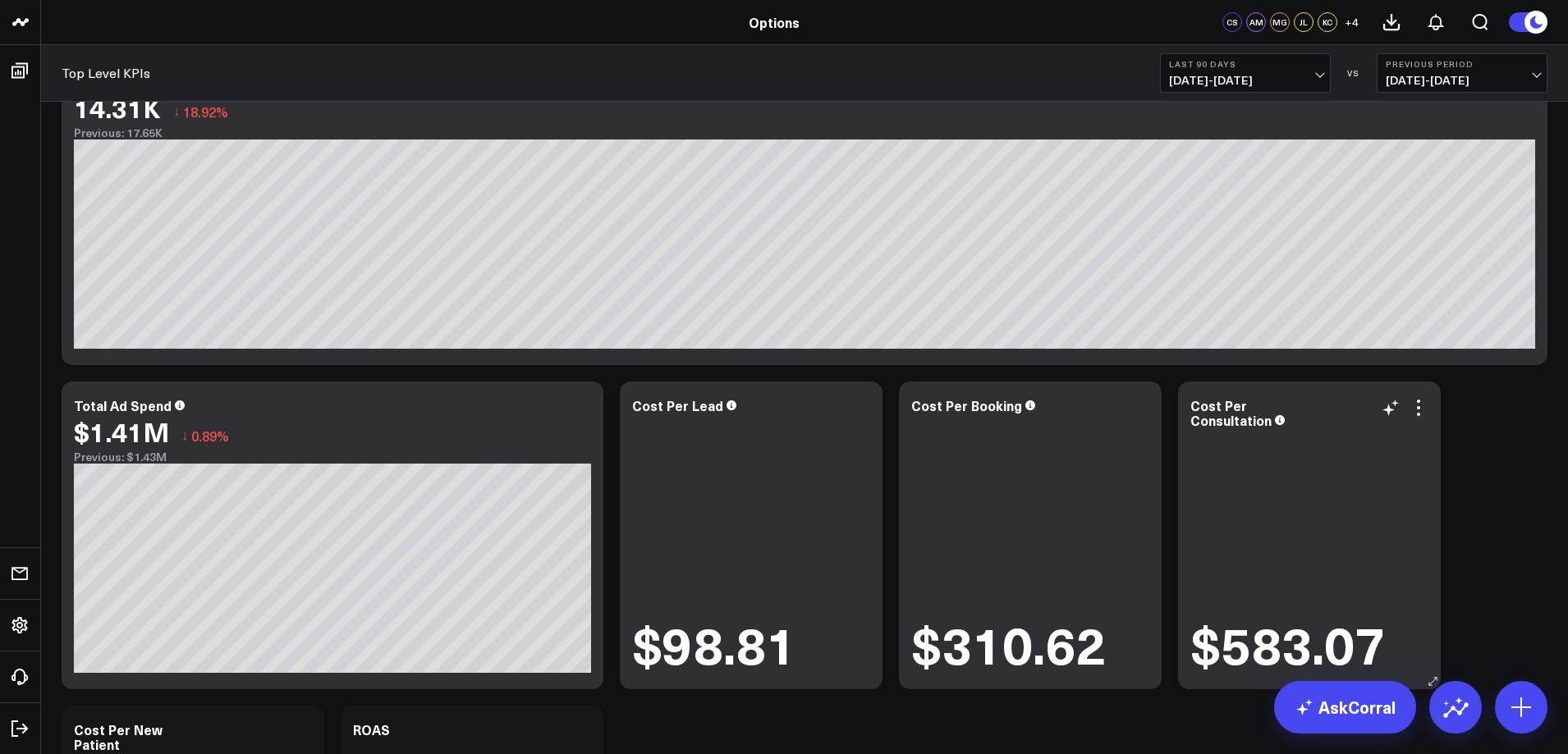
scroll to position [1231, 0]
